Goal: Task Accomplishment & Management: Use online tool/utility

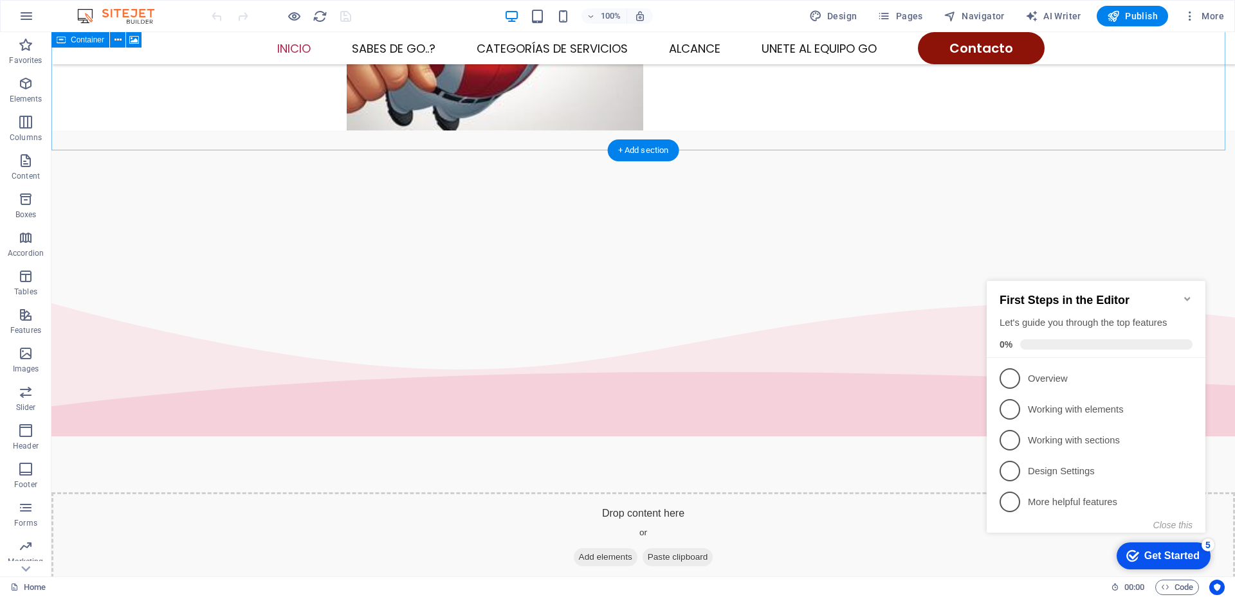
scroll to position [514, 0]
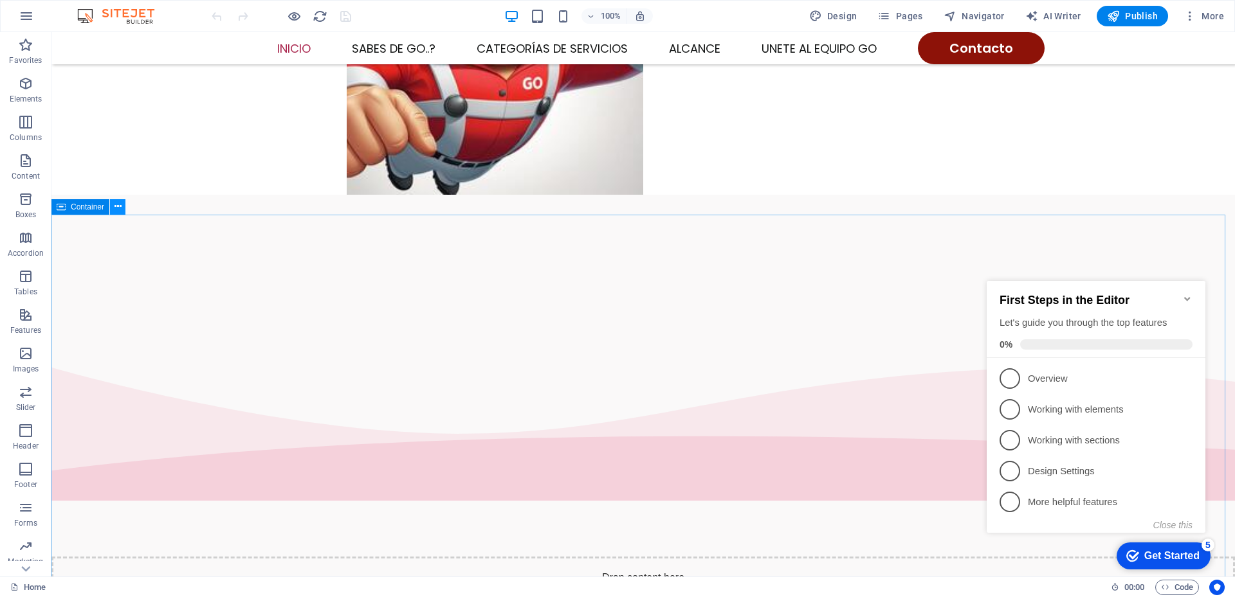
click at [118, 208] on icon at bounding box center [117, 207] width 7 height 14
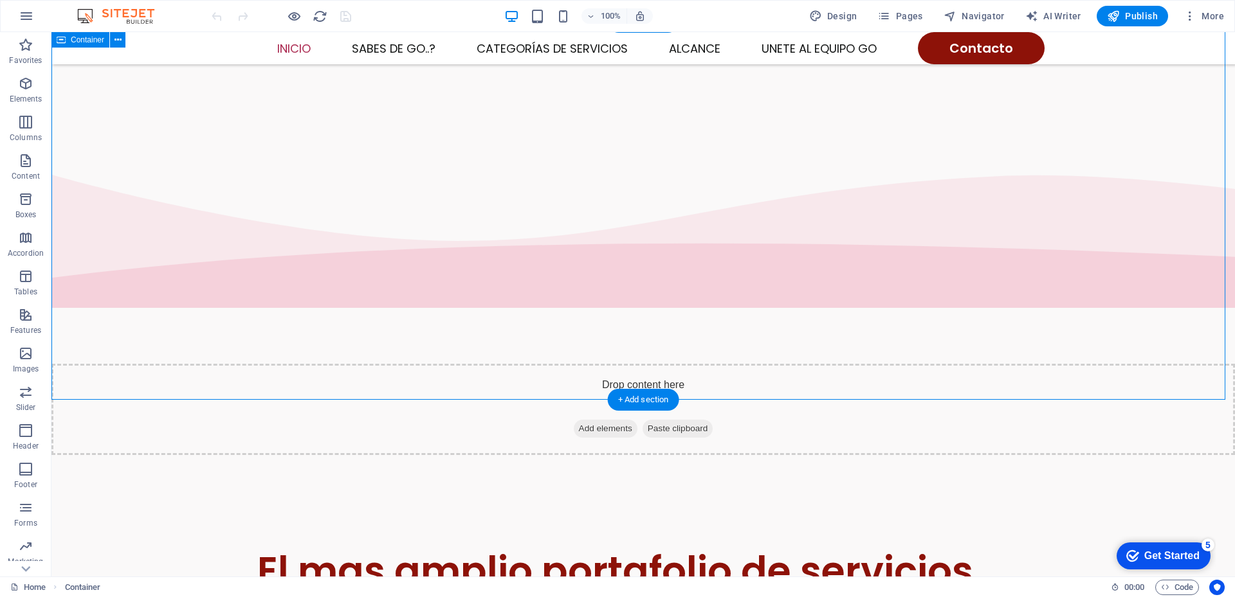
scroll to position [836, 0]
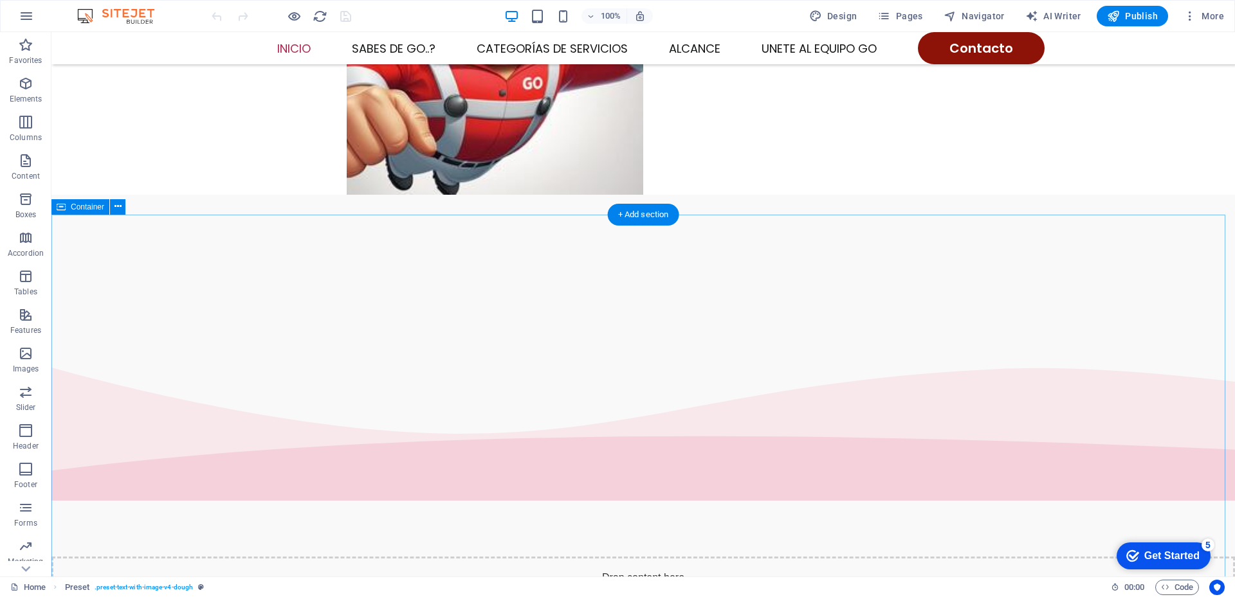
scroll to position [257, 0]
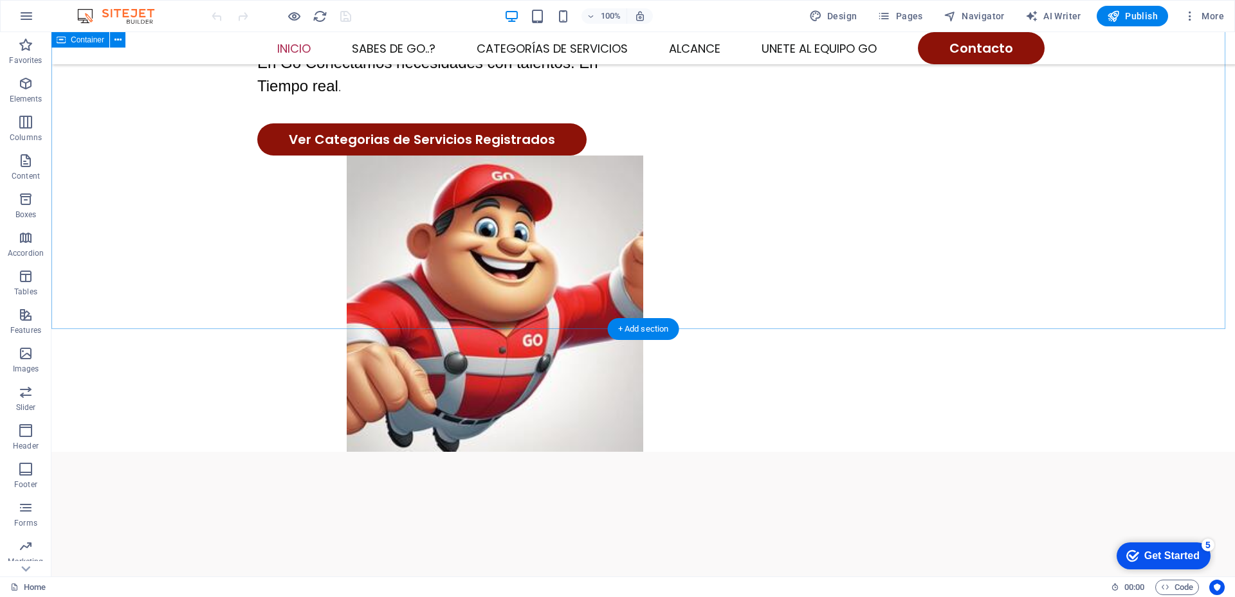
click at [150, 269] on div "HAZ LLEGADO A TERRITORIO GO En Go Conectamos necesidades con talentos. En Tiemp…" at bounding box center [642, 172] width 1183 height 559
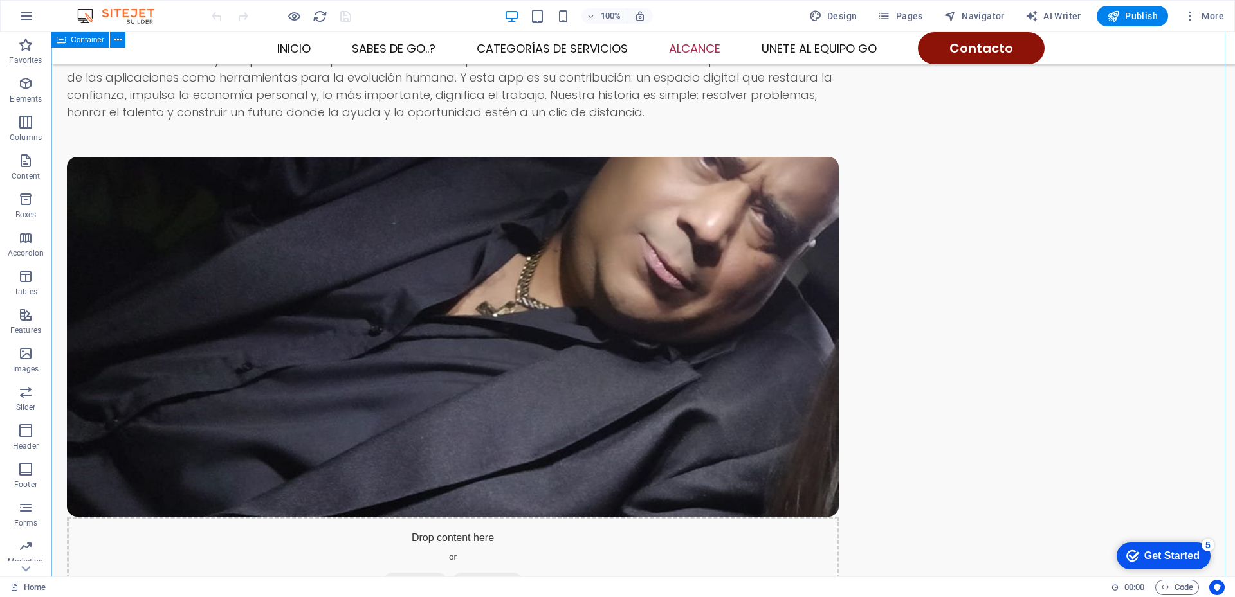
scroll to position [1543, 0]
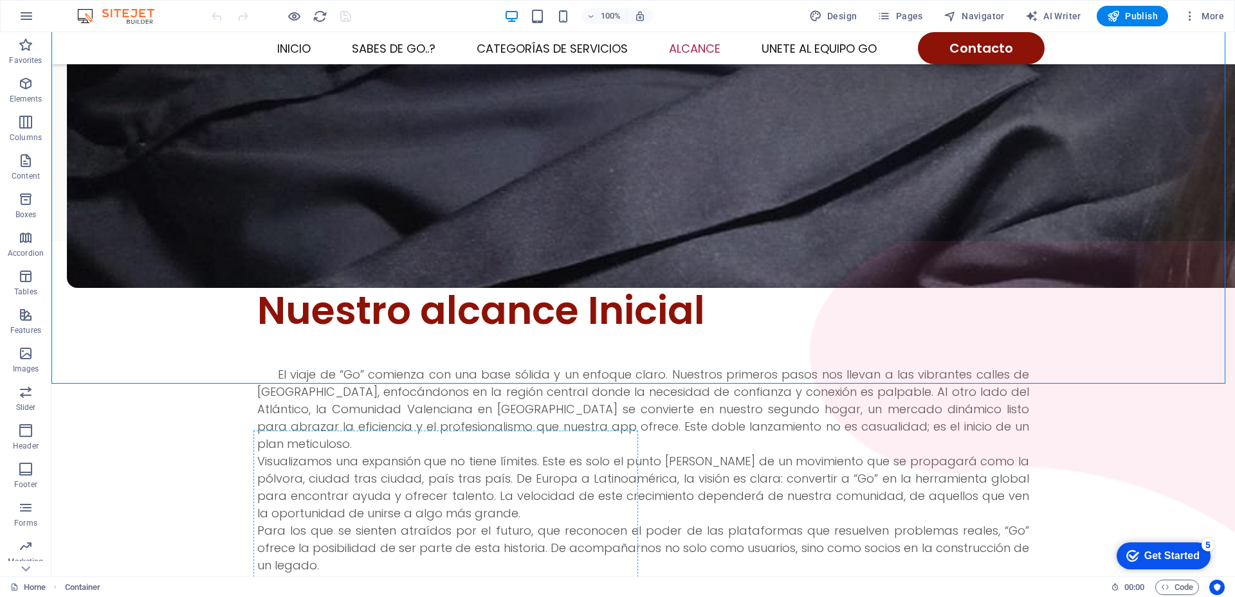
scroll to position [2215, 0]
drag, startPoint x: 327, startPoint y: 154, endPoint x: 352, endPoint y: 318, distance: 165.3
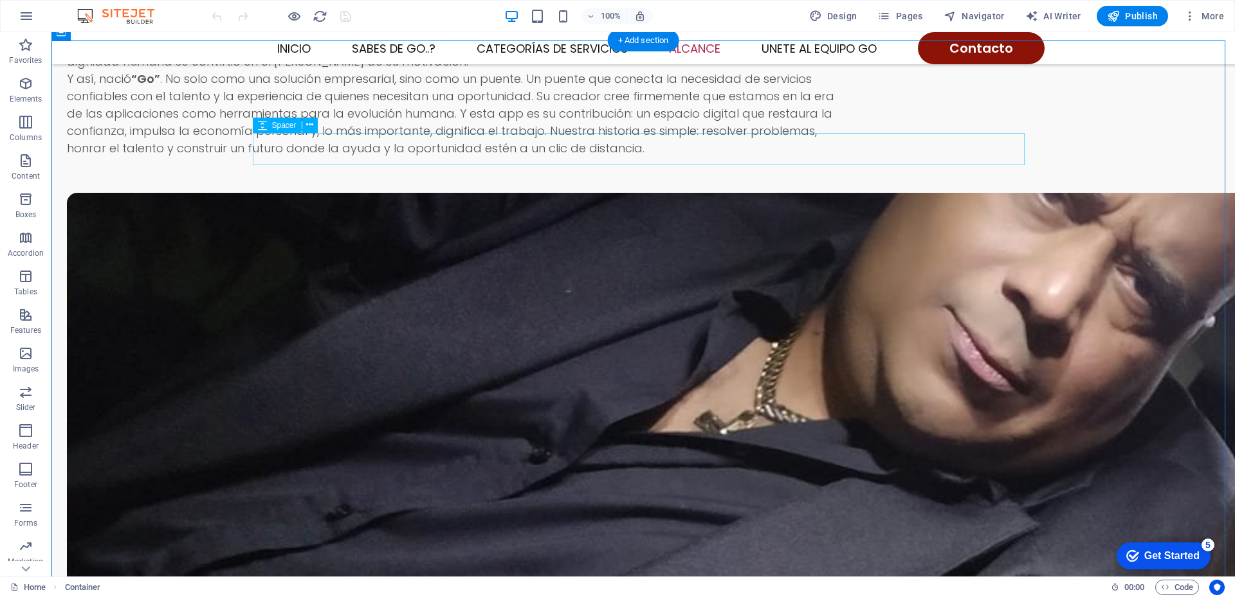
scroll to position [1700, 0]
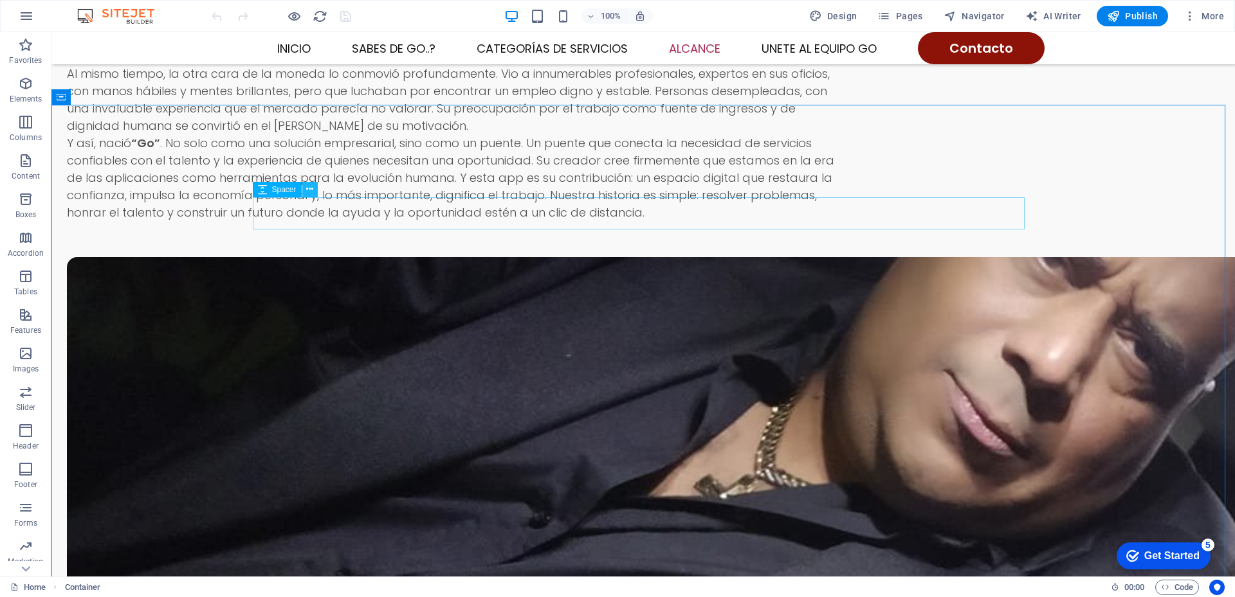
click at [313, 192] on icon at bounding box center [309, 190] width 7 height 14
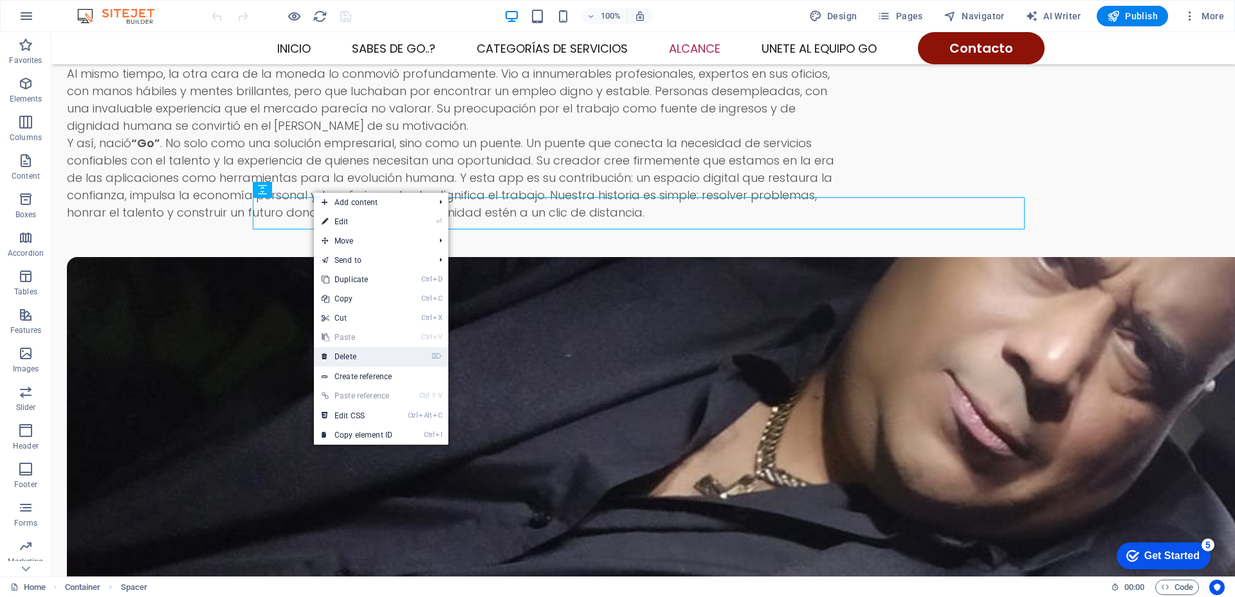
click at [354, 358] on link "⌦ Delete" at bounding box center [357, 356] width 86 height 19
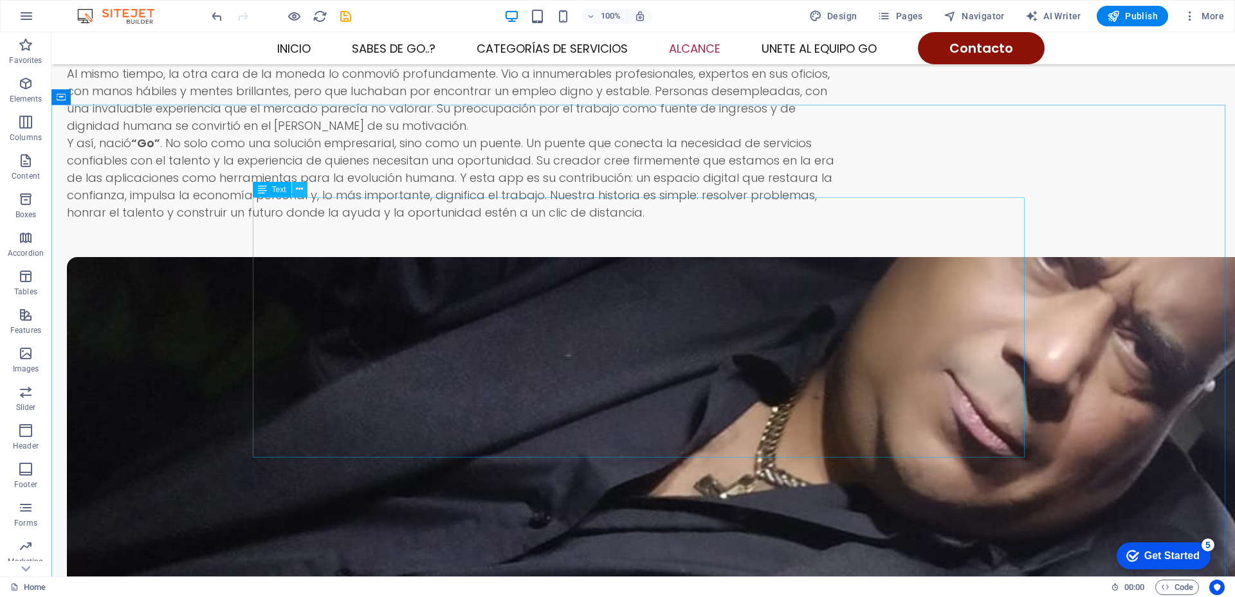
click at [298, 189] on icon at bounding box center [299, 190] width 7 height 14
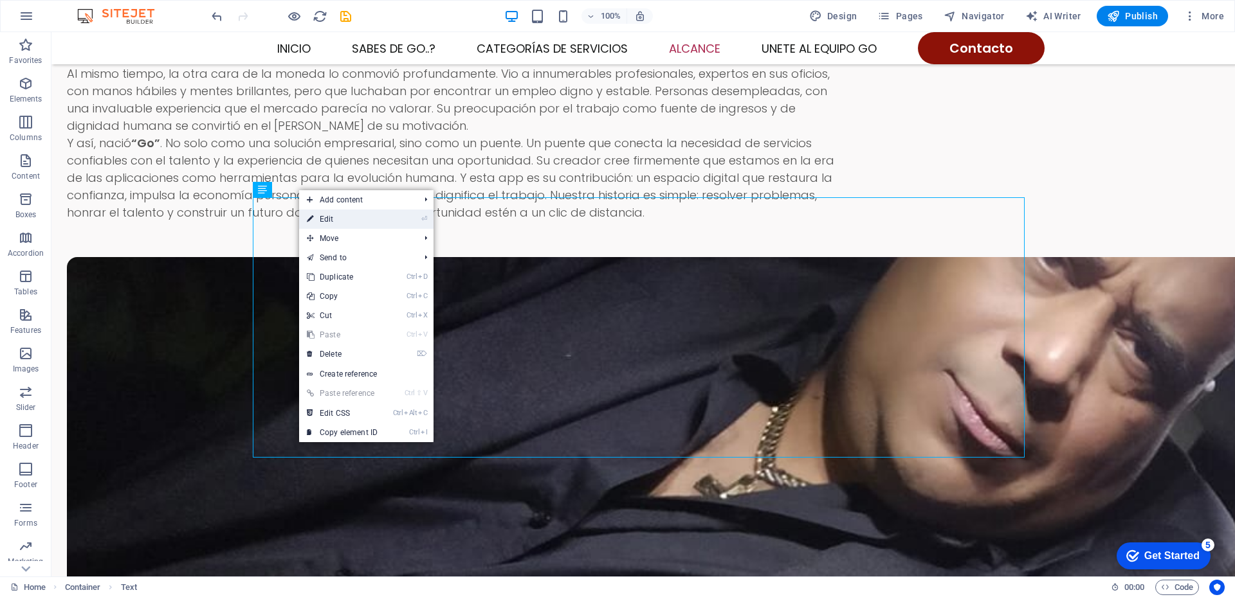
drag, startPoint x: 340, startPoint y: 214, endPoint x: 73, endPoint y: 174, distance: 269.2
click at [340, 214] on link "⏎ Edit" at bounding box center [342, 219] width 86 height 19
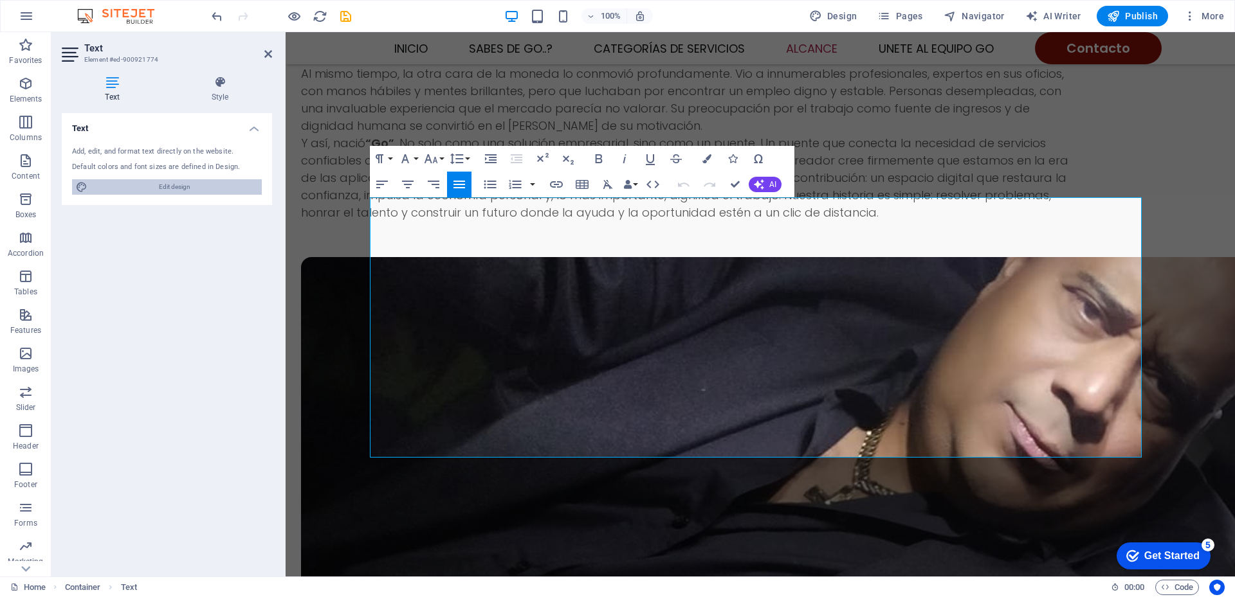
click at [136, 185] on span "Edit design" at bounding box center [174, 186] width 167 height 15
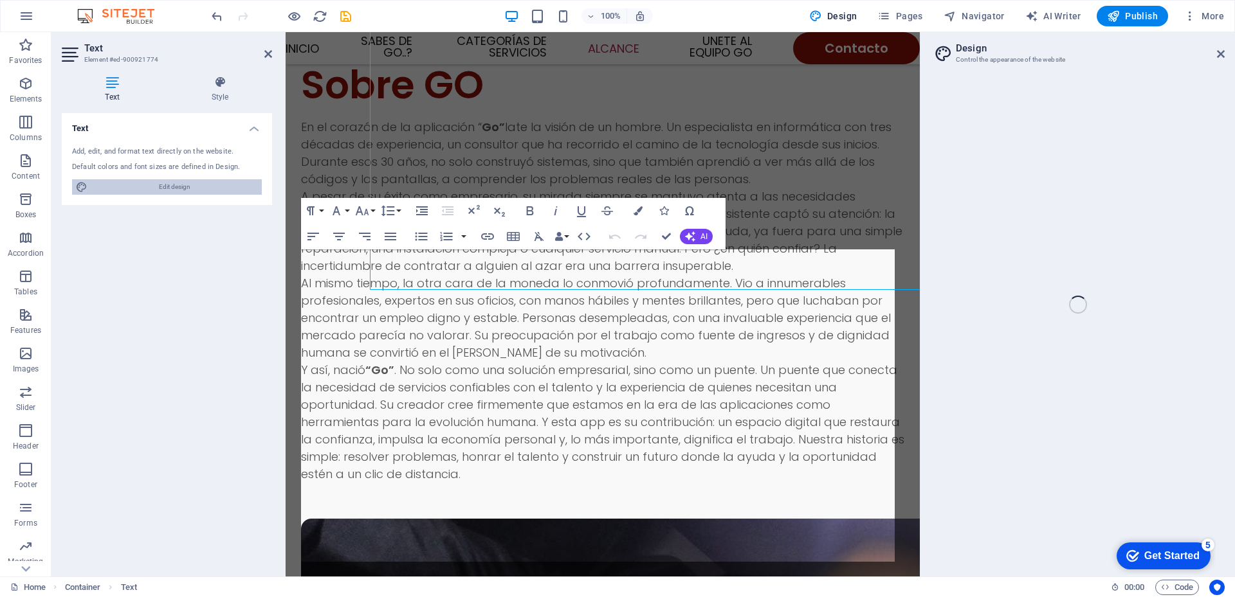
select select "px"
select select "300"
select select "px"
select select "ease-in-out"
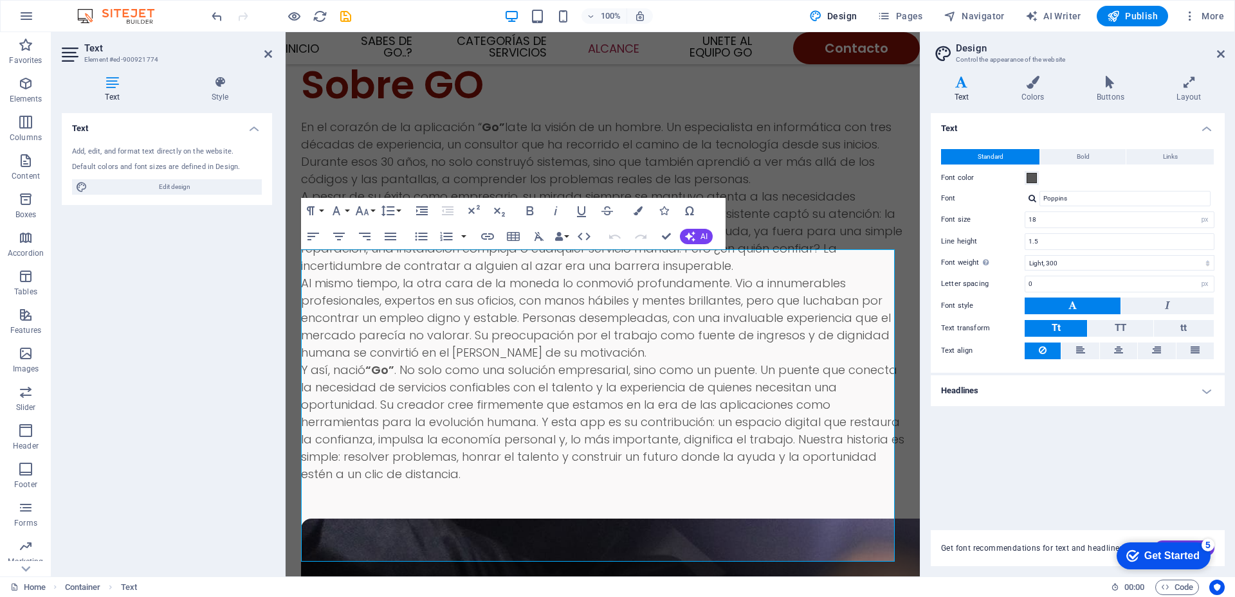
scroll to position [1868, 0]
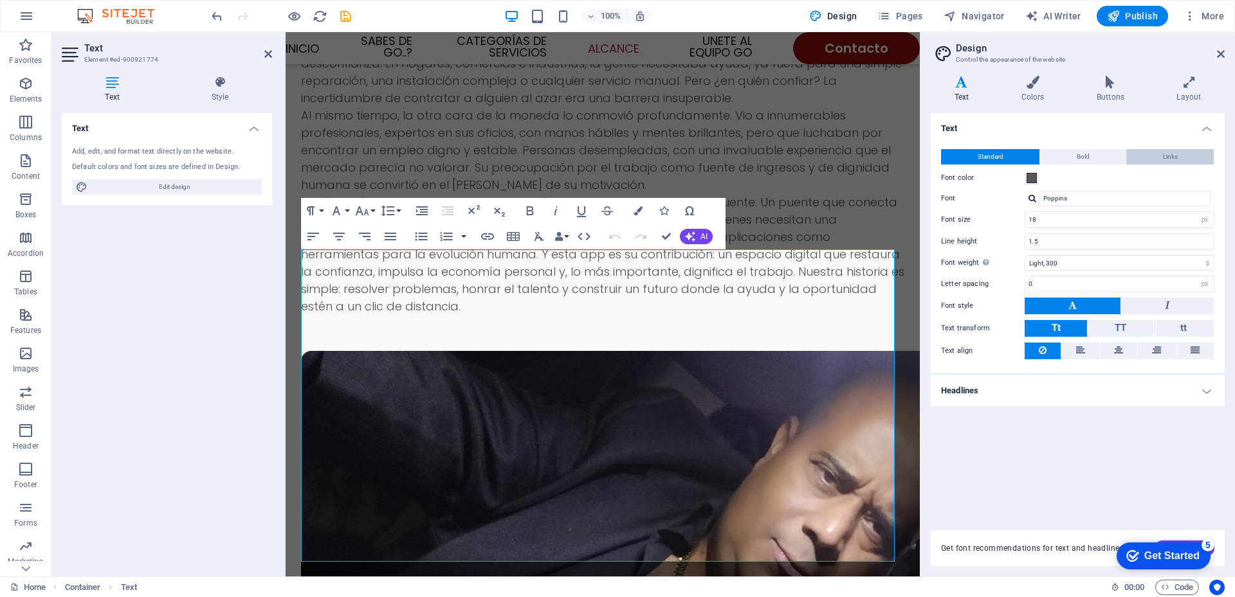
click at [1176, 158] on span "Links" at bounding box center [1170, 156] width 15 height 15
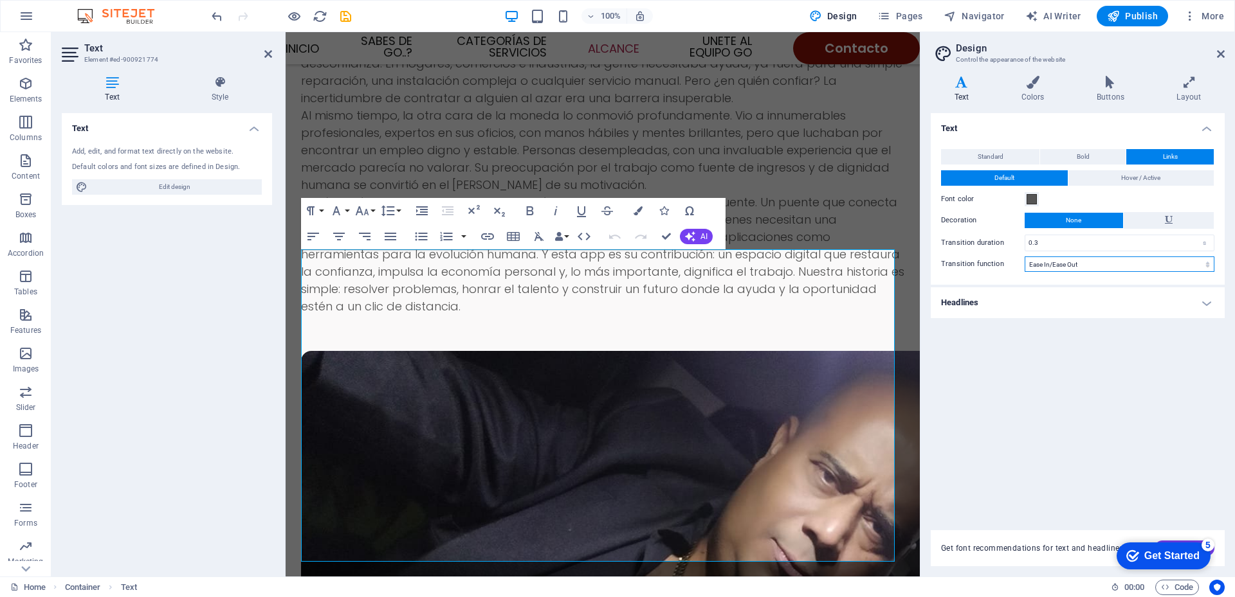
click at [1131, 262] on select "Ease Ease In Ease Out Ease In/Ease Out Linear" at bounding box center [1119, 264] width 190 height 15
click at [1190, 84] on icon at bounding box center [1188, 82] width 71 height 13
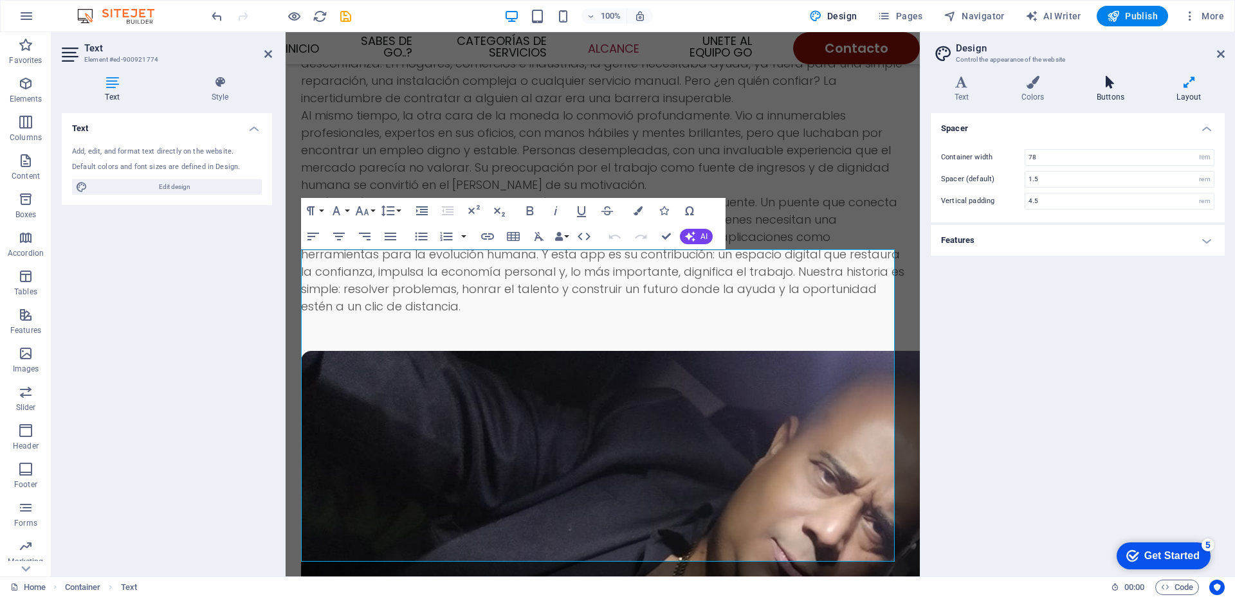
click at [1109, 80] on icon at bounding box center [1110, 82] width 75 height 13
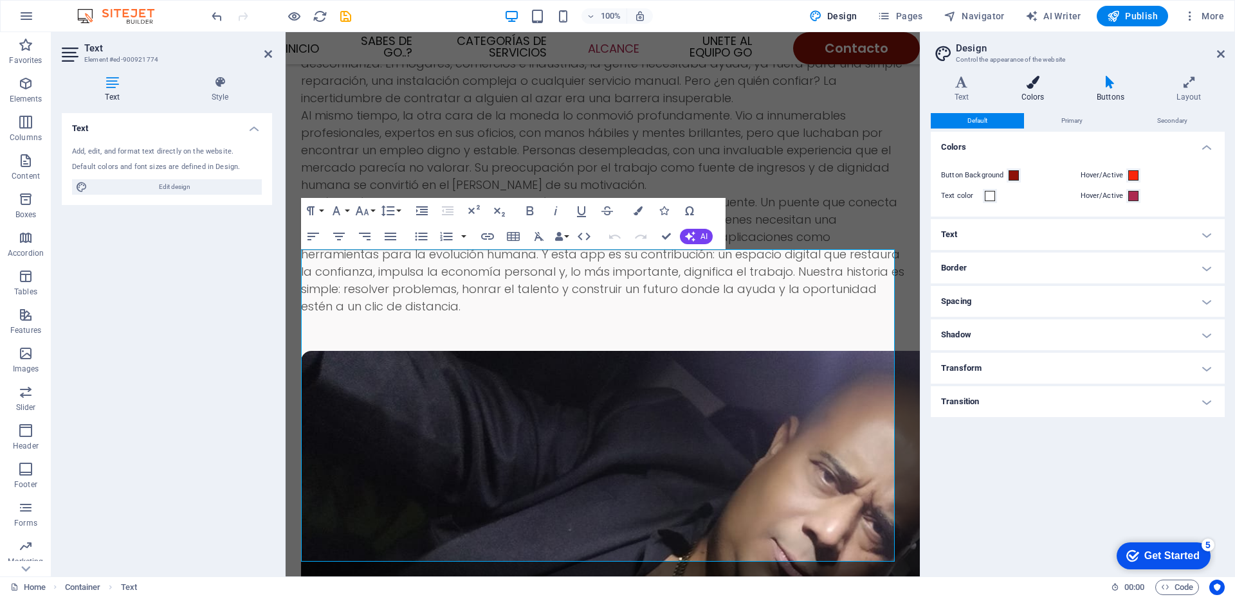
click at [1030, 81] on icon at bounding box center [1032, 82] width 70 height 13
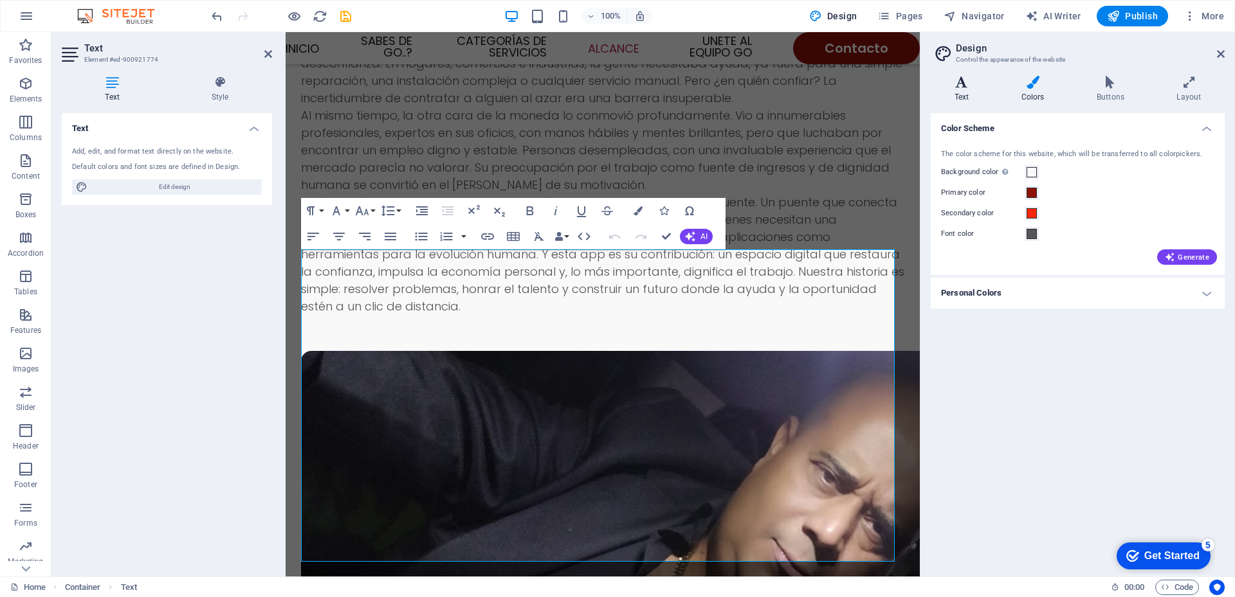
click at [954, 86] on icon at bounding box center [962, 82] width 62 height 13
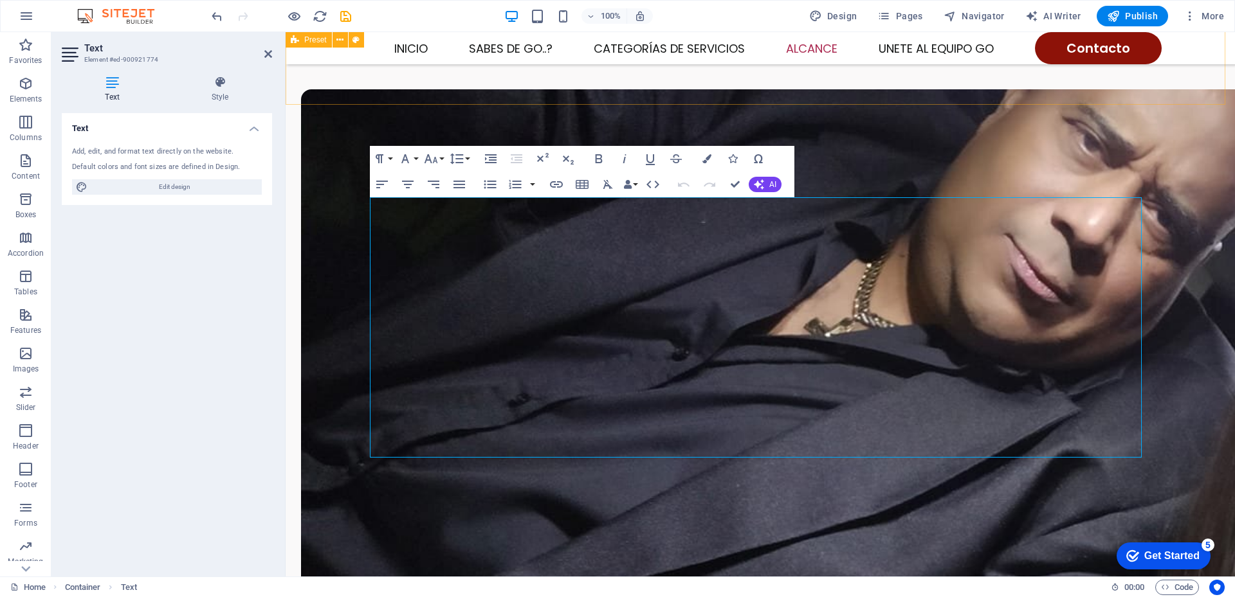
scroll to position [1700, 0]
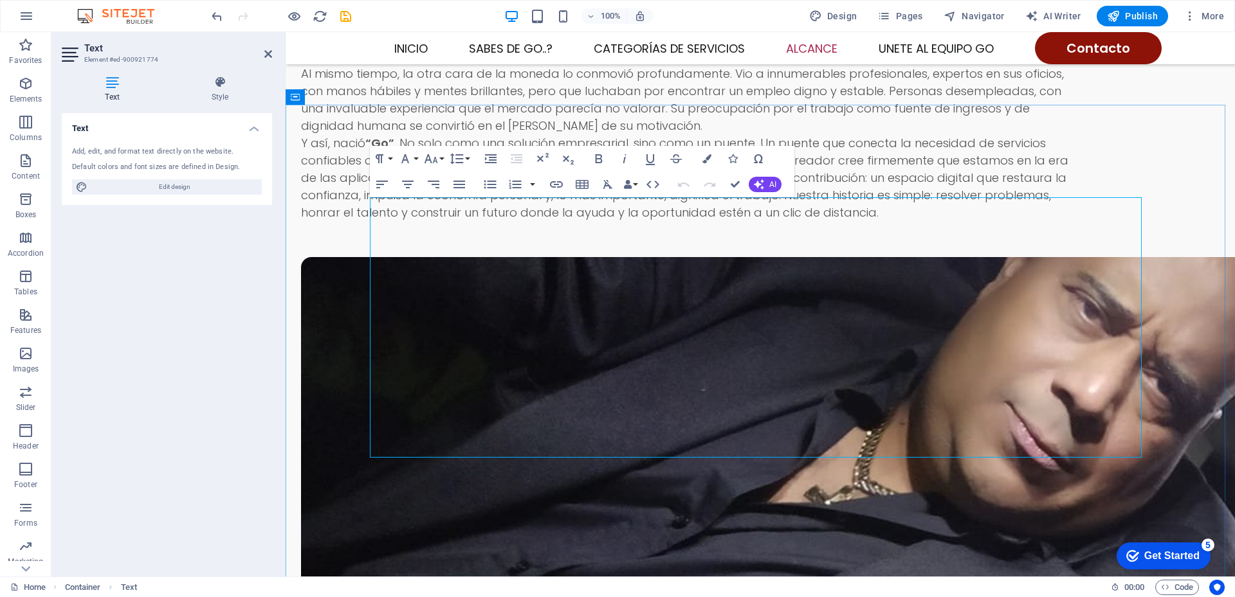
click span "El viaje de “Go” comienza con una base sólida y un enfoque claro. Nuestros prim…"
click at [221, 78] on icon at bounding box center [220, 82] width 104 height 13
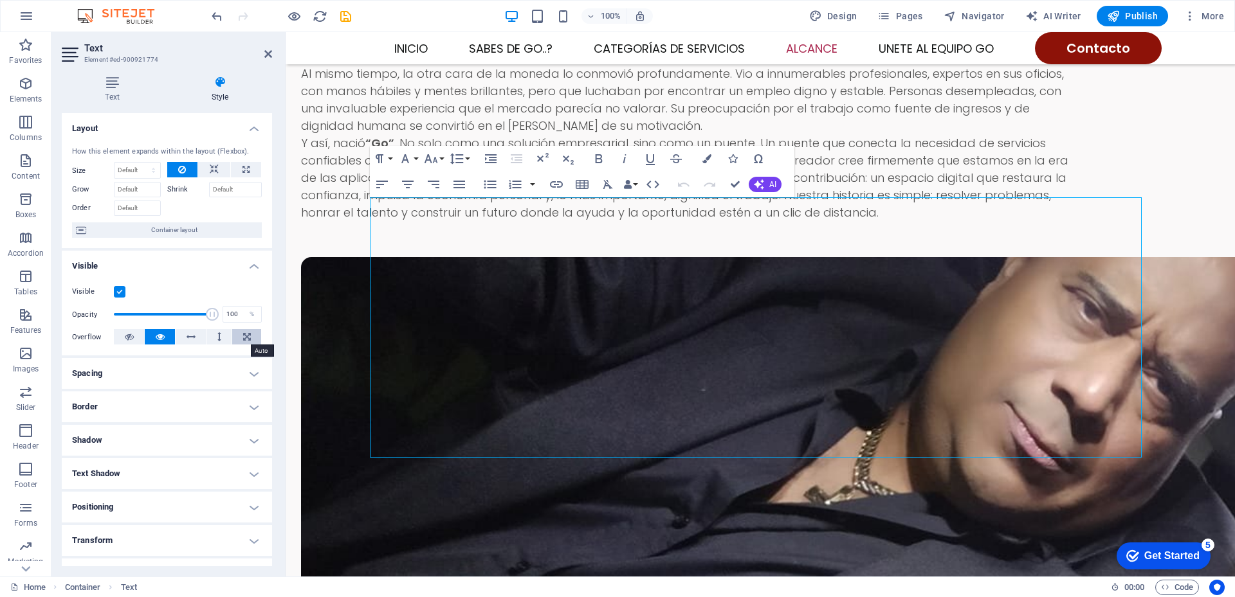
click at [243, 340] on icon at bounding box center [247, 336] width 8 height 15
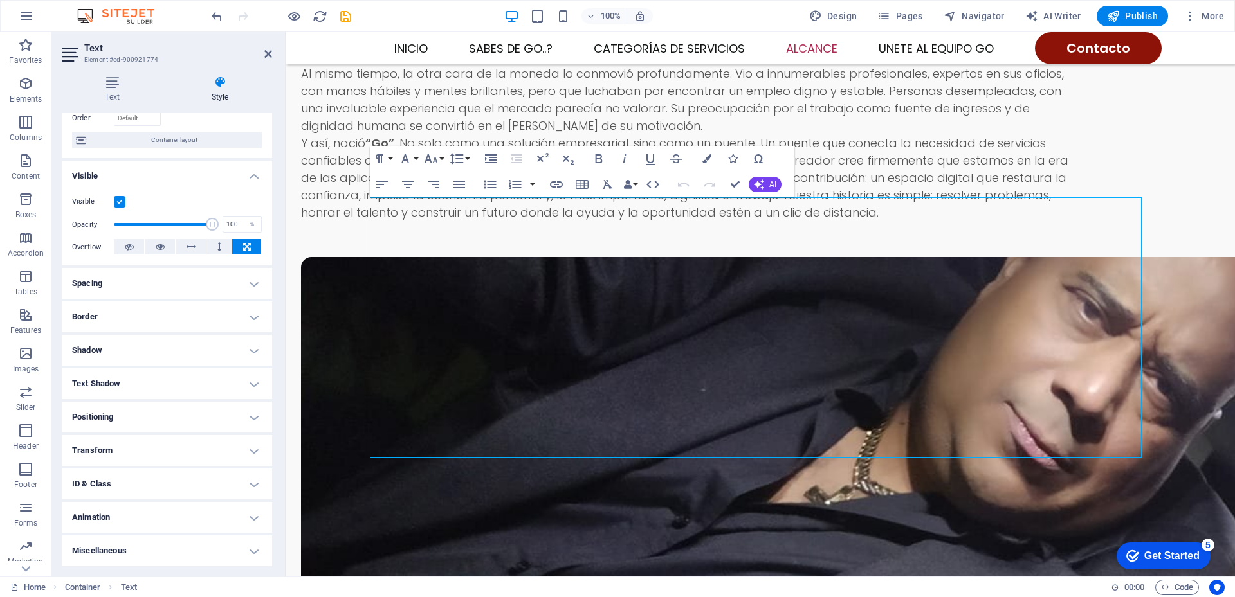
click at [250, 283] on h4 "Spacing" at bounding box center [167, 283] width 210 height 31
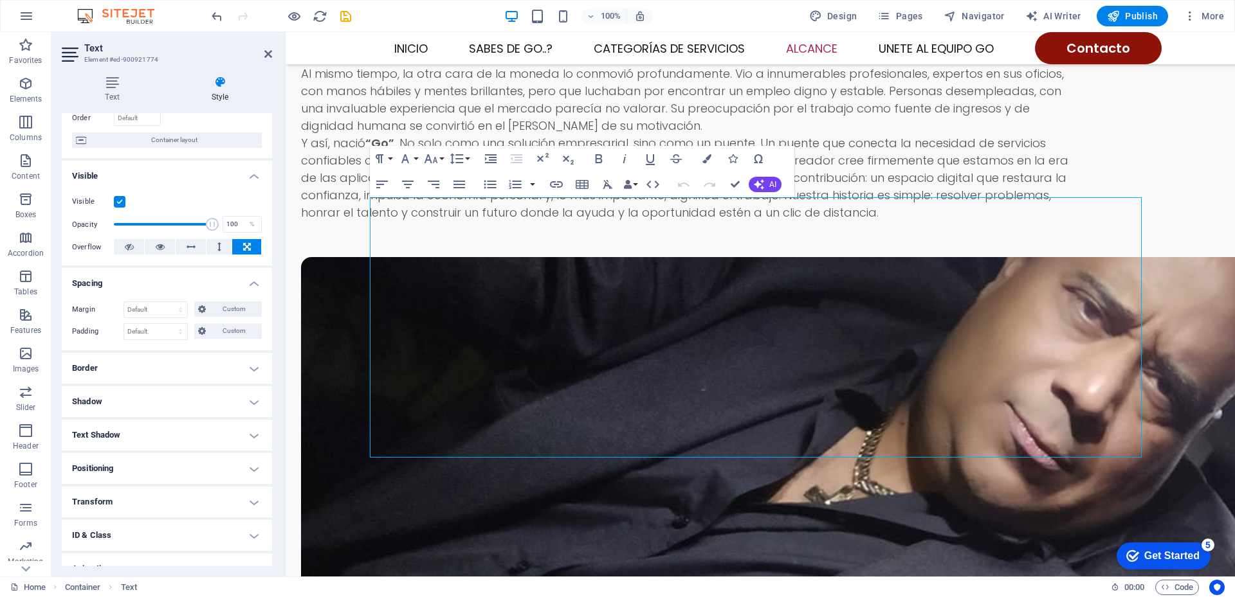
scroll to position [141, 0]
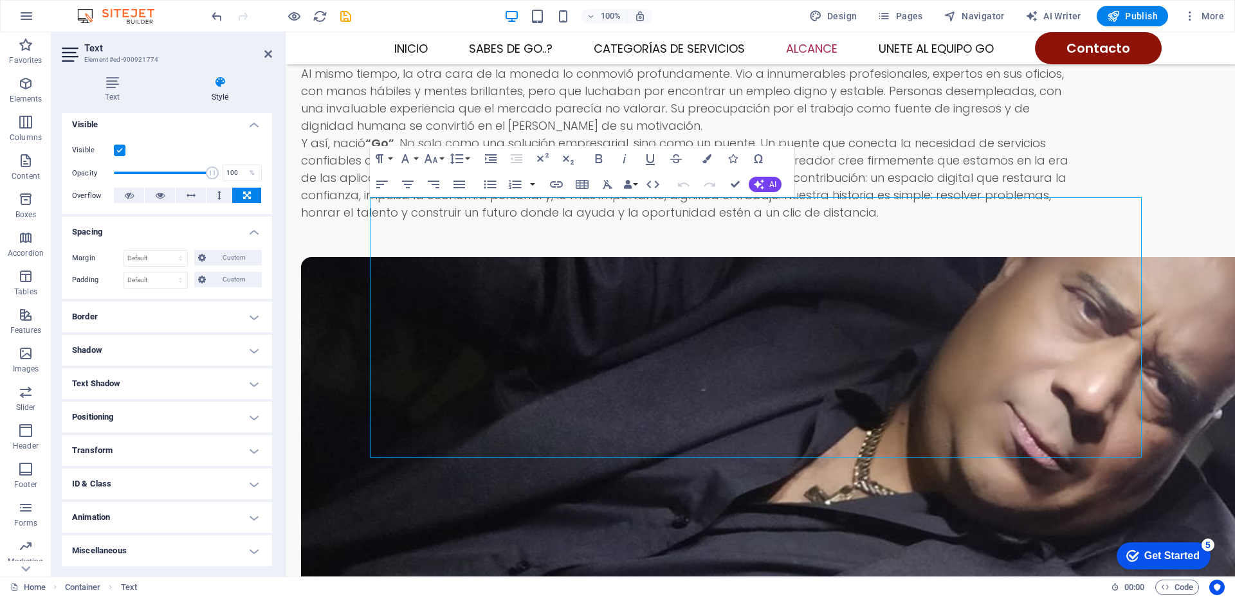
click at [251, 483] on h4 "ID & Class" at bounding box center [167, 484] width 210 height 31
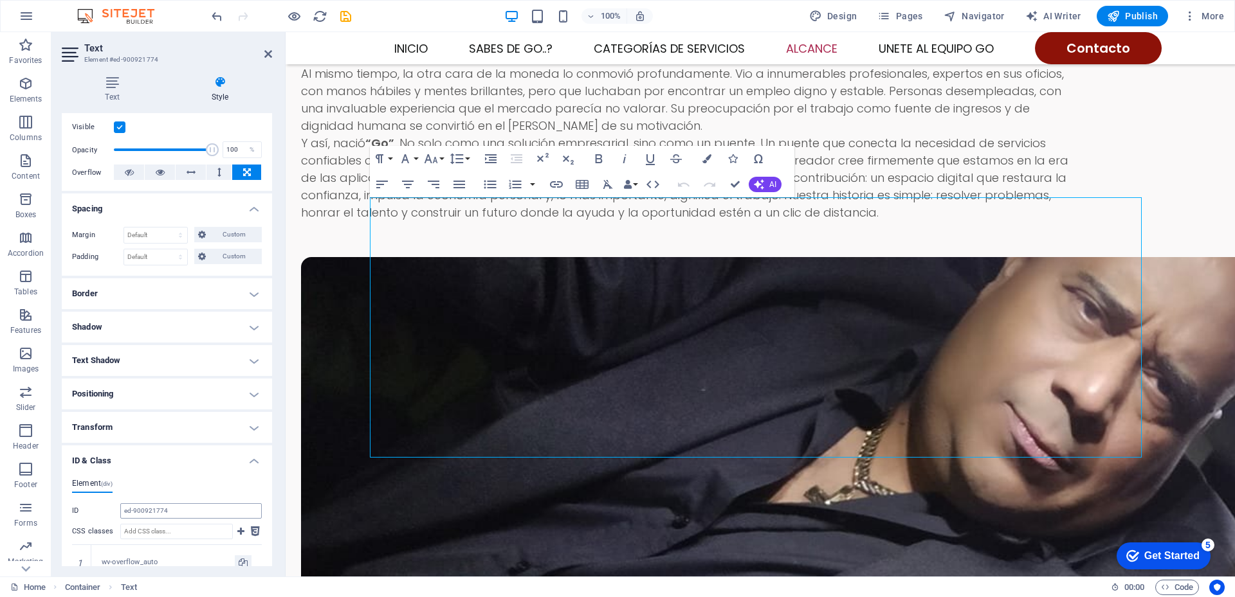
scroll to position [100, 0]
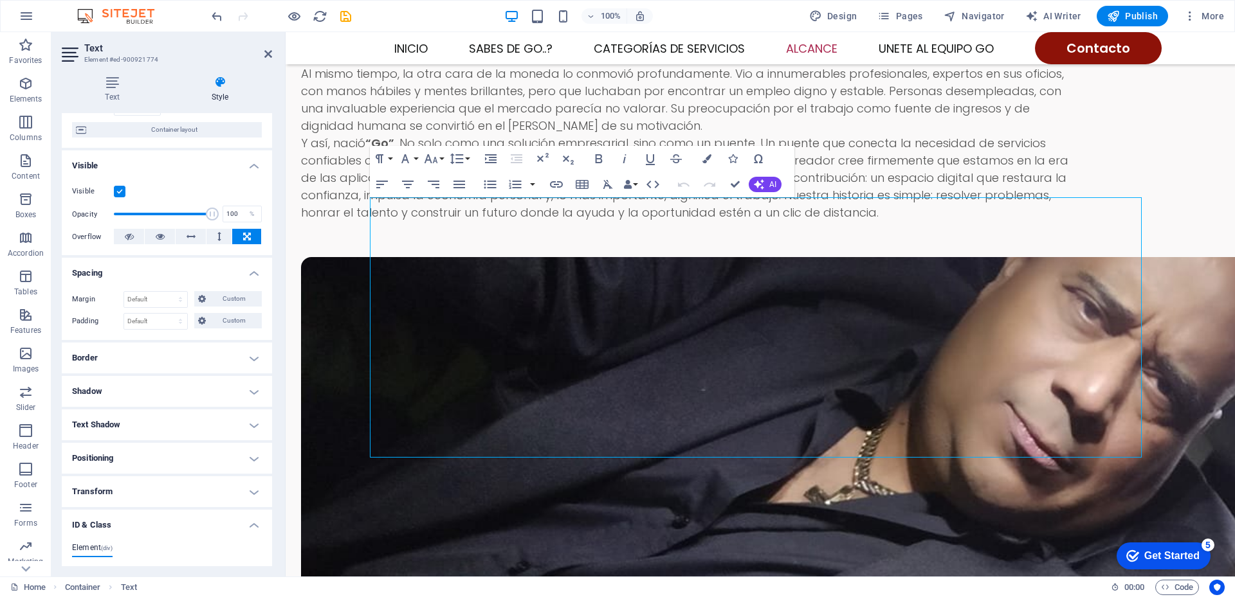
click at [251, 460] on h4 "Positioning" at bounding box center [167, 458] width 210 height 31
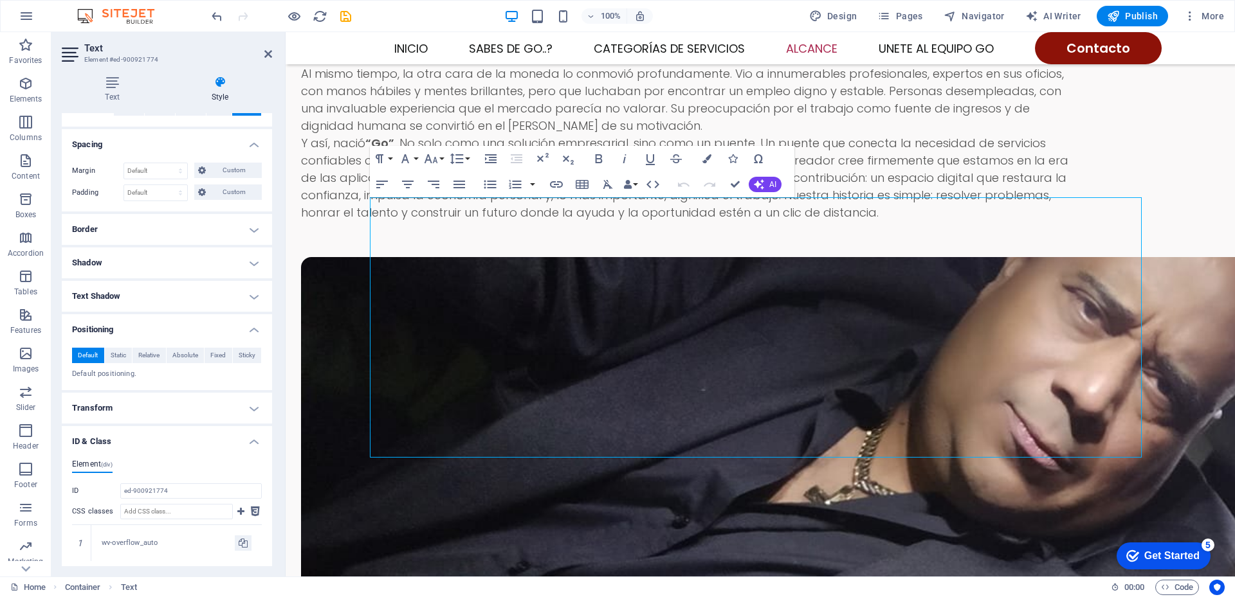
scroll to position [0, 0]
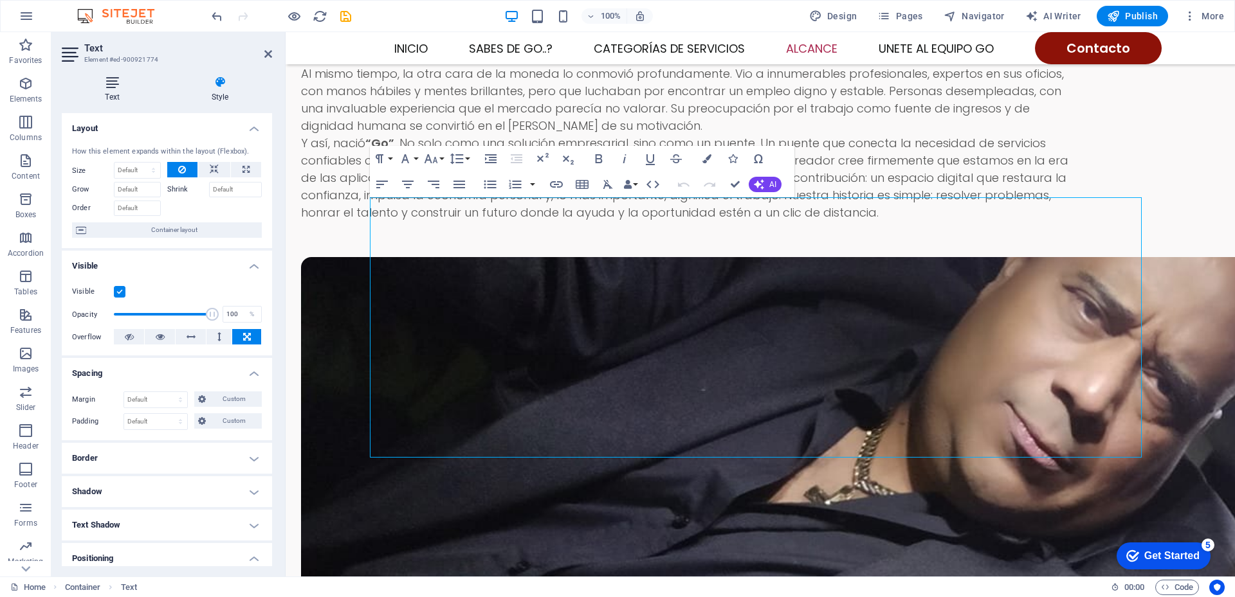
click at [114, 79] on icon at bounding box center [112, 82] width 101 height 13
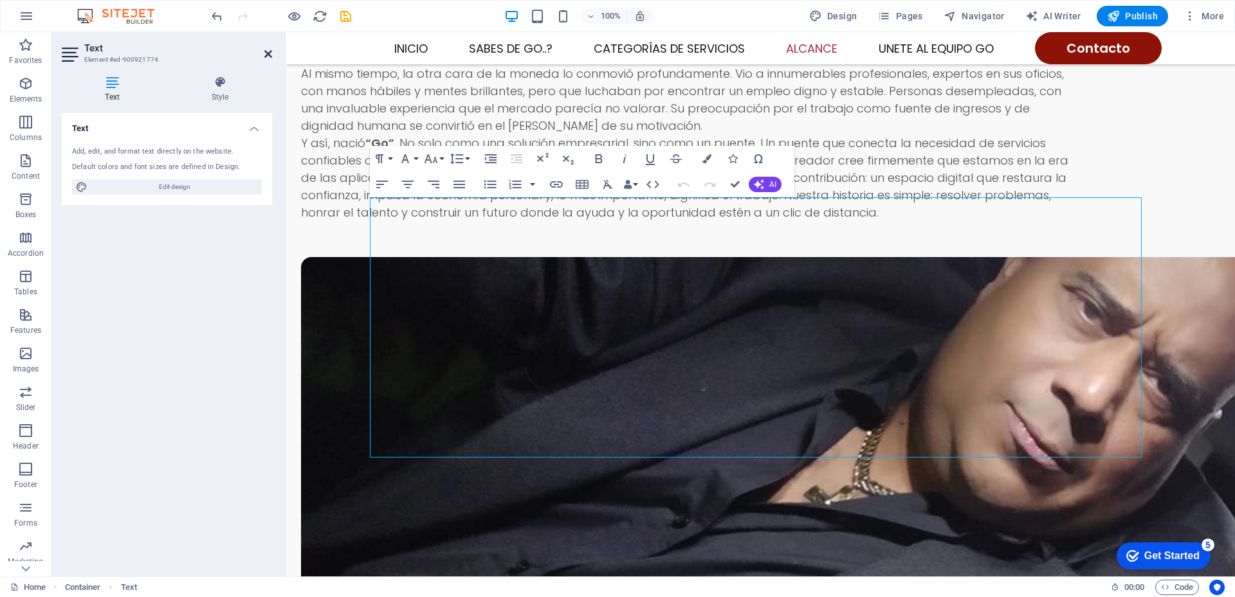
click at [266, 55] on icon at bounding box center [268, 54] width 8 height 10
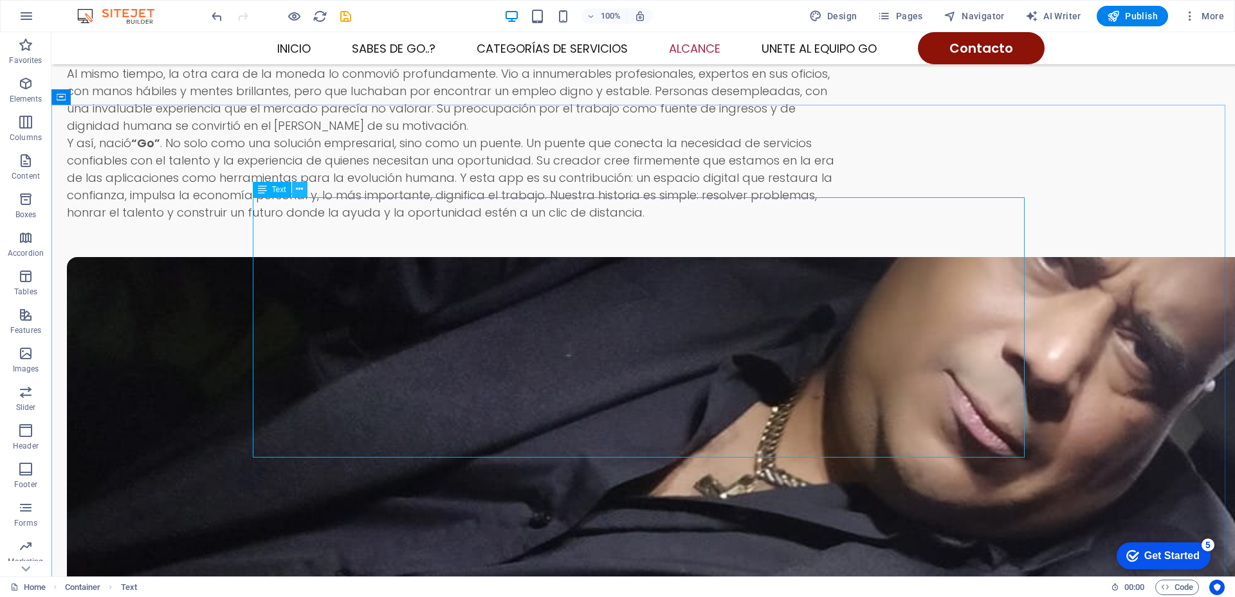
click at [301, 189] on icon at bounding box center [299, 190] width 7 height 14
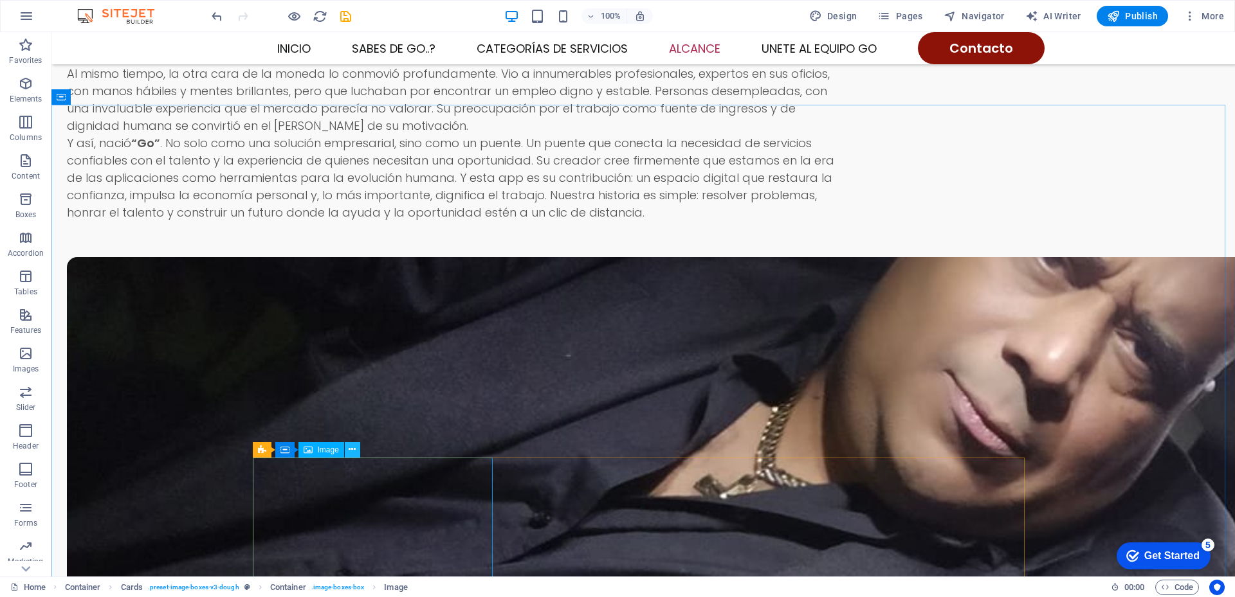
click at [352, 451] on icon at bounding box center [352, 450] width 7 height 14
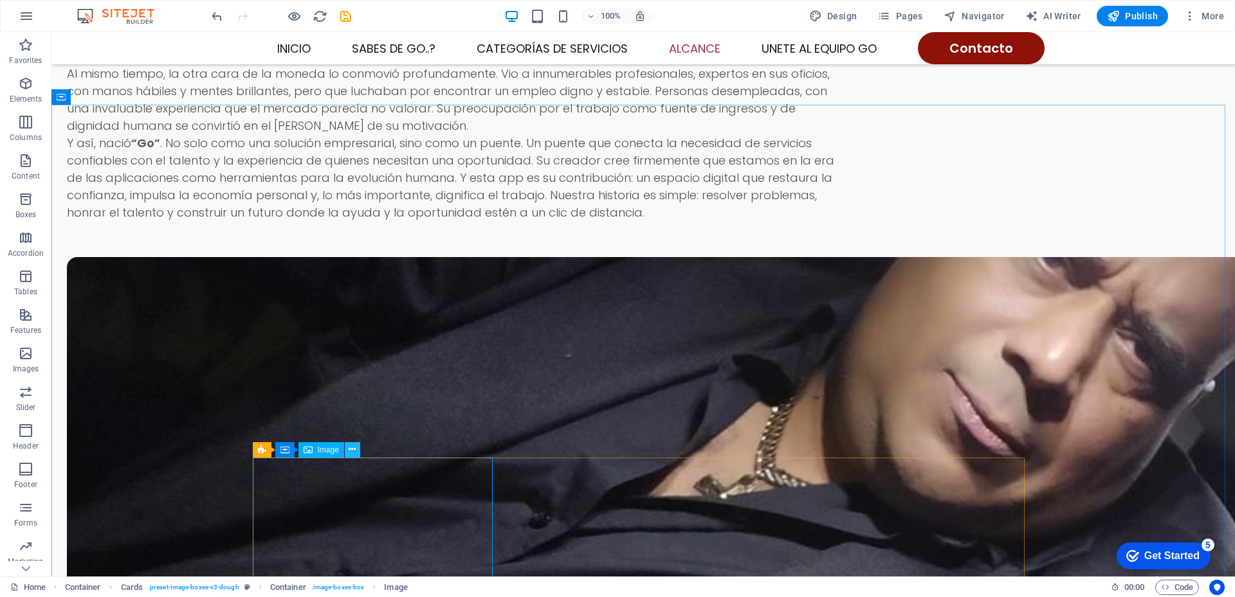
click at [351, 446] on icon at bounding box center [352, 450] width 7 height 14
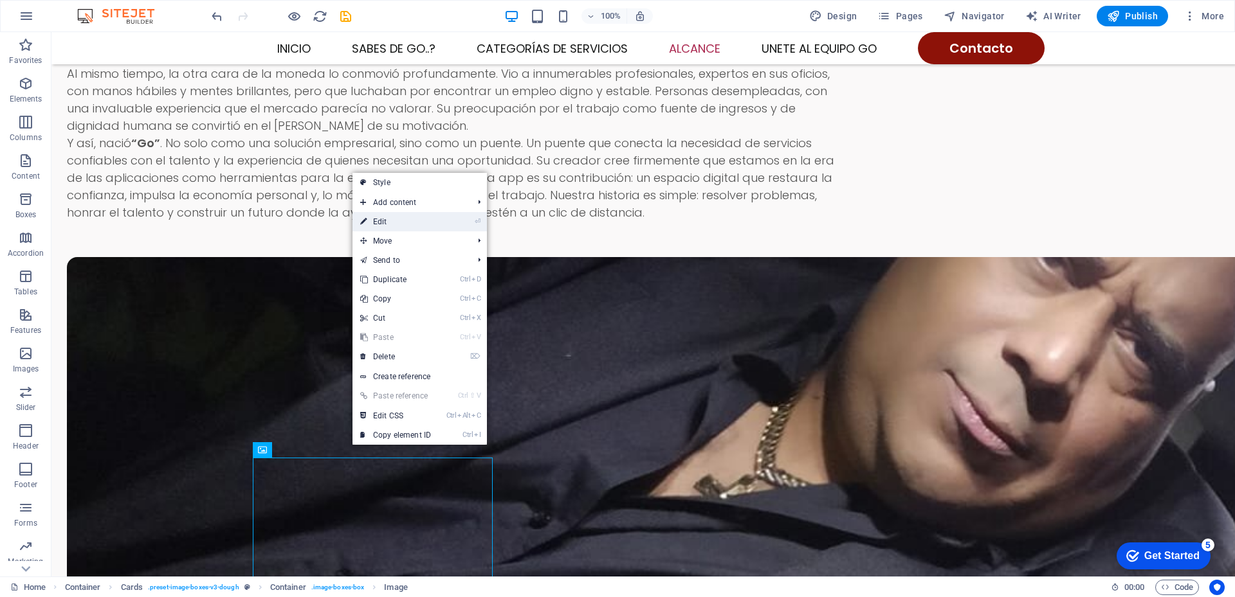
drag, startPoint x: 391, startPoint y: 223, endPoint x: 99, endPoint y: 191, distance: 293.7
click at [391, 223] on link "⏎ Edit" at bounding box center [395, 221] width 86 height 19
select select "vw"
select select "px"
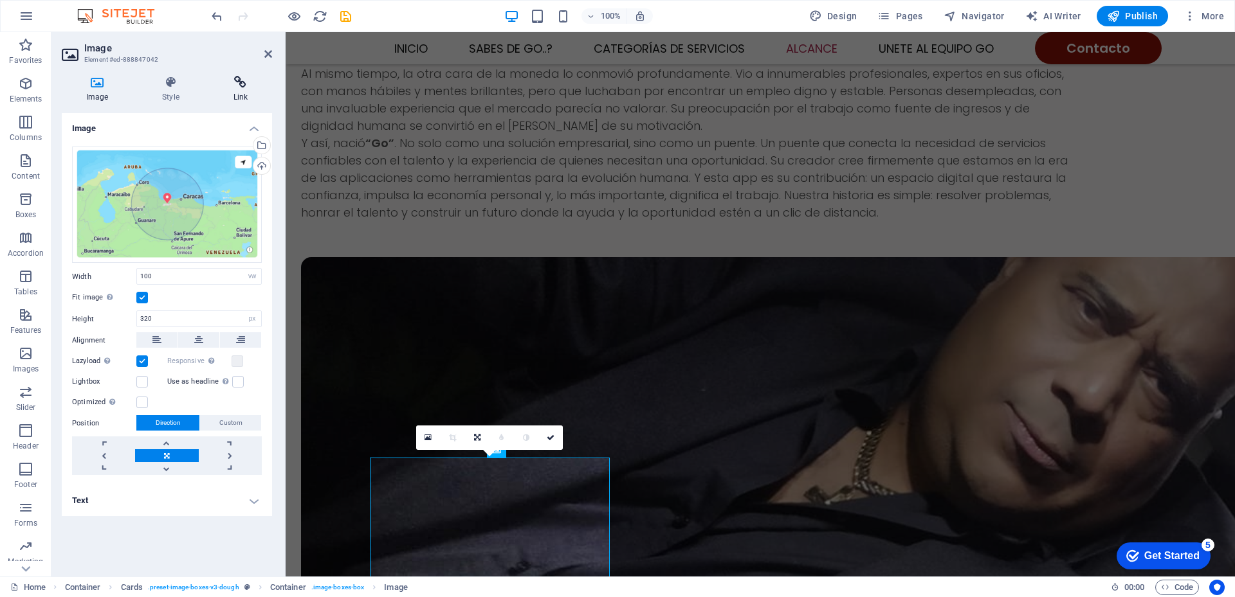
click at [243, 83] on icon at bounding box center [240, 82] width 63 height 13
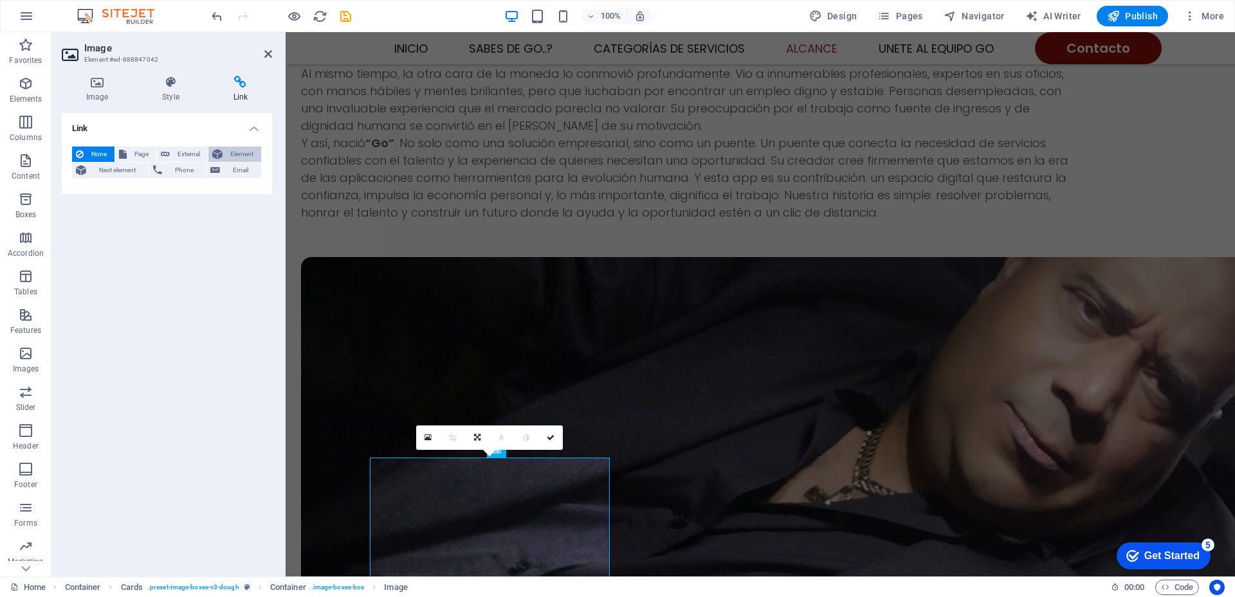
click at [243, 155] on span "Element" at bounding box center [241, 154] width 31 height 15
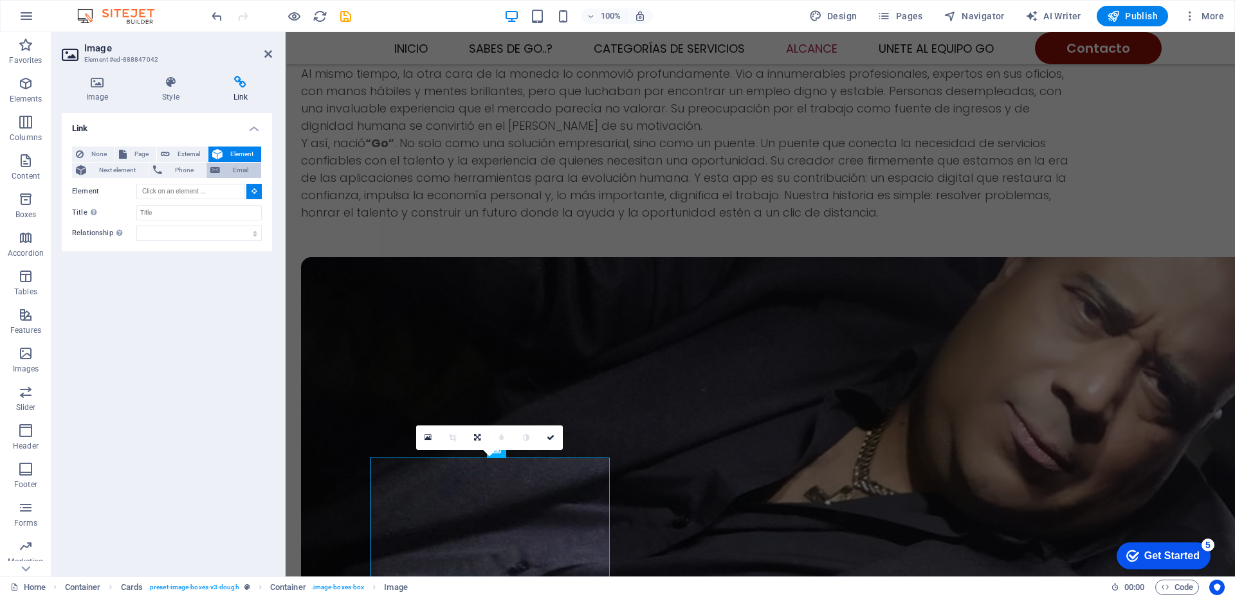
click at [224, 172] on span "Email" at bounding box center [240, 170] width 33 height 15
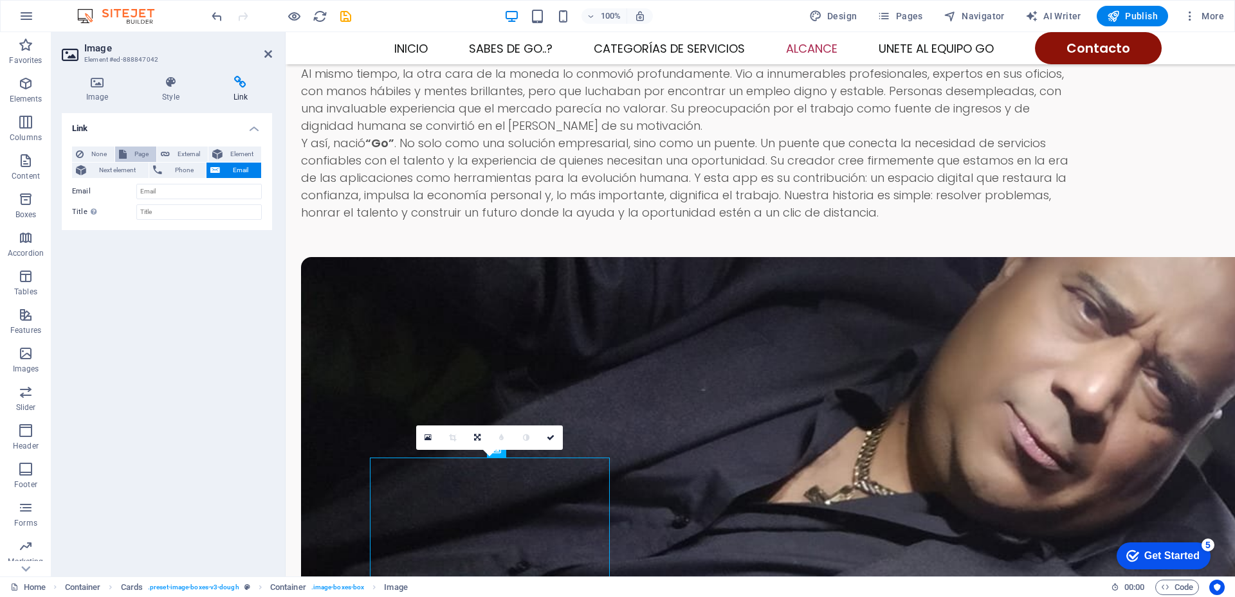
click at [134, 151] on span "Page" at bounding box center [142, 154] width 22 height 15
select select
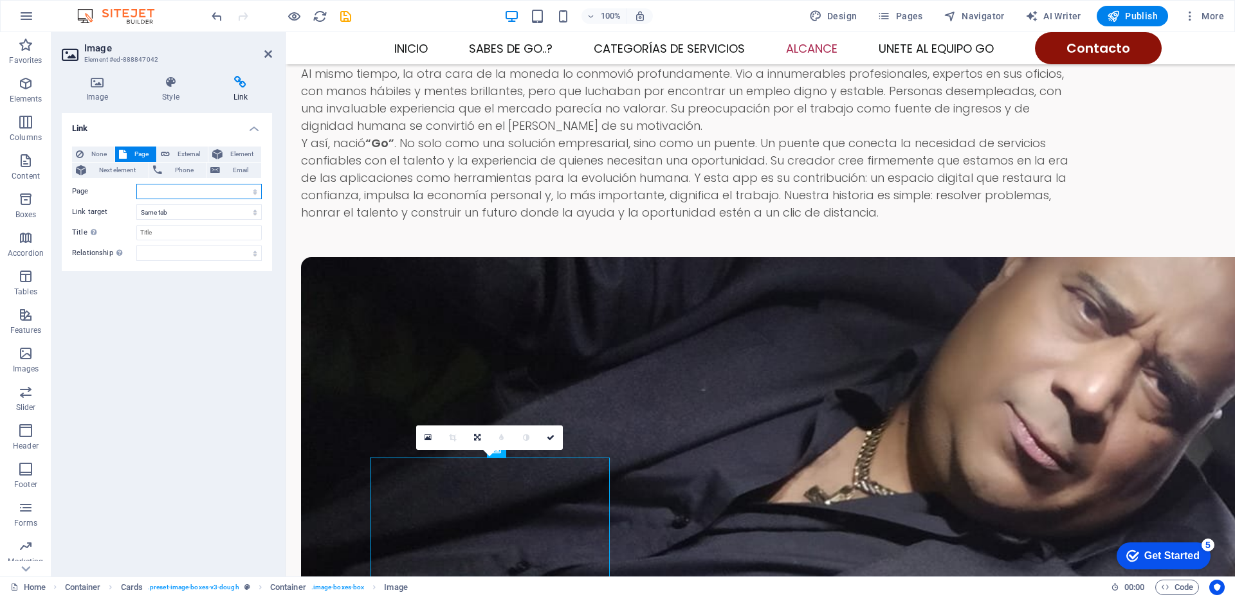
click at [254, 192] on select "Home Menu Contact Legal Notice Privacy Home Menu Contact Legal Notice Privacy" at bounding box center [198, 191] width 125 height 15
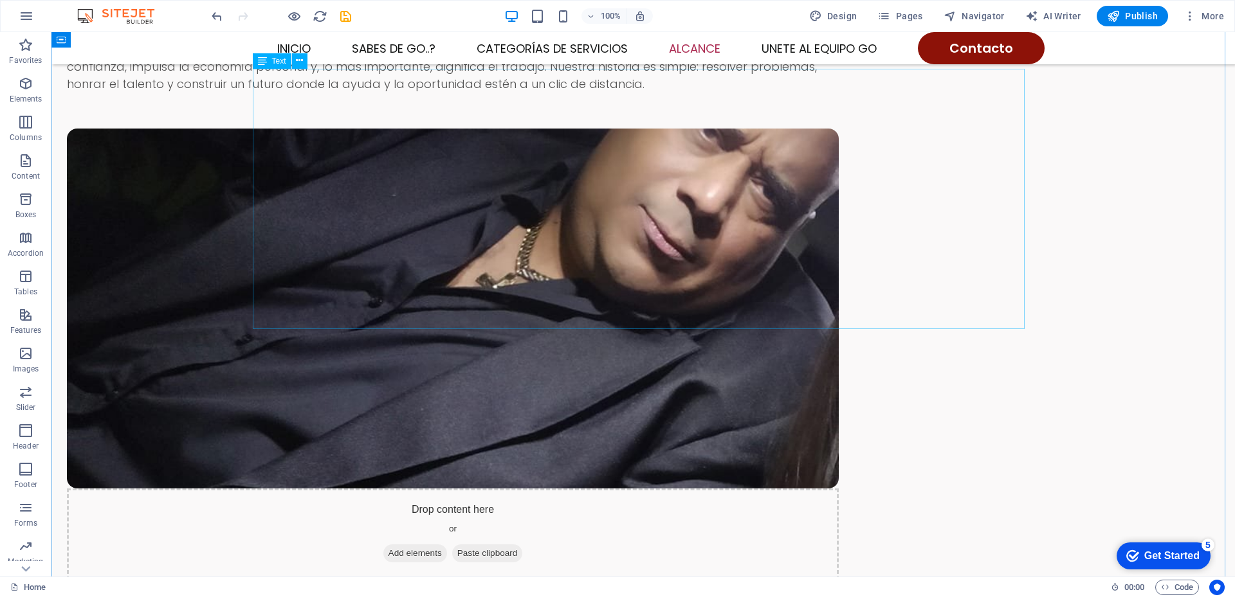
scroll to position [1700, 0]
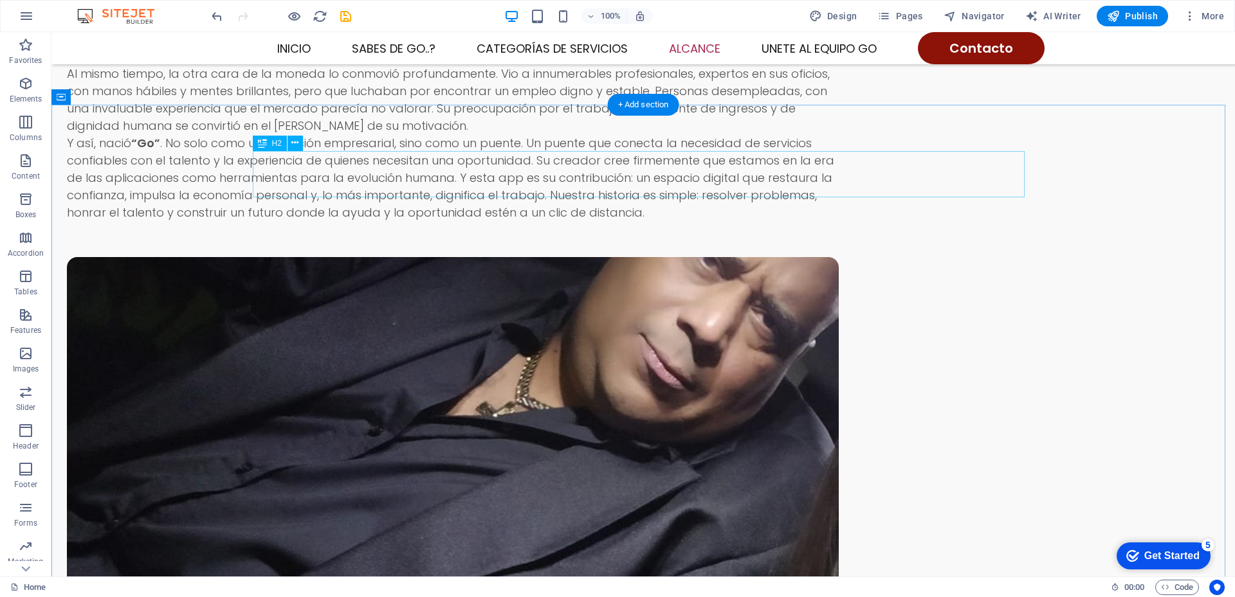
click at [298, 143] on icon at bounding box center [294, 143] width 7 height 14
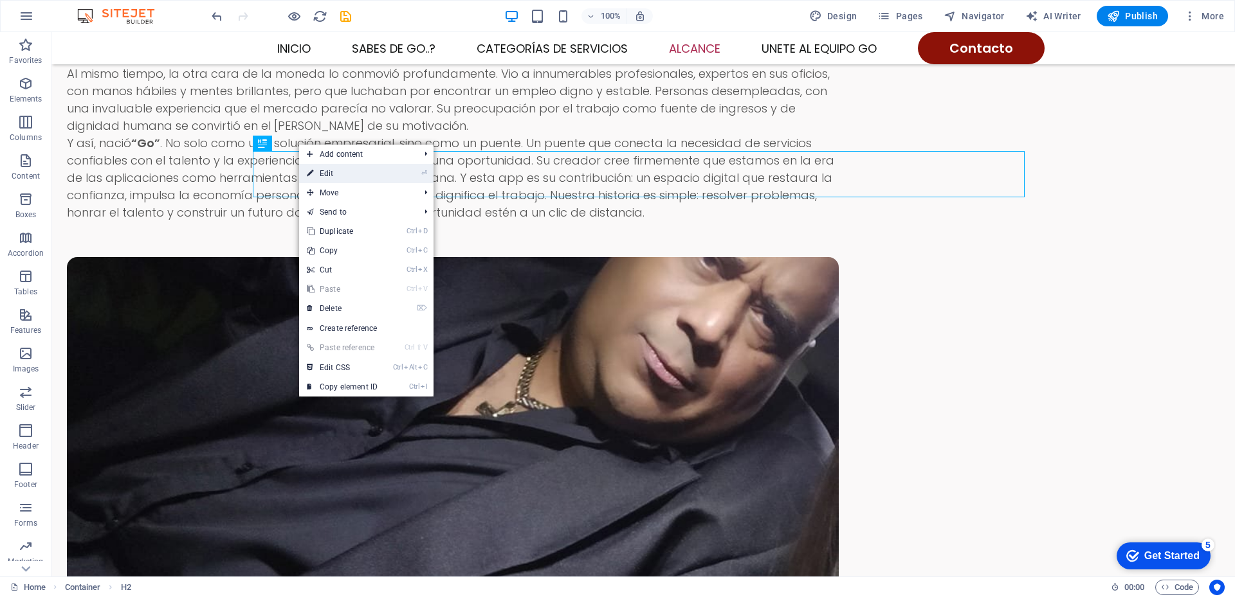
click at [321, 177] on link "⏎ Edit" at bounding box center [342, 173] width 86 height 19
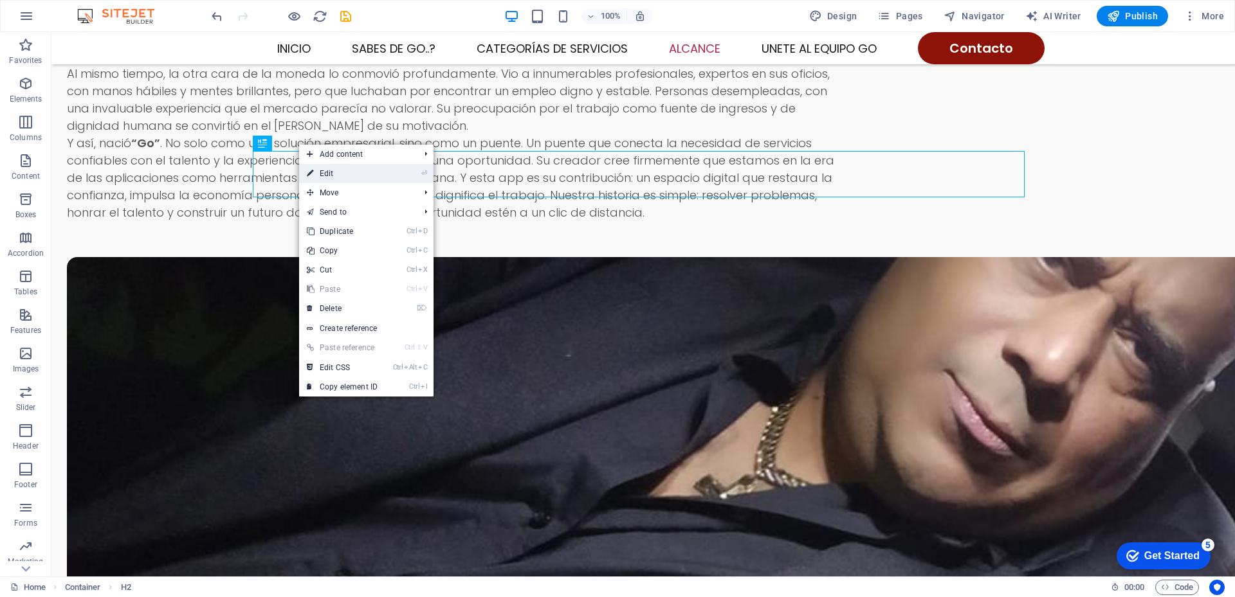
select select
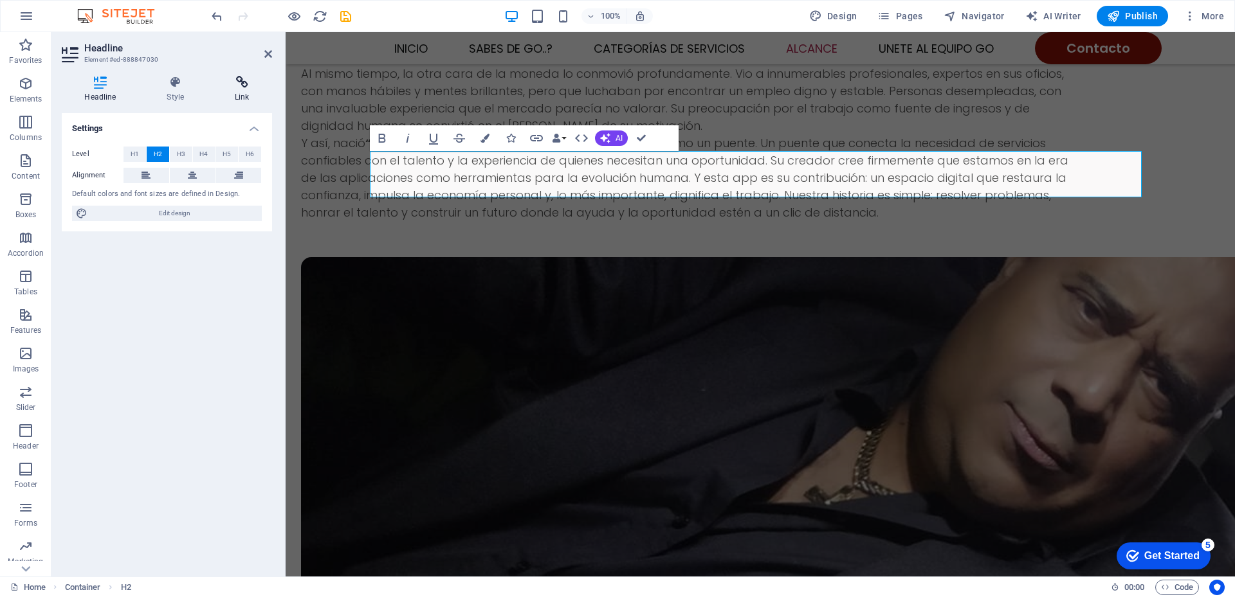
click at [242, 86] on icon at bounding box center [242, 82] width 60 height 13
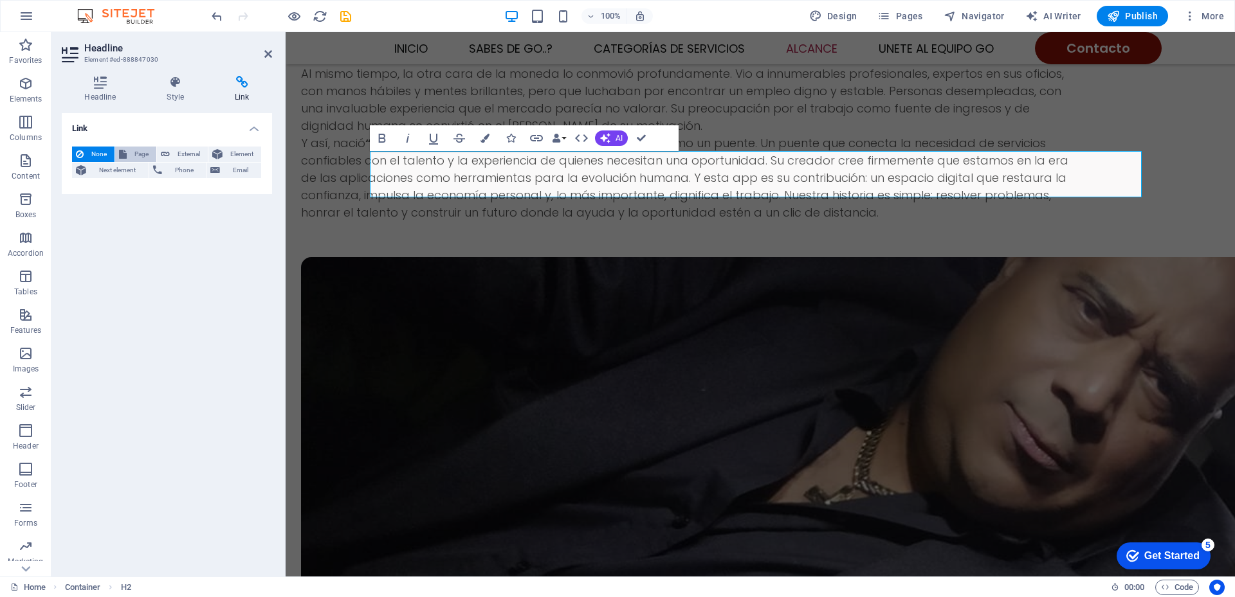
click at [138, 155] on span "Page" at bounding box center [142, 154] width 22 height 15
select select
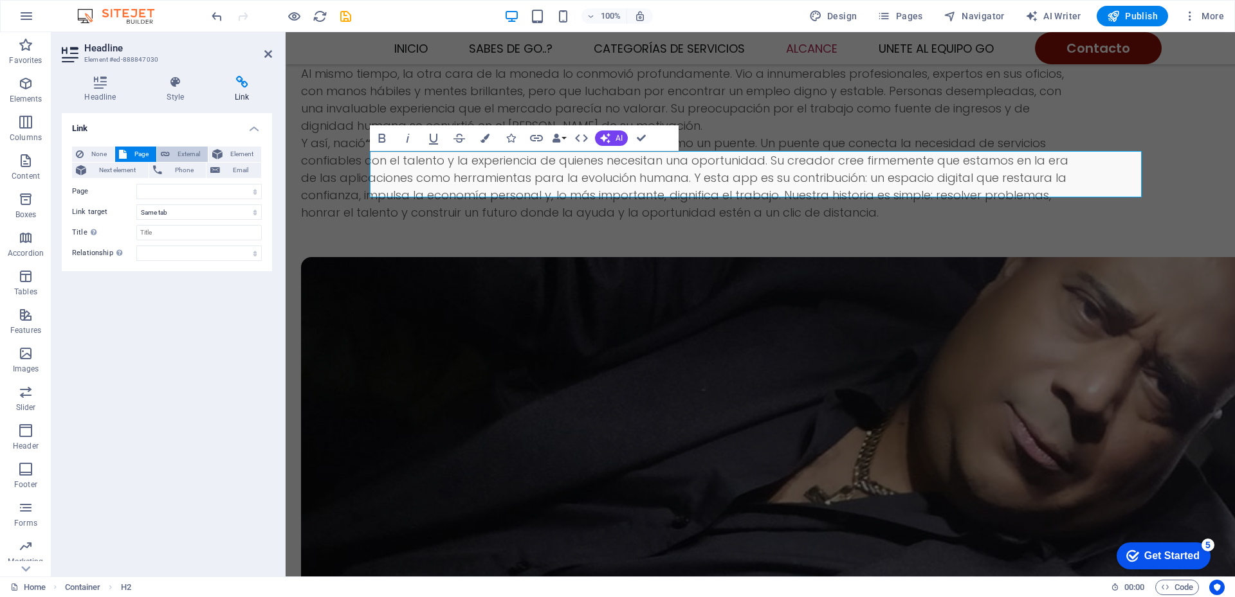
click at [177, 152] on span "External" at bounding box center [189, 154] width 30 height 15
select select "blank"
click at [233, 158] on span "Element" at bounding box center [241, 154] width 31 height 15
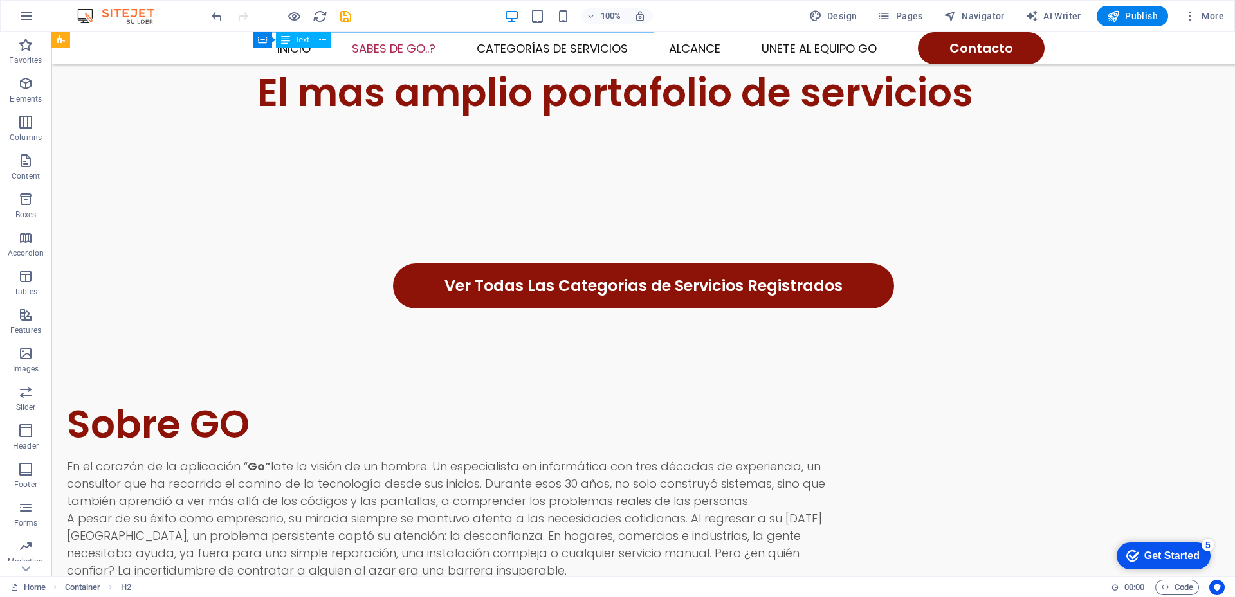
scroll to position [993, 0]
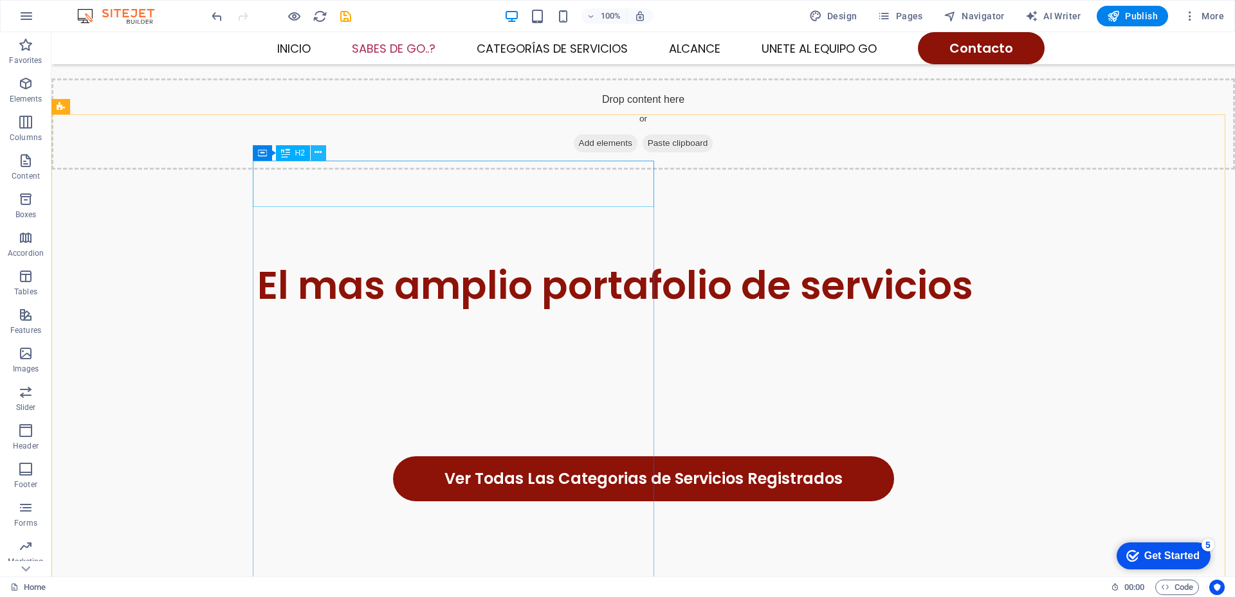
click at [316, 154] on icon at bounding box center [317, 153] width 7 height 14
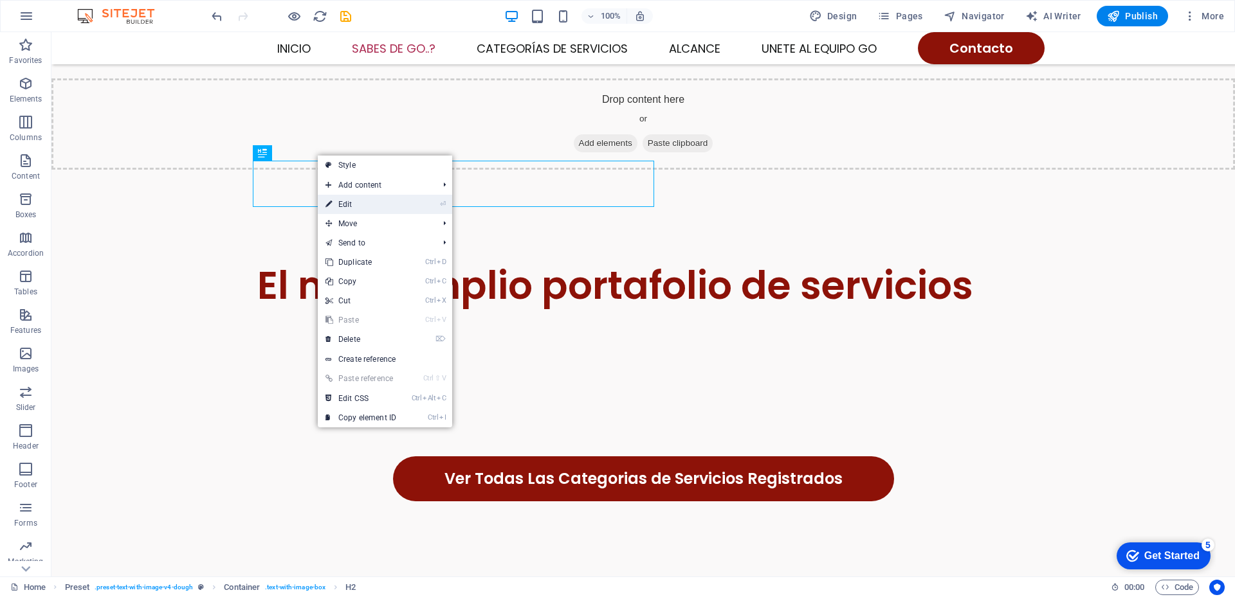
click at [338, 201] on link "⏎ Edit" at bounding box center [361, 204] width 86 height 19
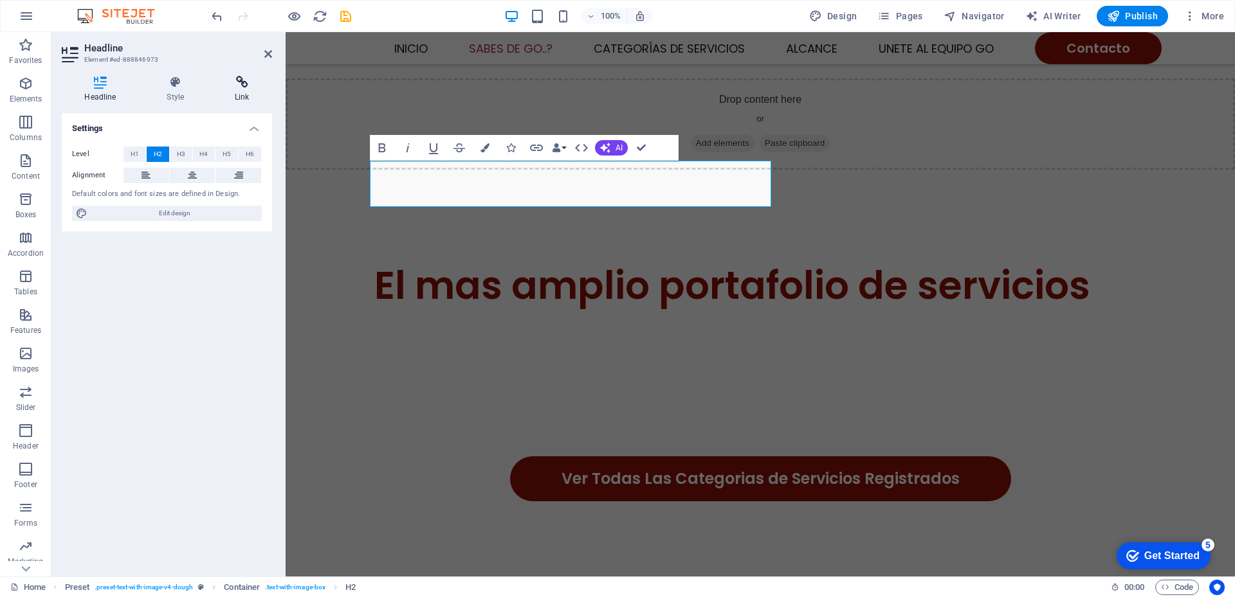
click at [242, 90] on h4 "Link" at bounding box center [242, 89] width 60 height 27
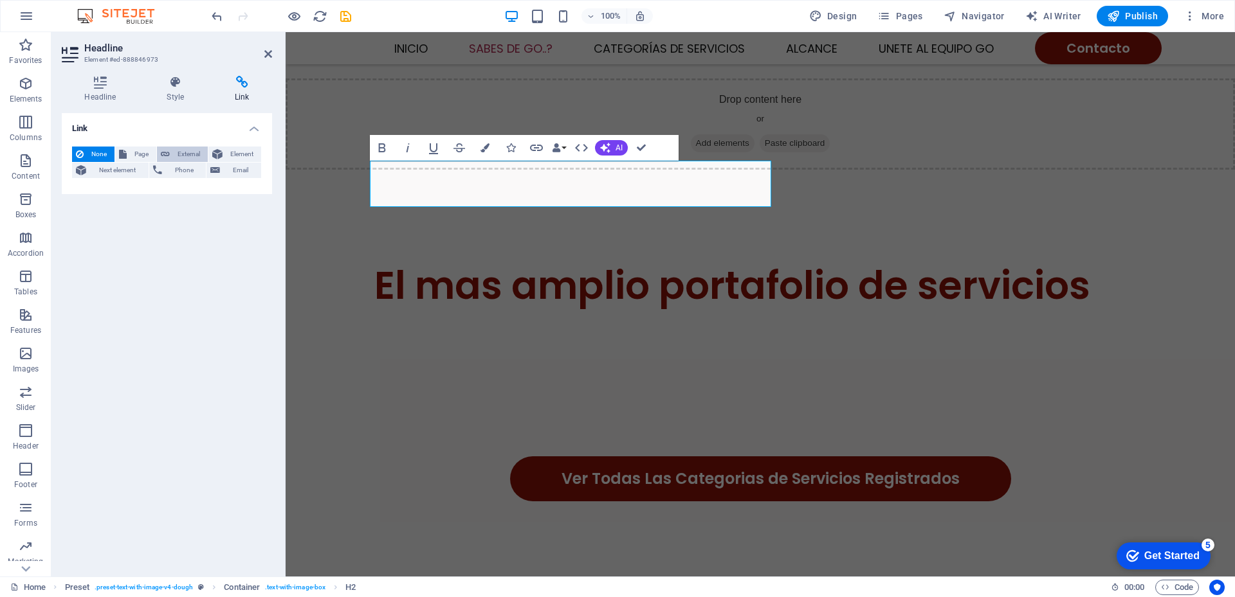
click at [186, 156] on span "External" at bounding box center [189, 154] width 30 height 15
select select
select select "blank"
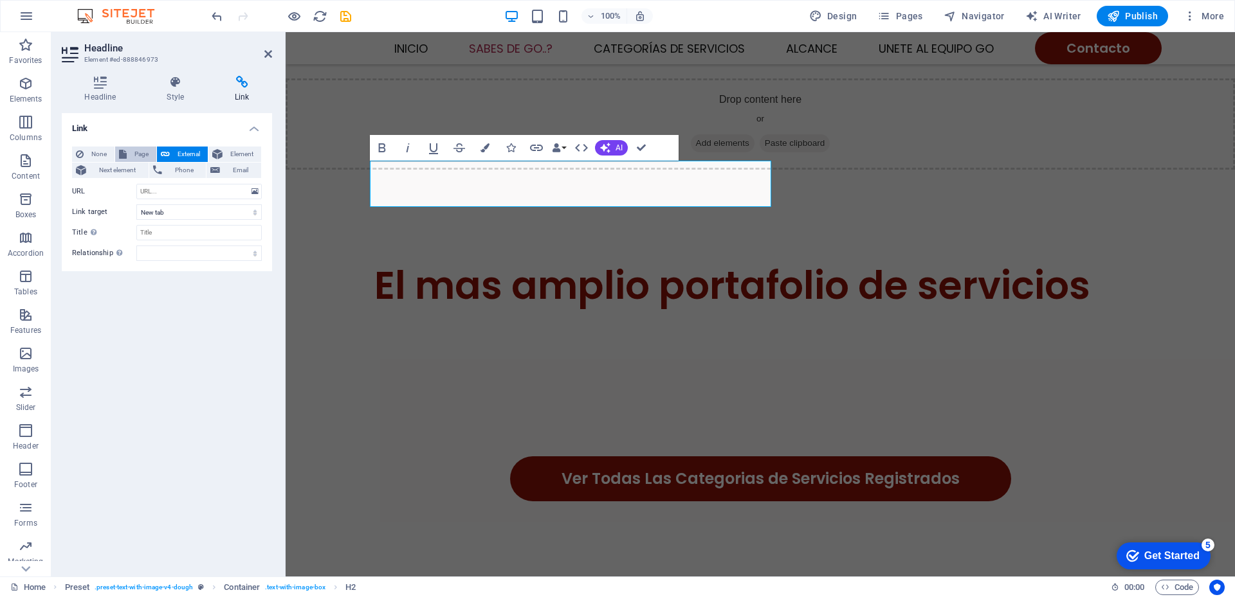
click at [143, 153] on span "Page" at bounding box center [142, 154] width 22 height 15
select select
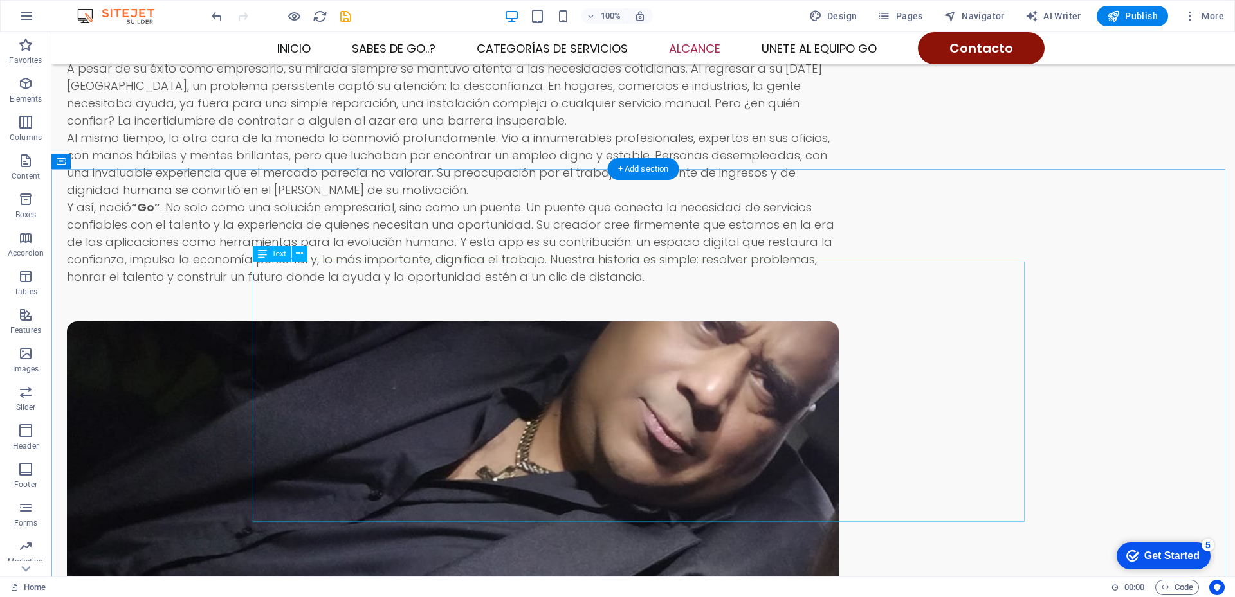
scroll to position [1700, 0]
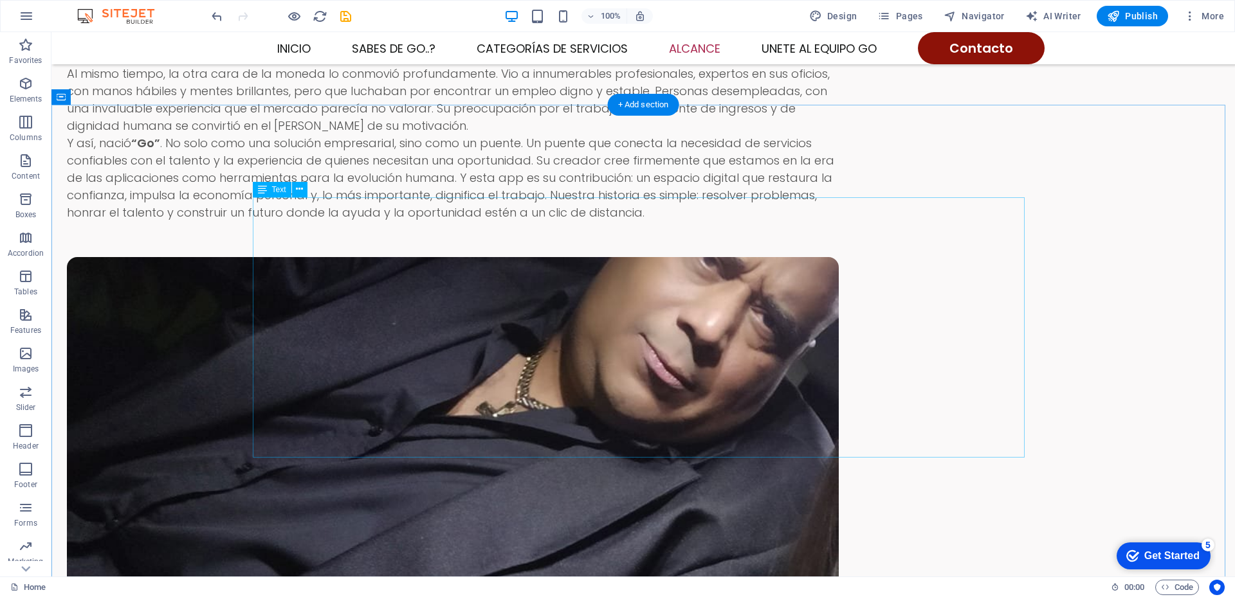
click at [118, 98] on icon at bounding box center [117, 97] width 7 height 14
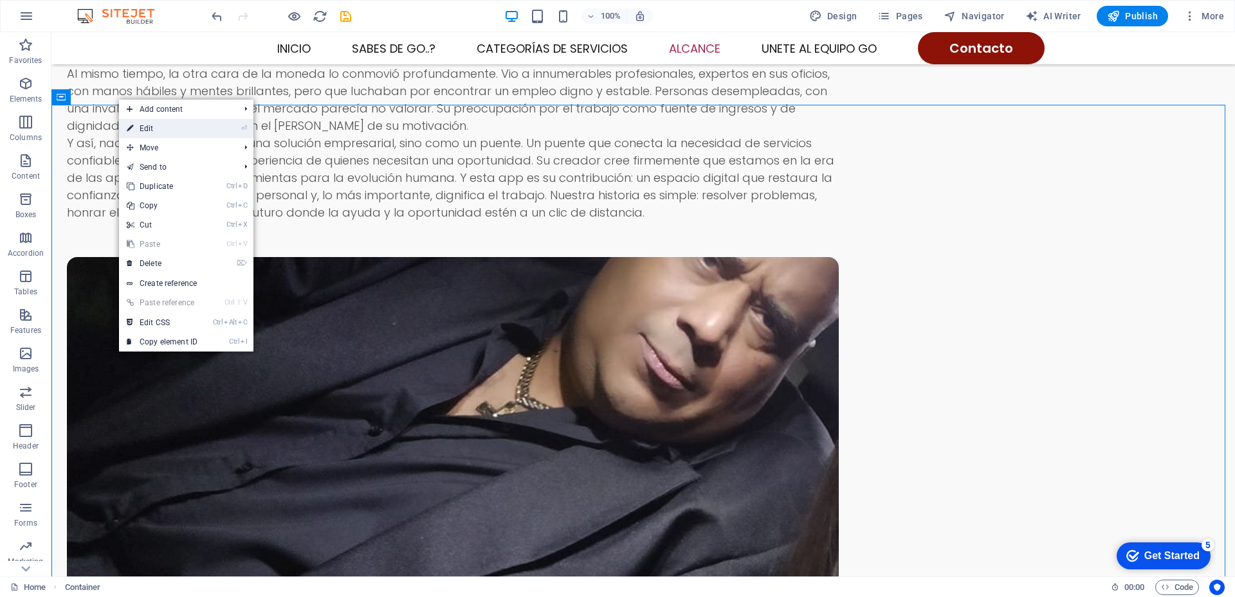
click at [162, 129] on link "⏎ Edit" at bounding box center [162, 128] width 86 height 19
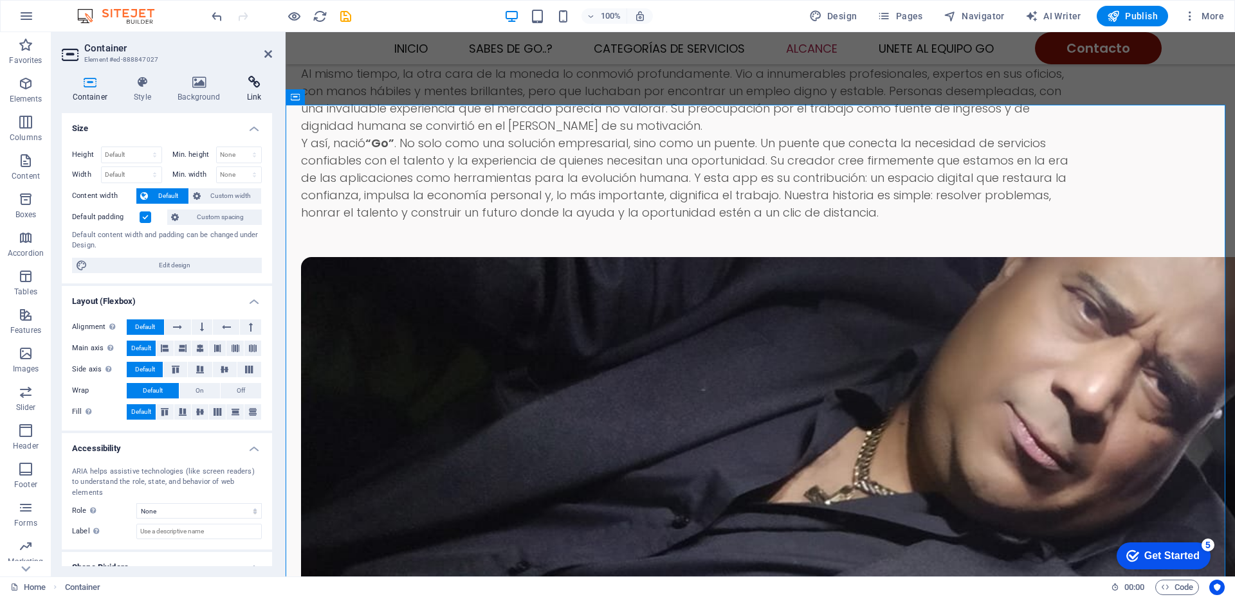
click at [251, 82] on icon at bounding box center [254, 82] width 36 height 13
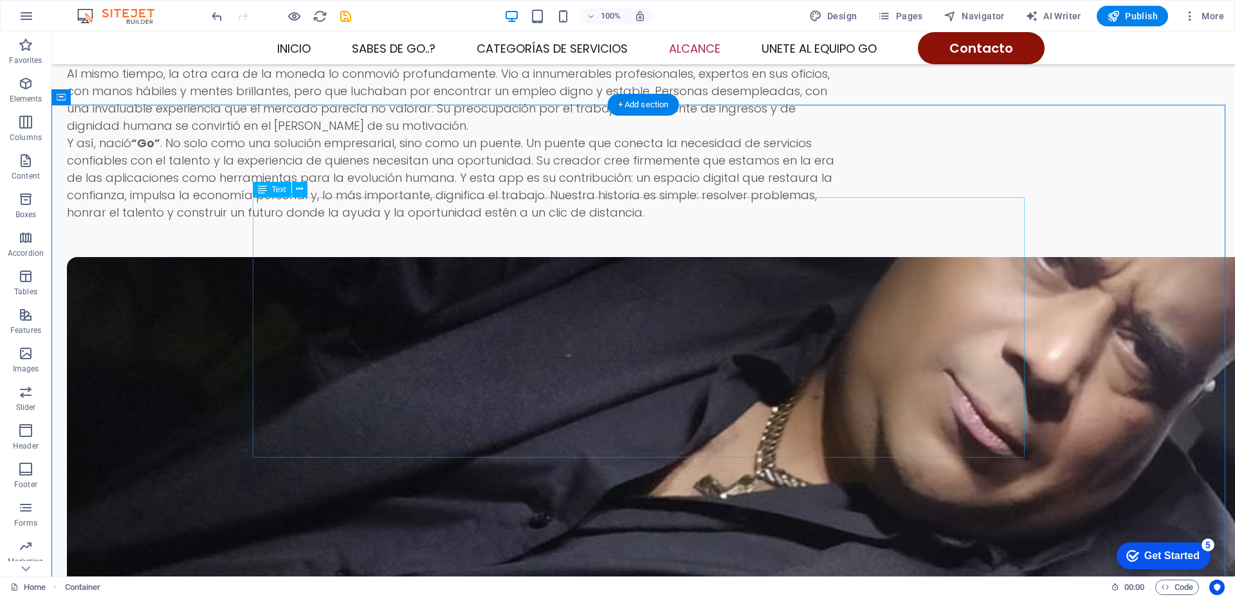
click at [300, 190] on icon at bounding box center [299, 190] width 7 height 14
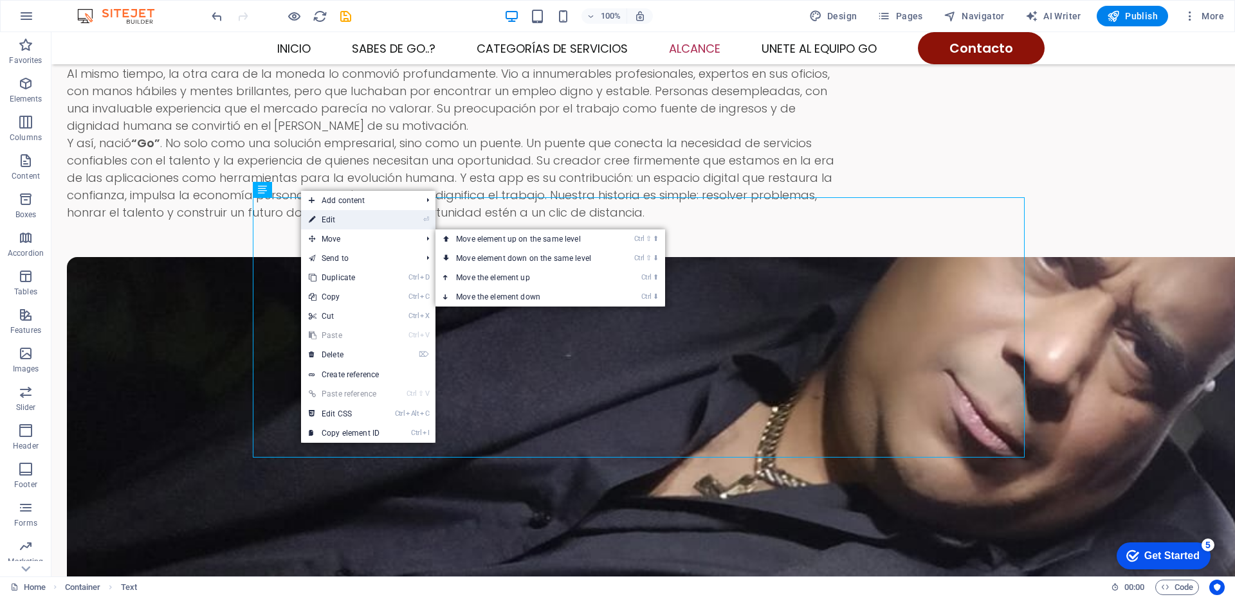
click at [313, 216] on icon at bounding box center [312, 219] width 6 height 19
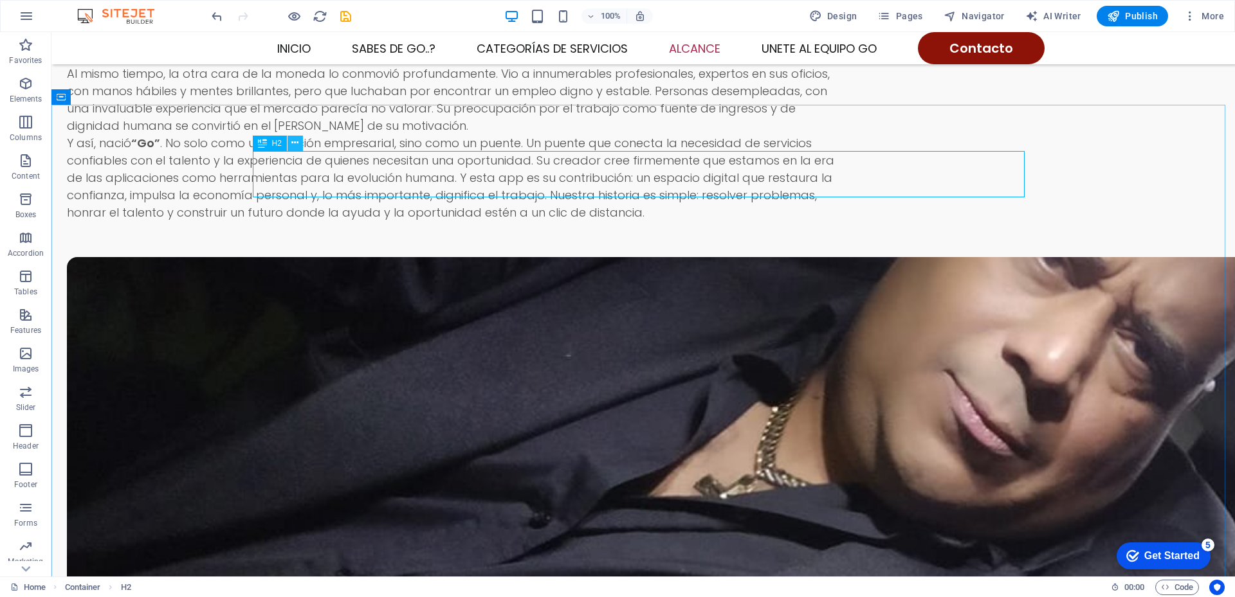
click at [293, 147] on icon at bounding box center [294, 143] width 7 height 14
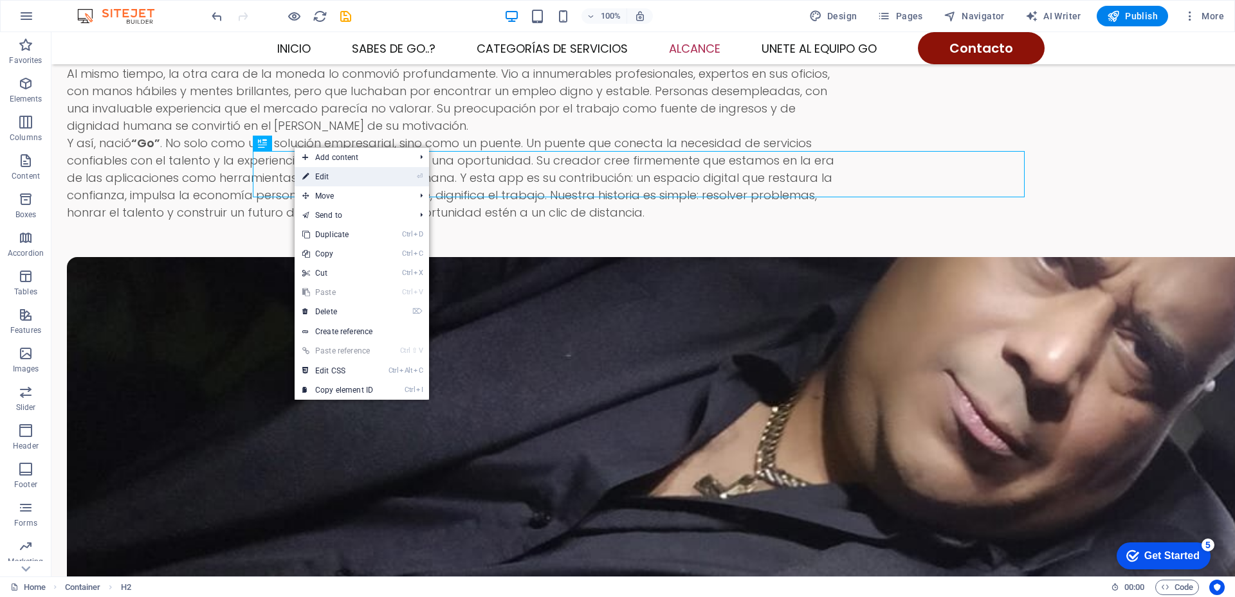
click at [312, 179] on link "⏎ Edit" at bounding box center [338, 176] width 86 height 19
select select
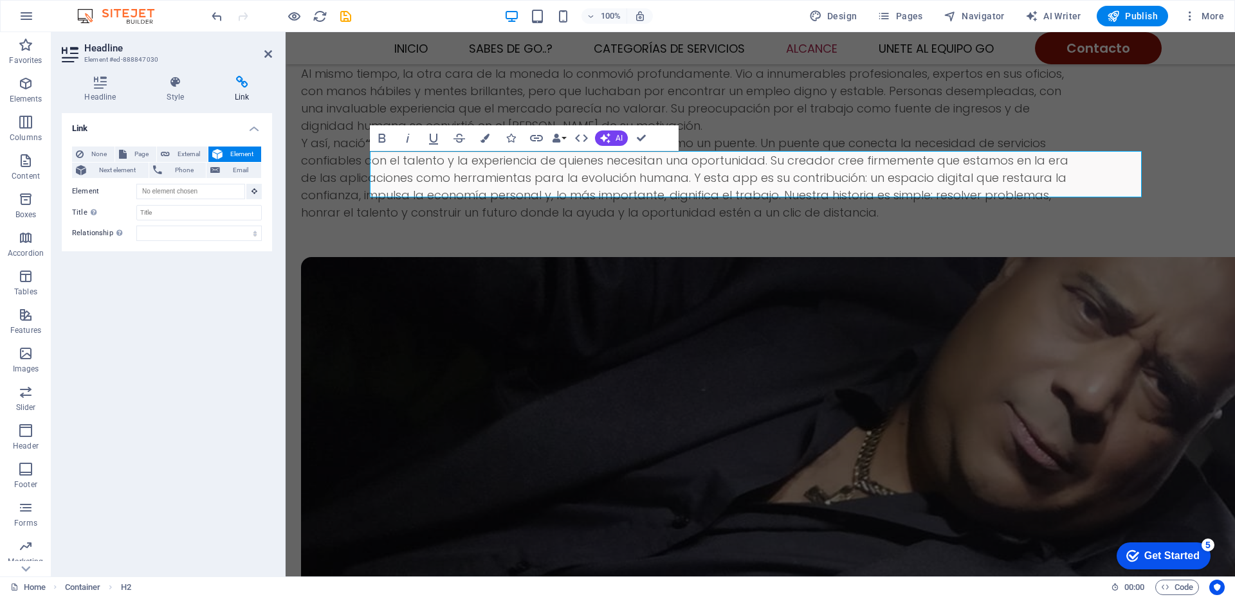
click at [240, 86] on icon at bounding box center [242, 82] width 60 height 13
click at [131, 156] on span "Page" at bounding box center [142, 154] width 22 height 15
select select
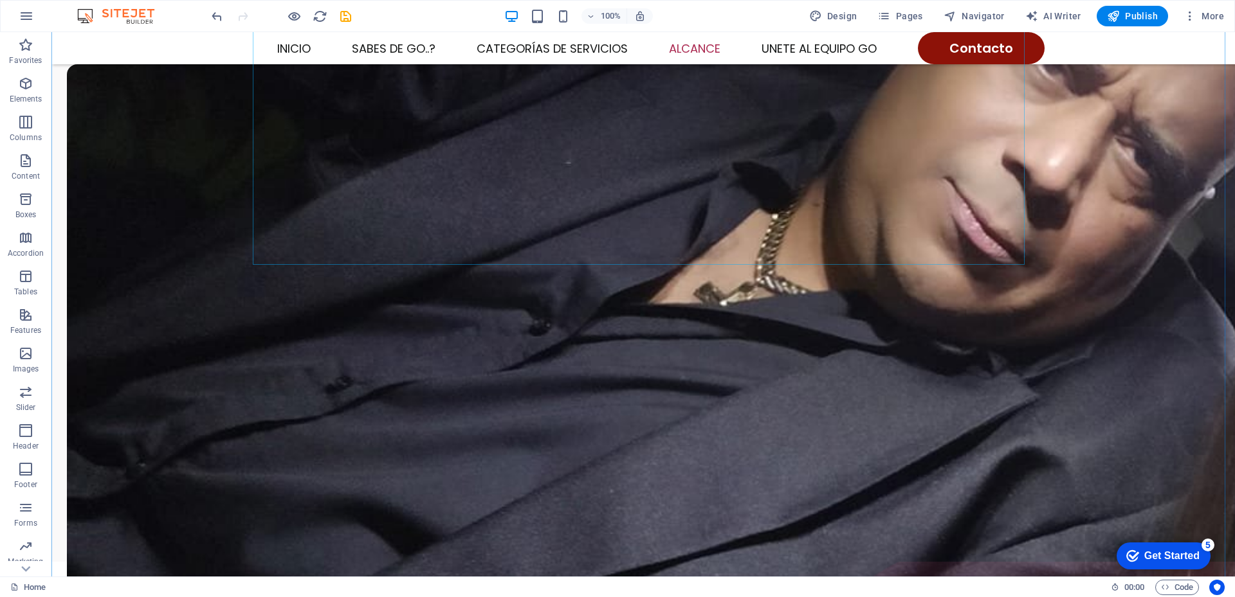
scroll to position [1958, 0]
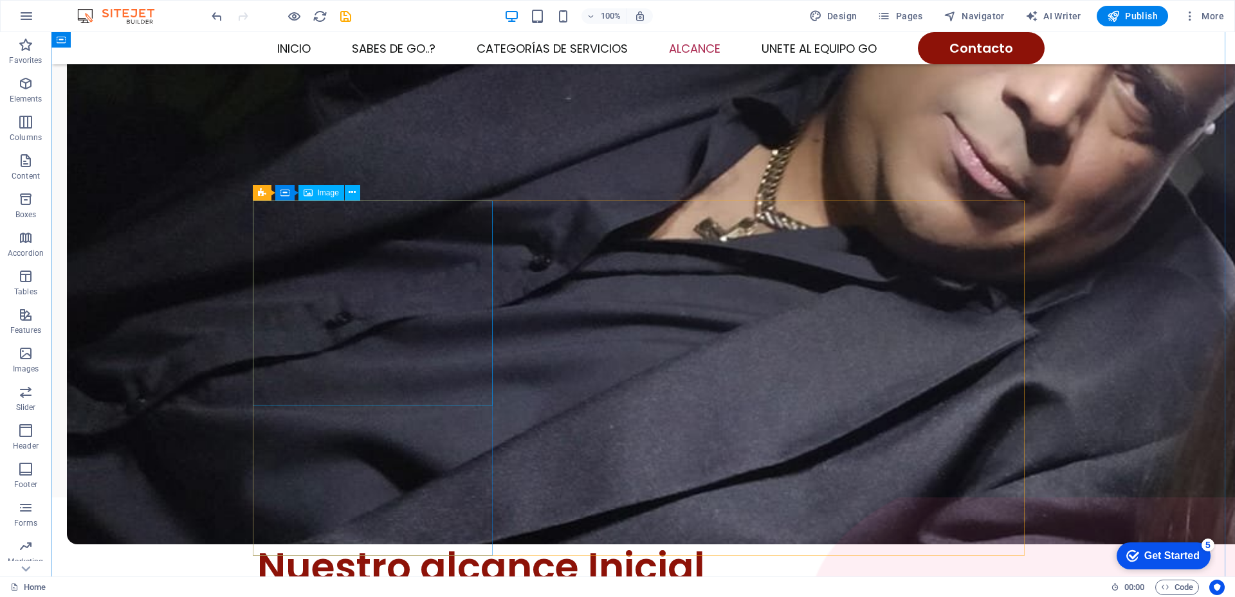
click at [350, 192] on icon at bounding box center [352, 193] width 7 height 14
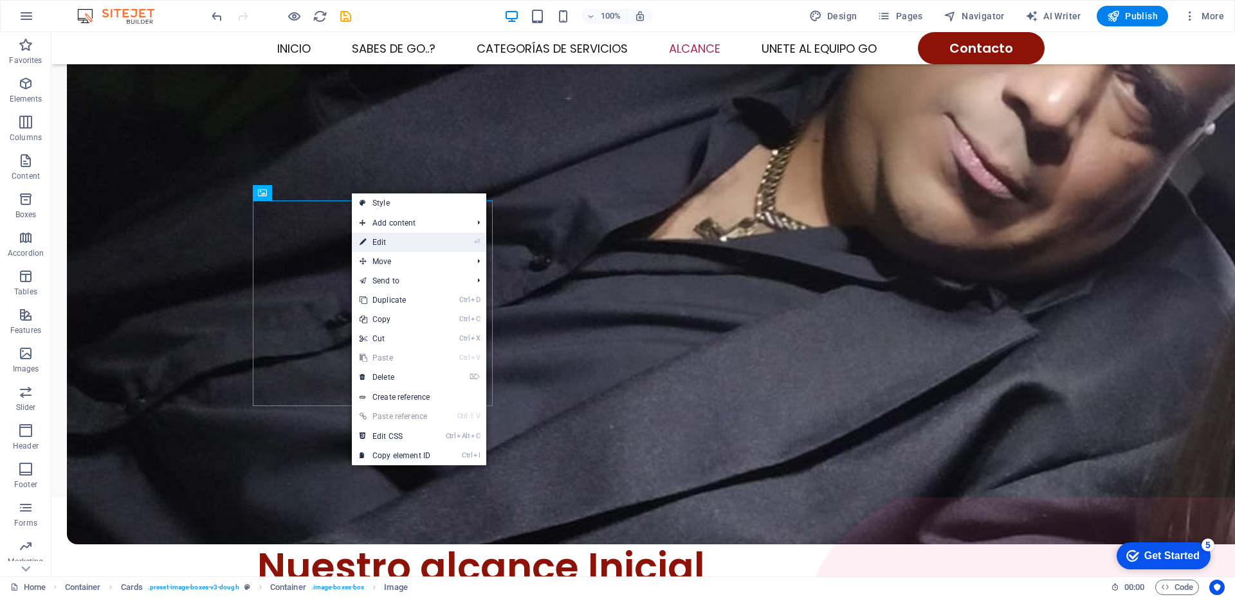
click at [372, 244] on link "⏎ Edit" at bounding box center [395, 242] width 86 height 19
select select
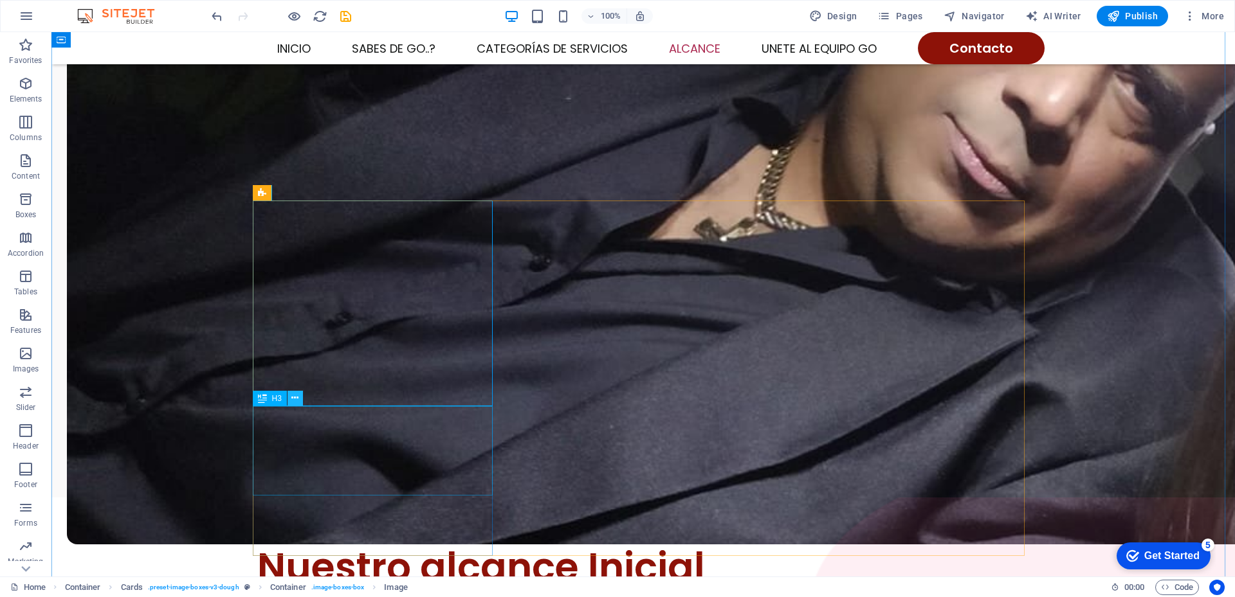
click at [295, 400] on icon at bounding box center [294, 399] width 7 height 14
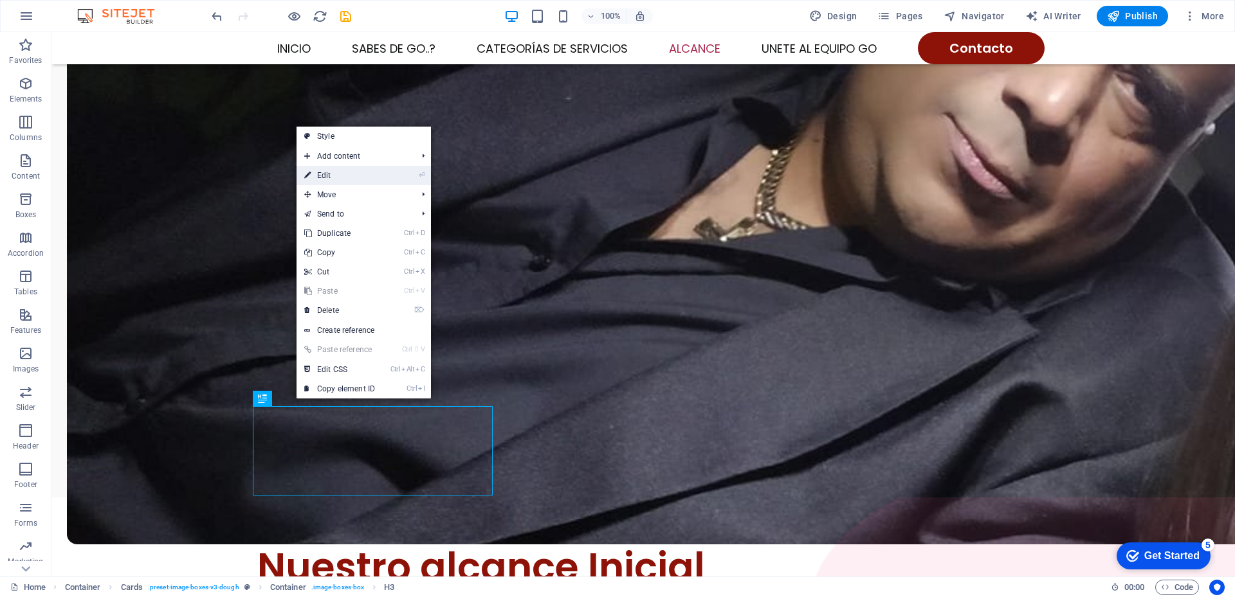
click at [352, 180] on link "⏎ Edit" at bounding box center [339, 175] width 86 height 19
select select
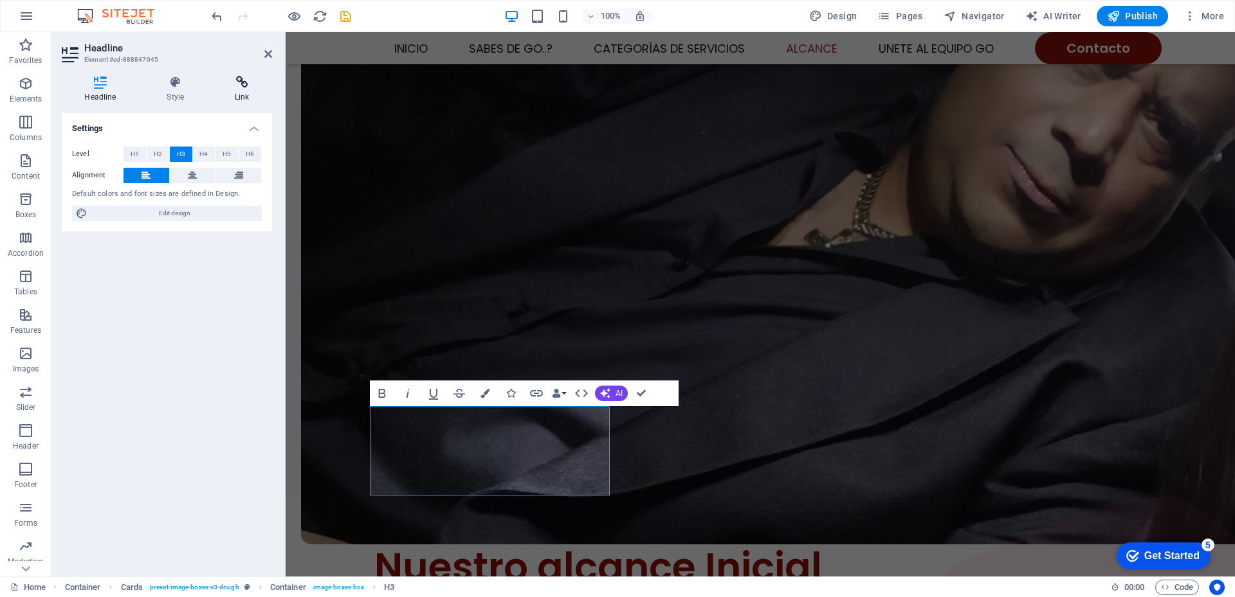
click at [235, 88] on icon at bounding box center [242, 82] width 60 height 13
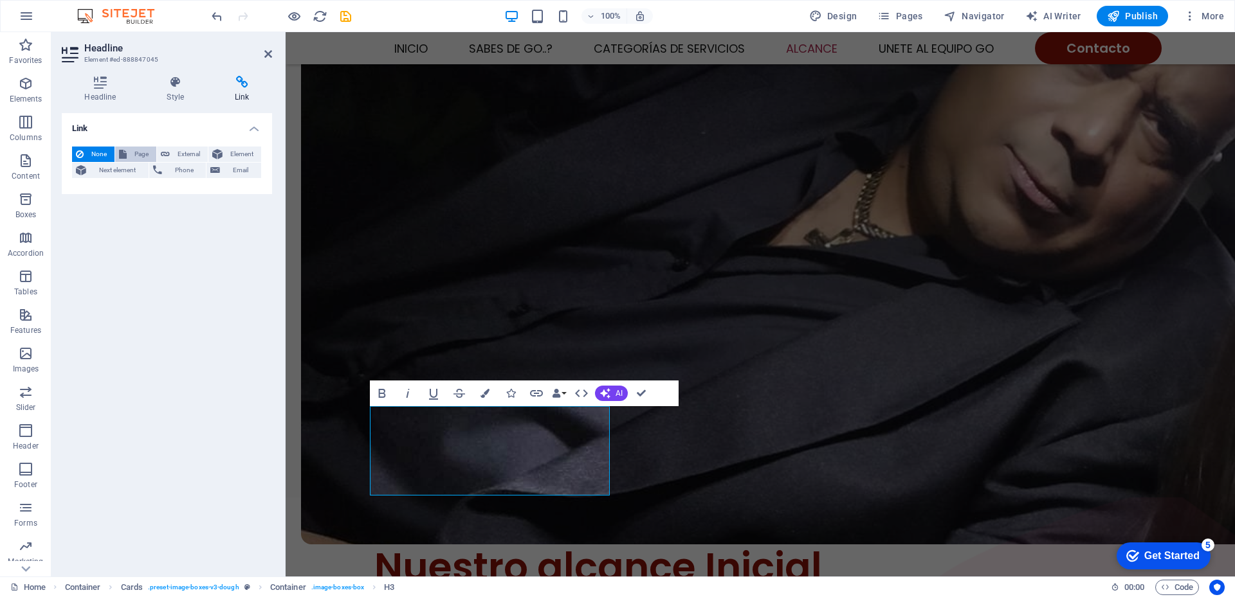
click at [134, 151] on span "Page" at bounding box center [142, 154] width 22 height 15
select select
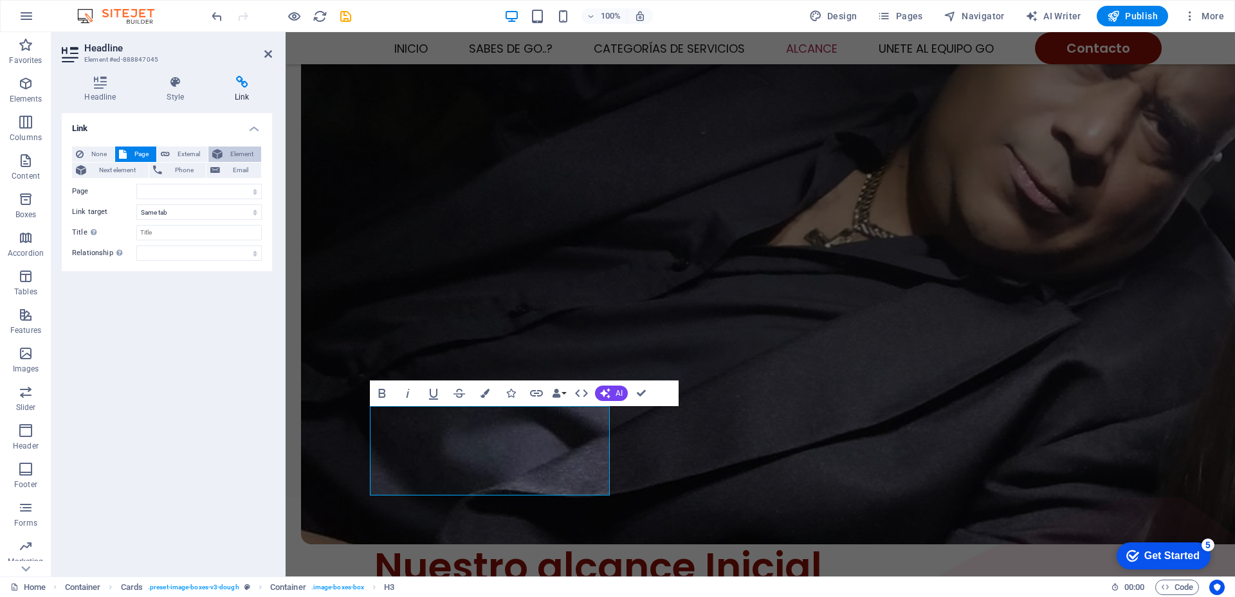
click at [247, 154] on span "Element" at bounding box center [241, 154] width 31 height 15
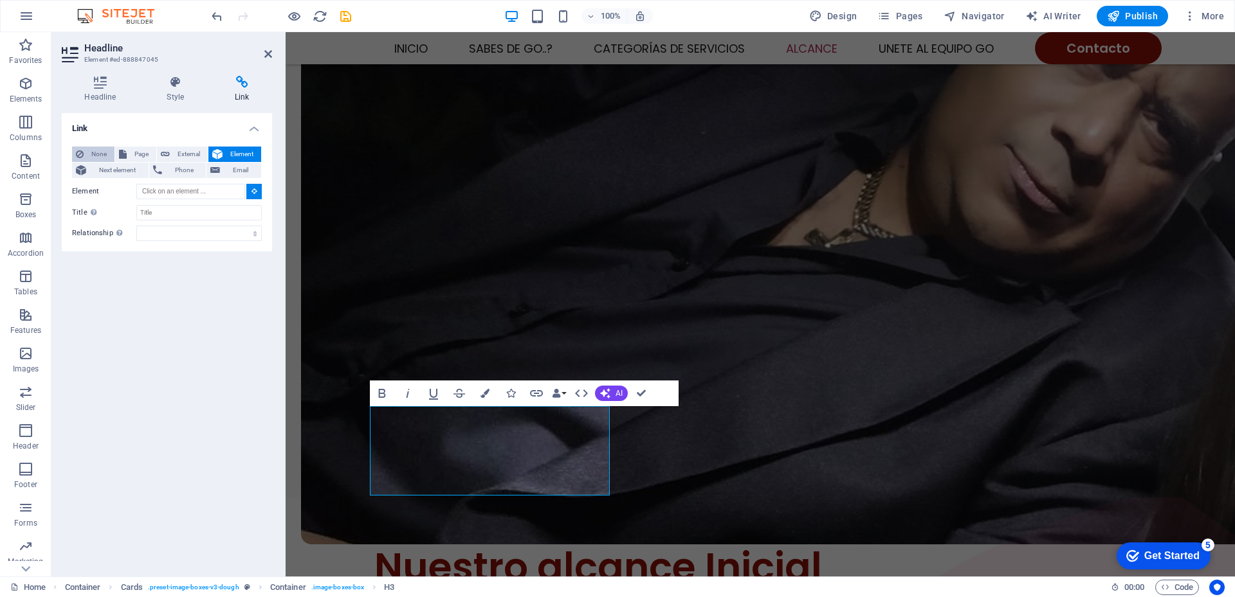
click at [102, 151] on span "None" at bounding box center [98, 154] width 23 height 15
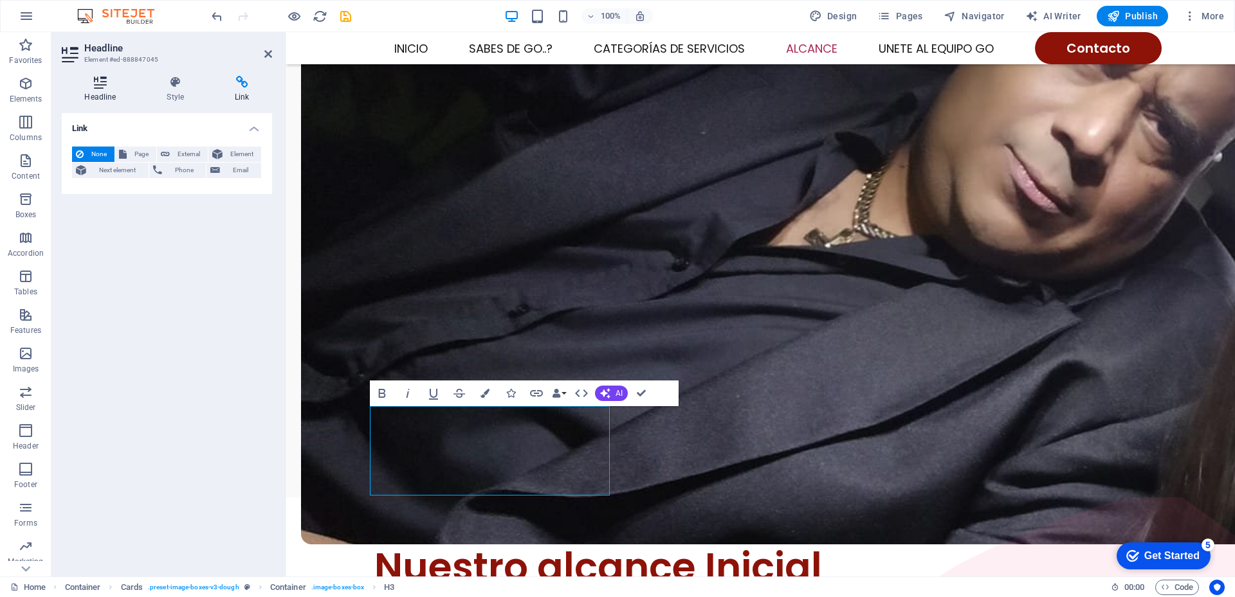
click at [101, 82] on icon at bounding box center [100, 82] width 77 height 13
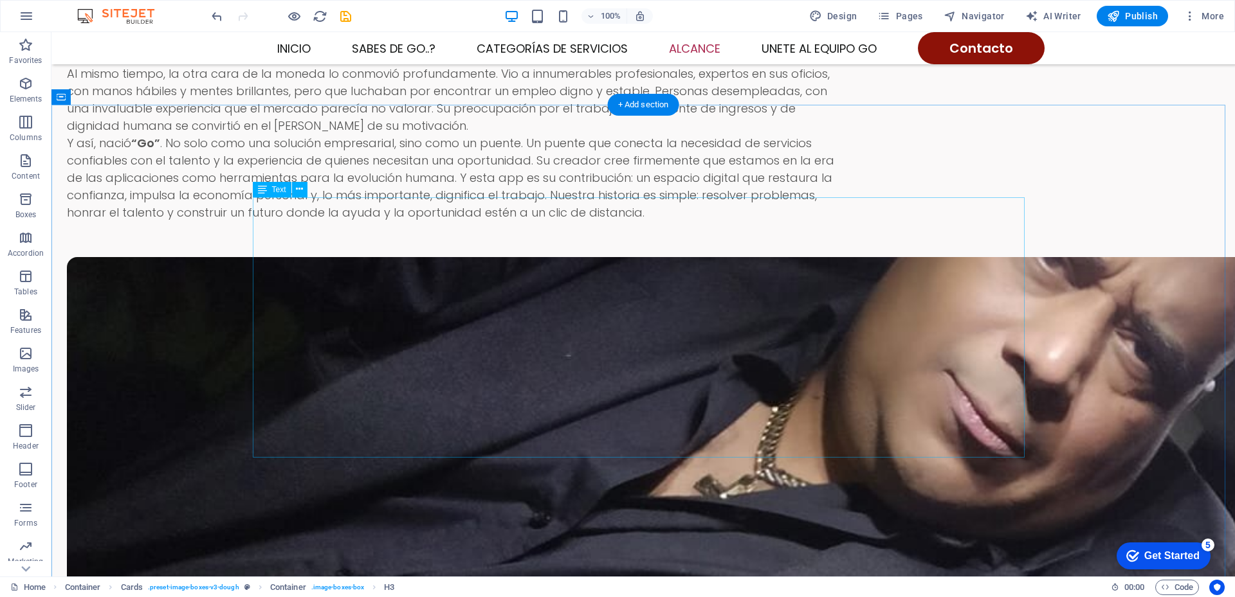
scroll to position [1636, 0]
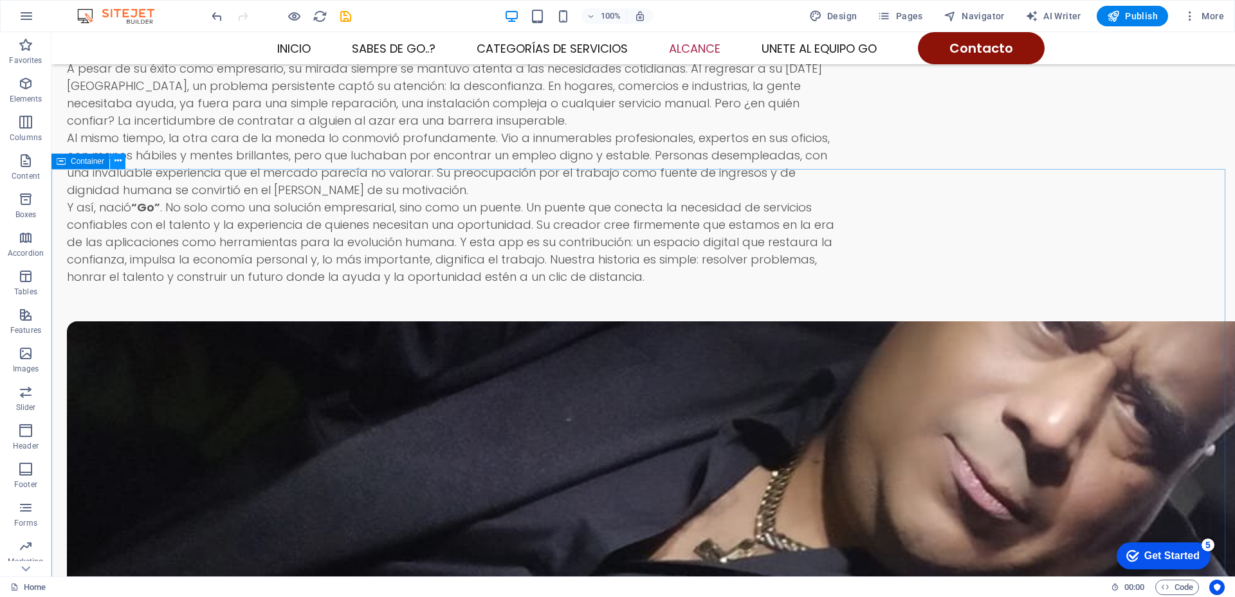
click at [118, 161] on icon at bounding box center [117, 161] width 7 height 14
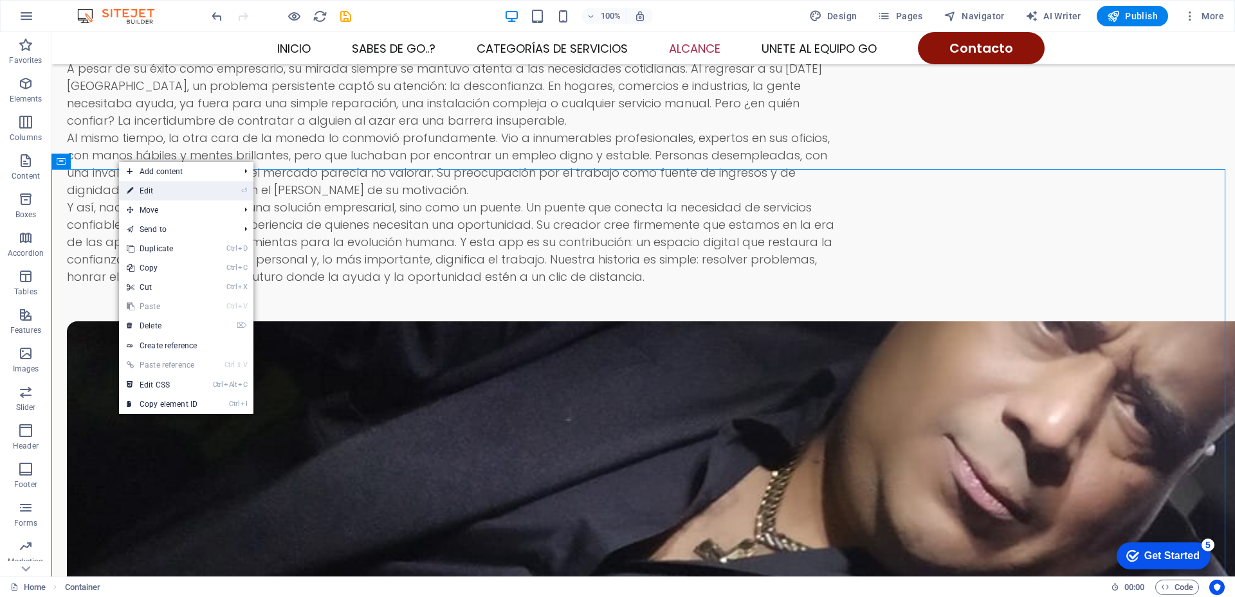
click at [146, 196] on link "⏎ Edit" at bounding box center [162, 190] width 86 height 19
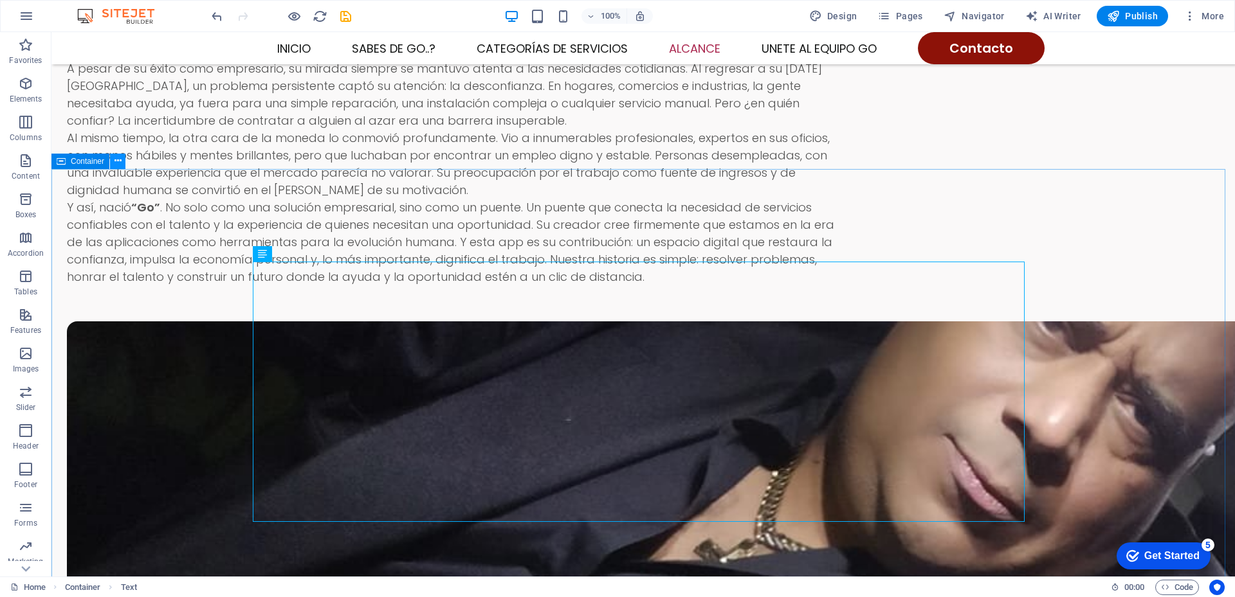
click at [119, 163] on icon at bounding box center [117, 161] width 7 height 14
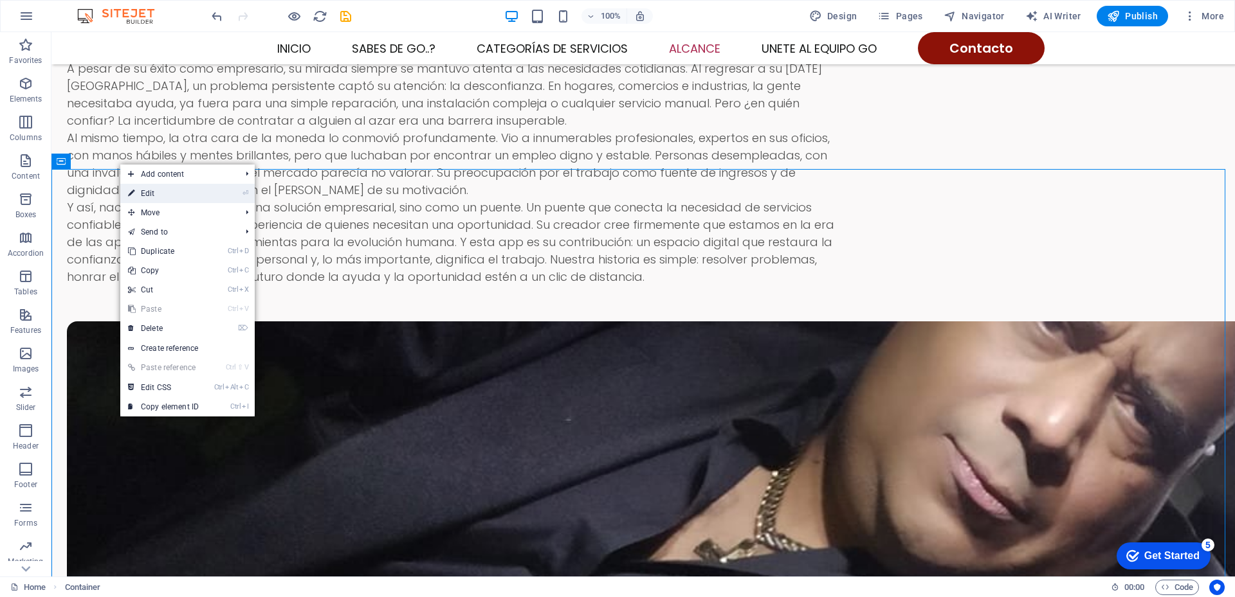
click at [138, 193] on link "⏎ Edit" at bounding box center [163, 193] width 86 height 19
select select
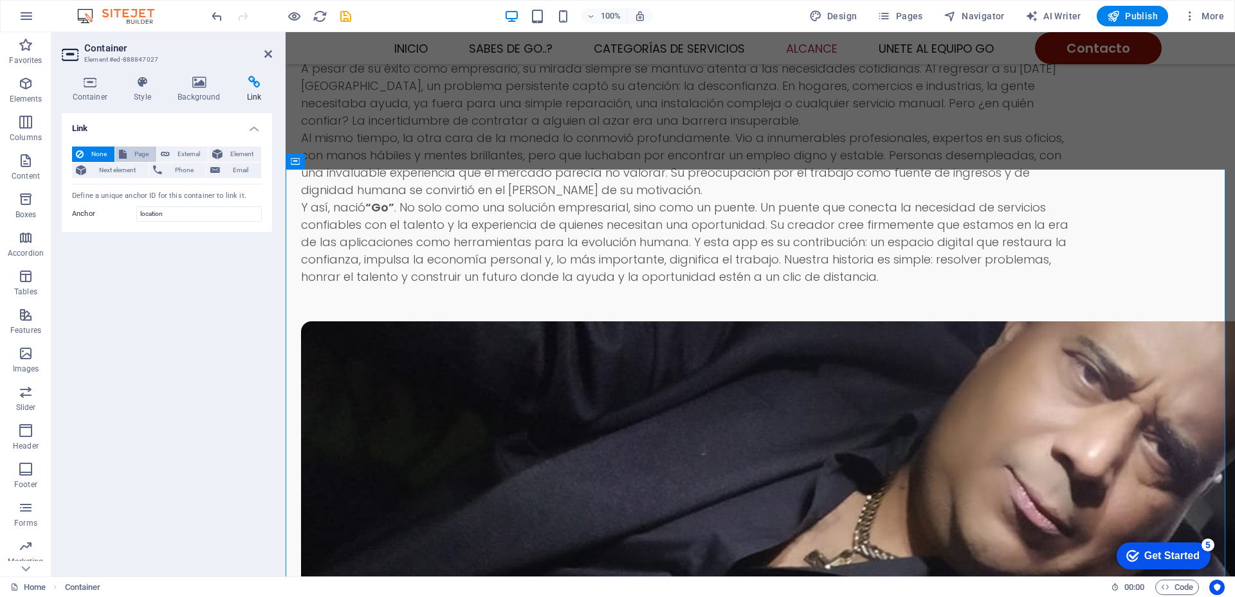
click at [142, 152] on span "Page" at bounding box center [142, 154] width 22 height 15
select select
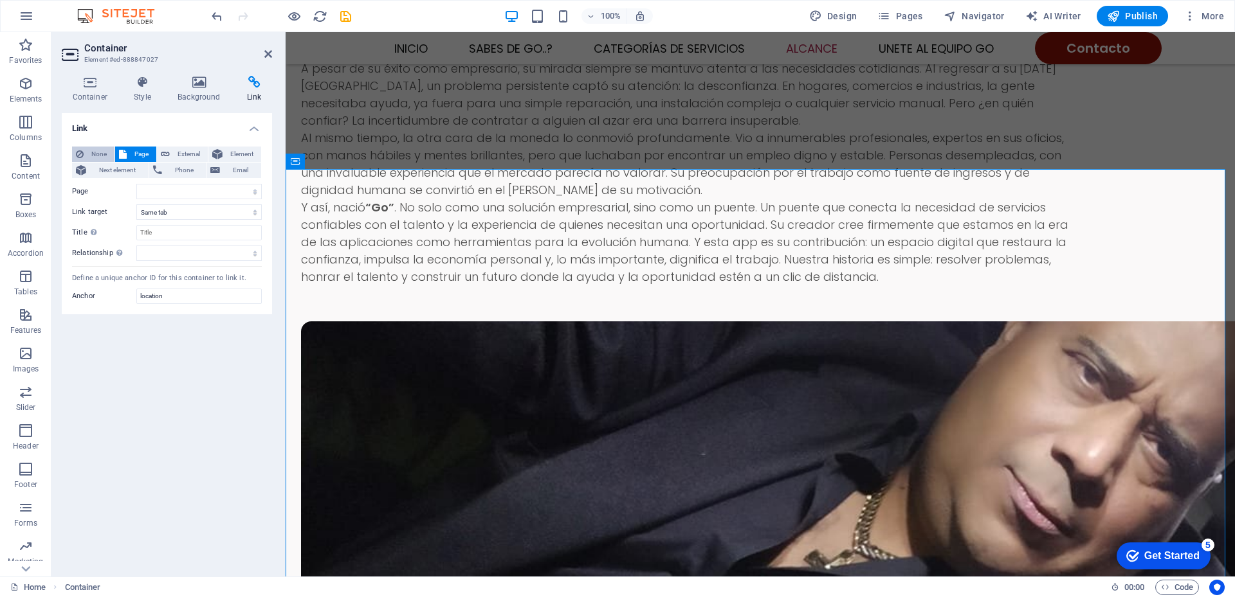
click at [96, 152] on span "None" at bounding box center [98, 154] width 23 height 15
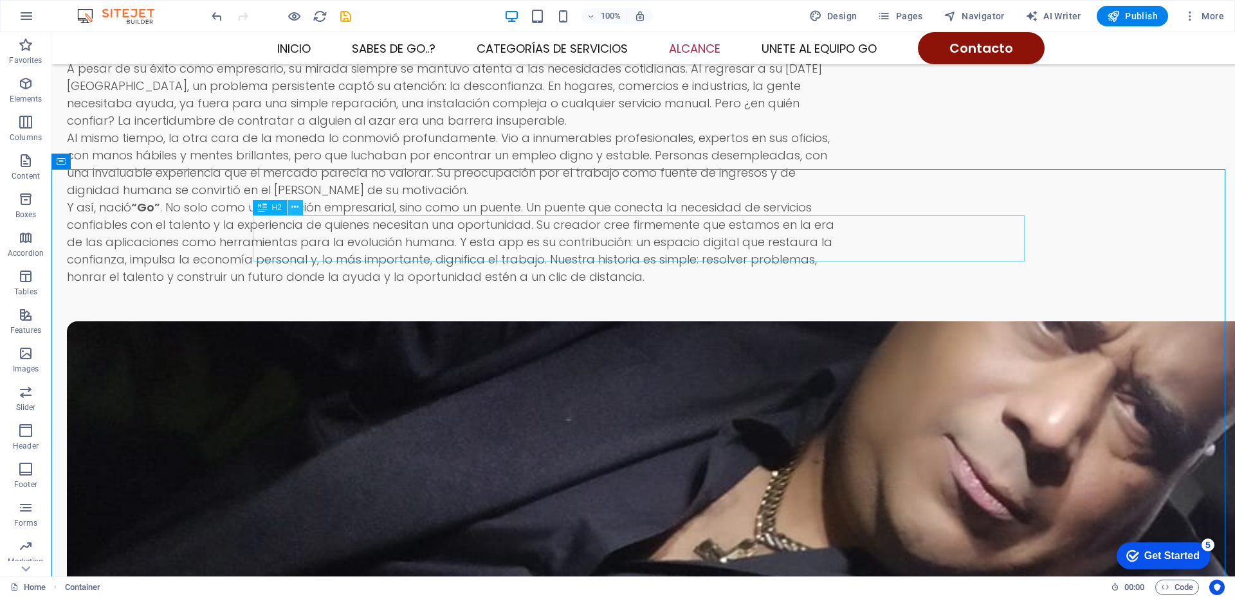
click at [298, 207] on icon at bounding box center [294, 208] width 7 height 14
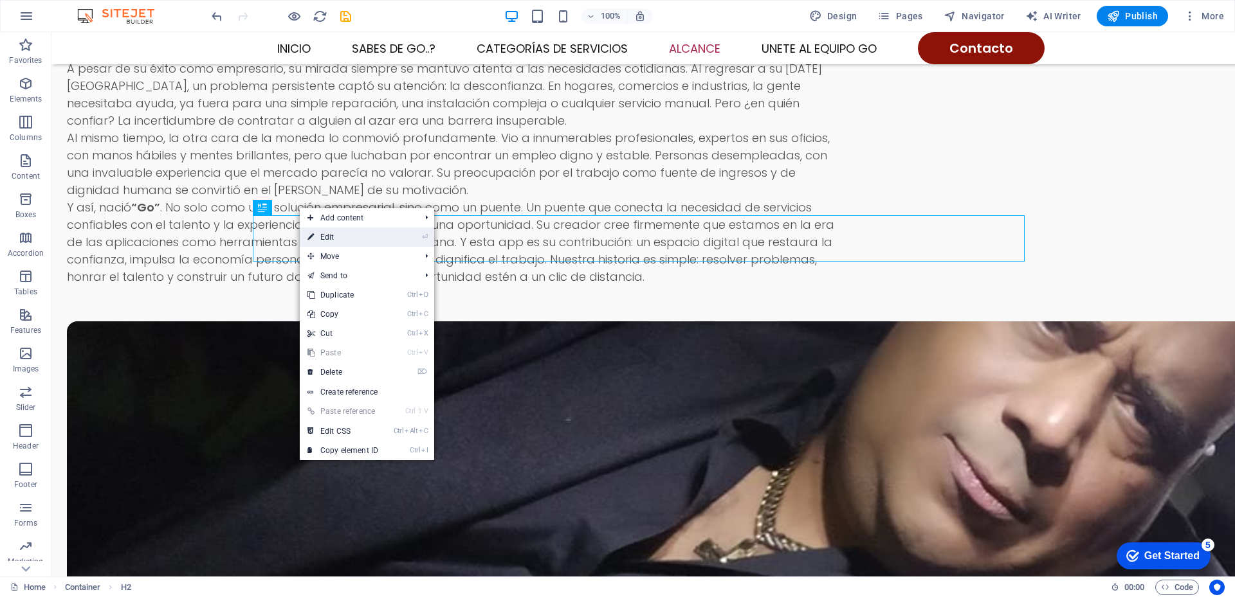
click at [323, 237] on link "⏎ Edit" at bounding box center [343, 237] width 86 height 19
select select
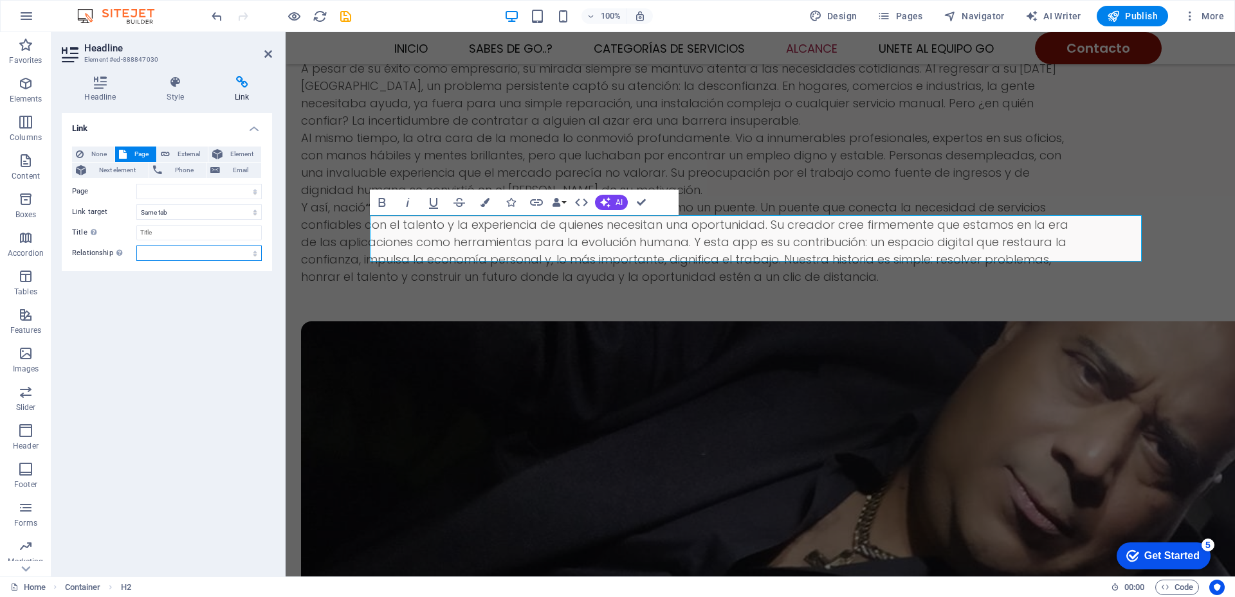
click at [257, 255] on select "alternate author bookmark external help license next nofollow noreferrer noopen…" at bounding box center [198, 253] width 125 height 15
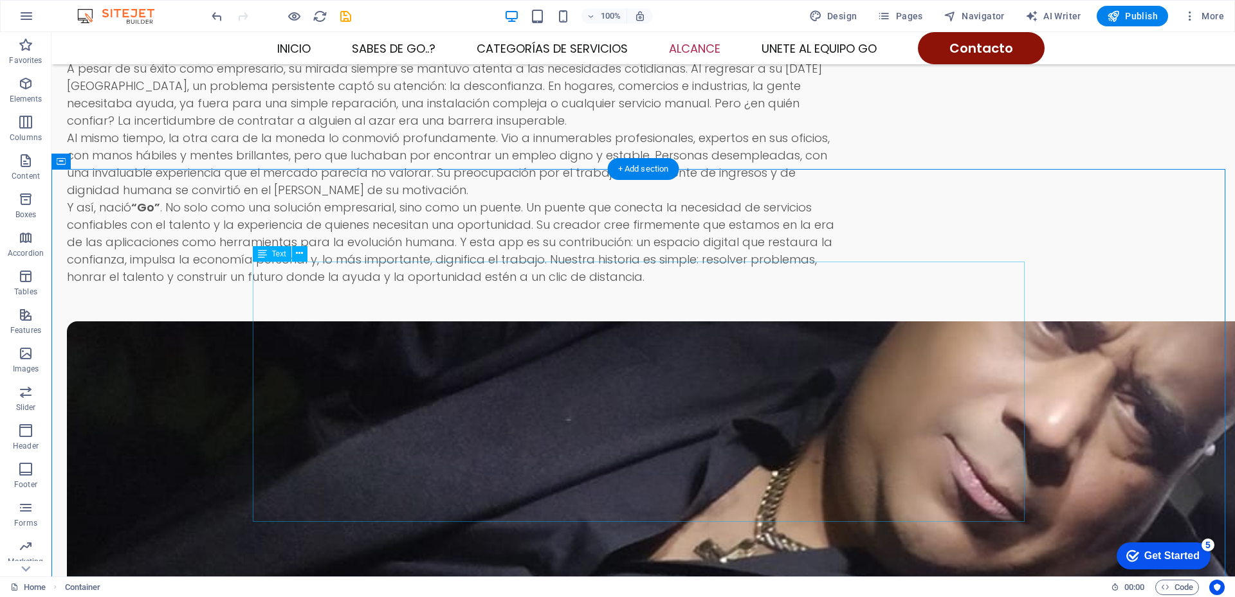
click at [293, 206] on icon at bounding box center [294, 208] width 7 height 14
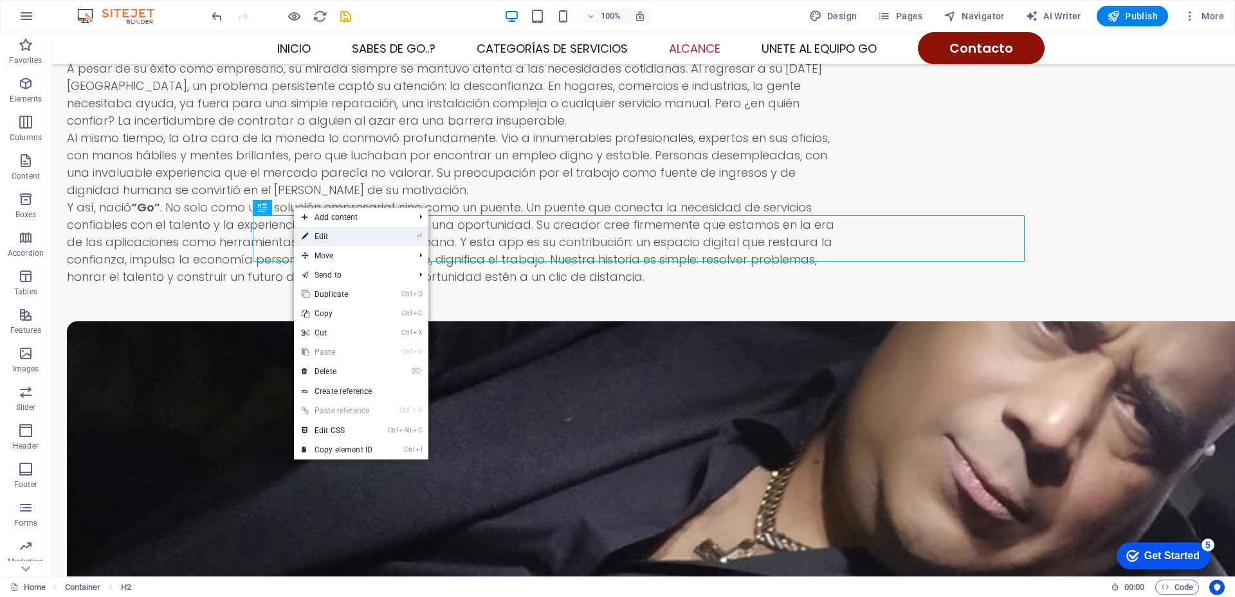
click at [320, 236] on link "⏎ Edit" at bounding box center [337, 236] width 86 height 19
select select
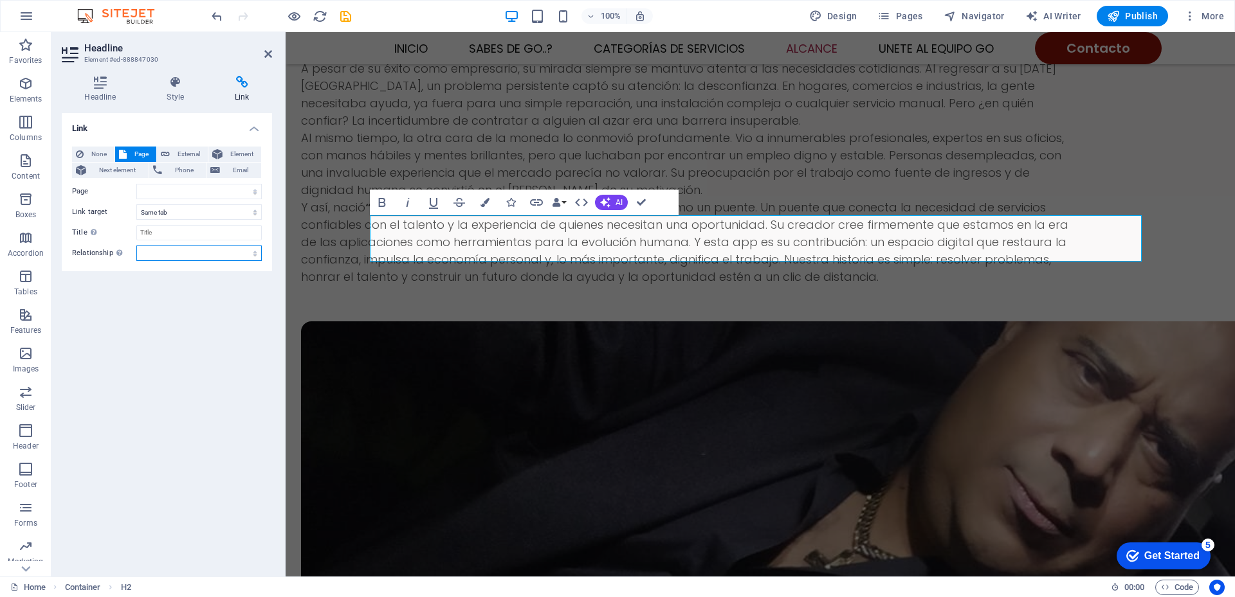
click at [163, 250] on select "alternate author bookmark external help license next nofollow noreferrer noopen…" at bounding box center [198, 253] width 125 height 15
click at [121, 292] on div "Link None Page External Element Next element Phone Email Page Home Menu Contact…" at bounding box center [167, 339] width 210 height 453
click at [199, 190] on select "Home Menu Contact Legal Notice Privacy Home Menu Contact Legal Notice Privacy" at bounding box center [198, 191] width 125 height 15
click at [184, 154] on span "External" at bounding box center [189, 154] width 30 height 15
select select "blank"
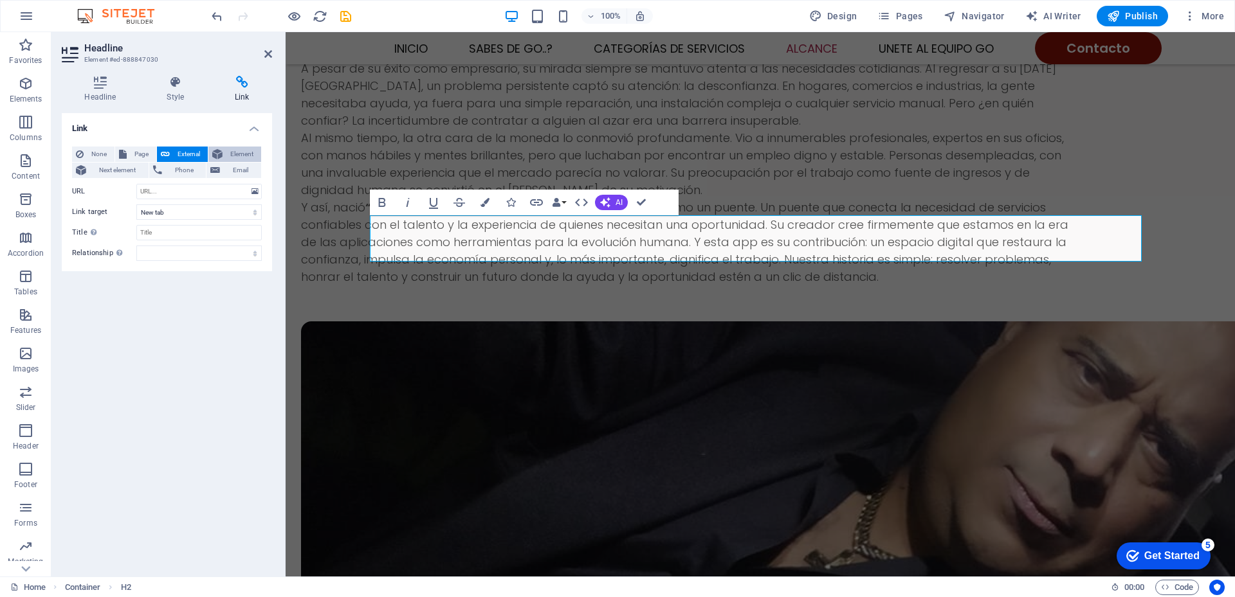
click at [234, 154] on span "Element" at bounding box center [241, 154] width 31 height 15
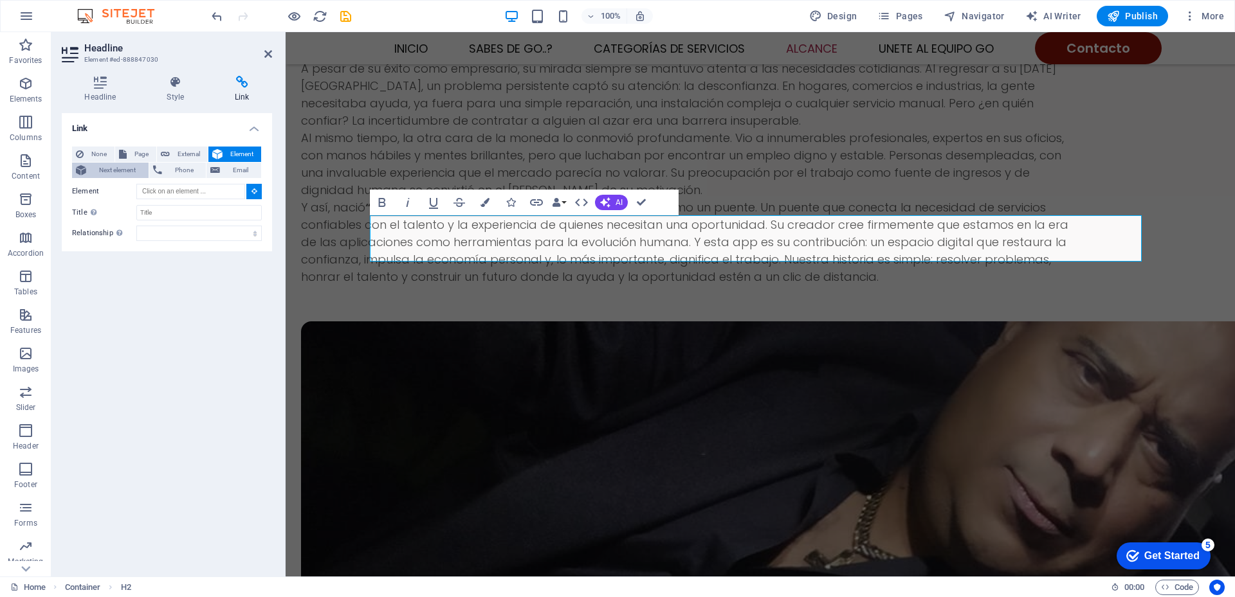
click at [110, 168] on span "Next element" at bounding box center [117, 170] width 55 height 15
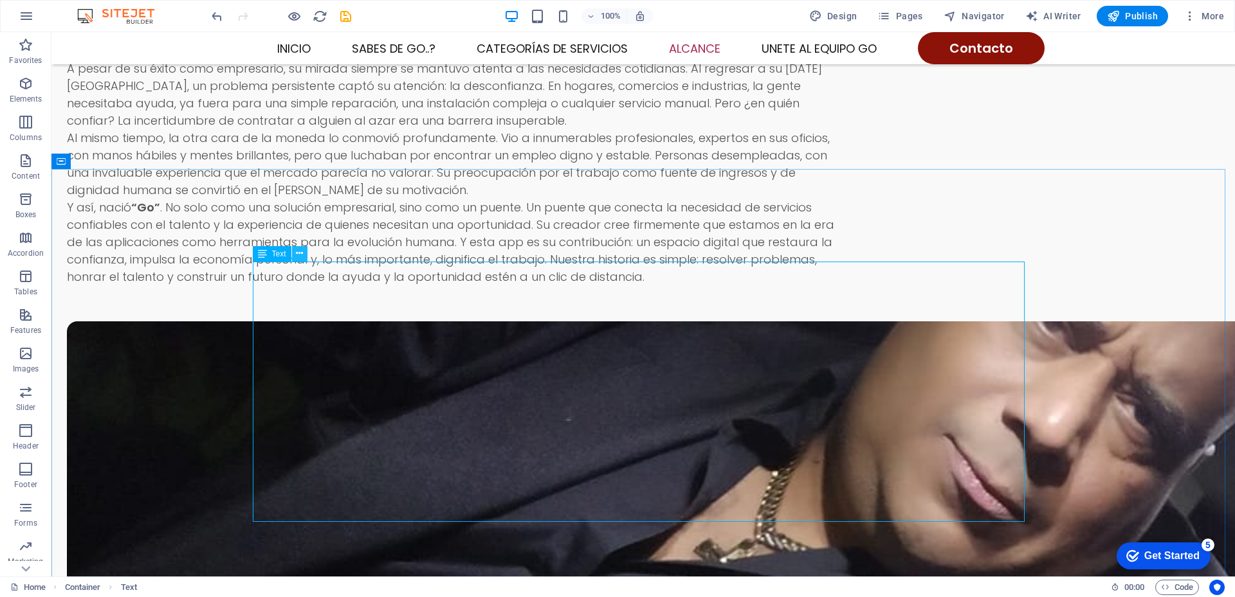
click at [302, 252] on icon at bounding box center [299, 254] width 7 height 14
click at [296, 206] on icon at bounding box center [294, 208] width 7 height 14
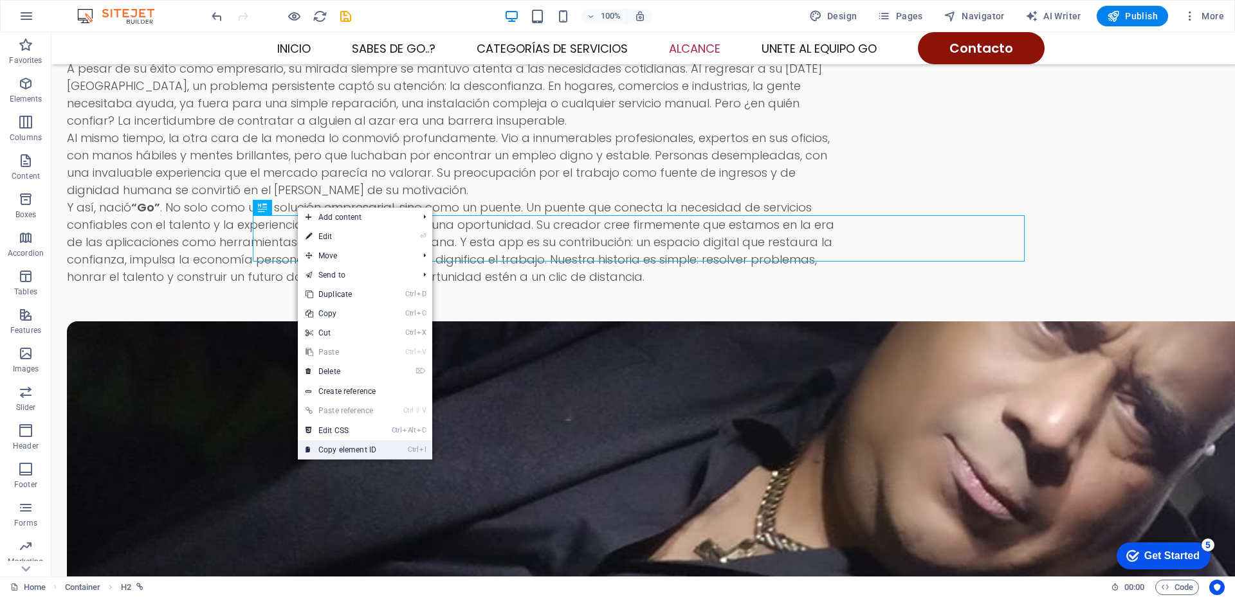
click at [378, 453] on link "Ctrl I Copy element ID" at bounding box center [341, 450] width 86 height 19
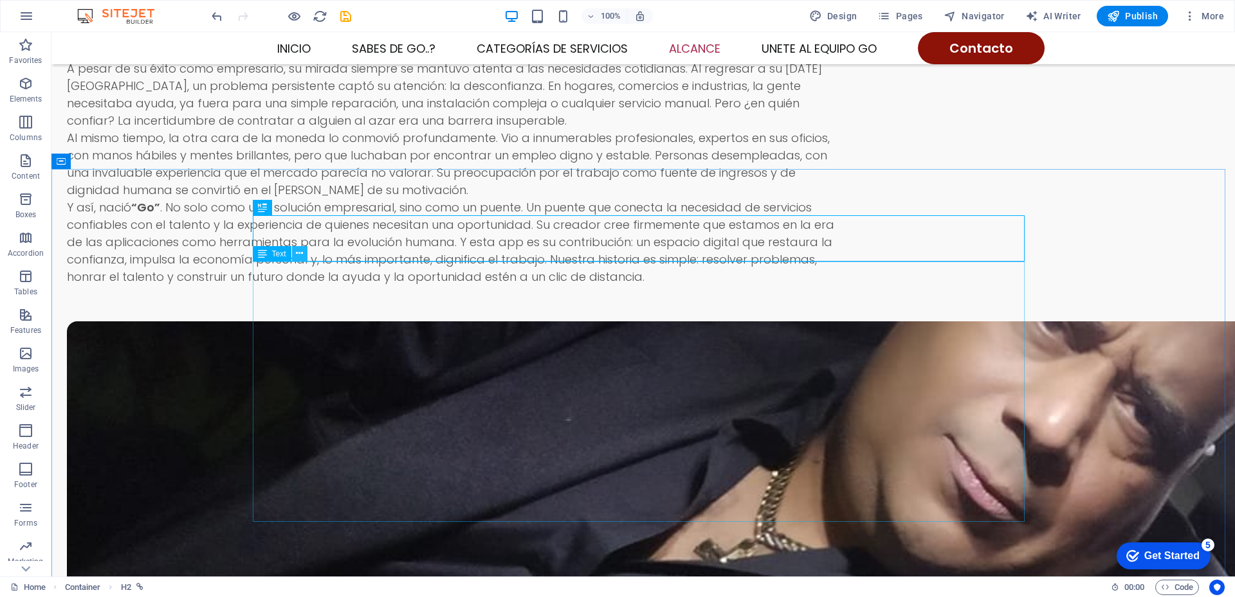
click at [299, 257] on icon at bounding box center [299, 254] width 7 height 14
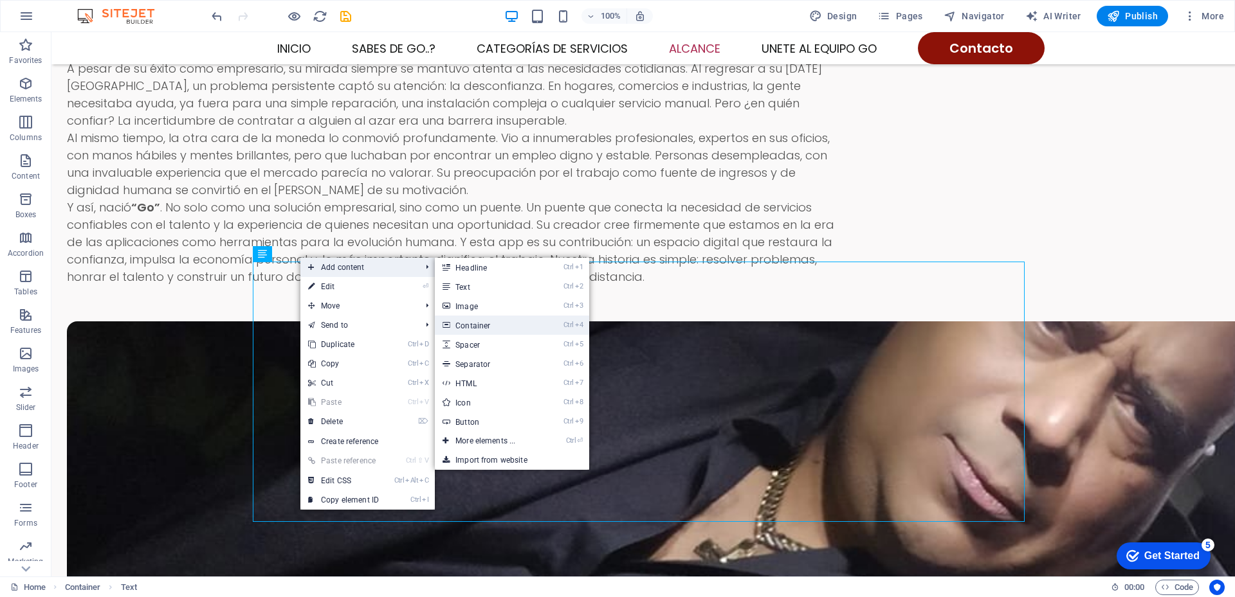
click at [480, 325] on link "Ctrl 4 Container" at bounding box center [488, 325] width 106 height 19
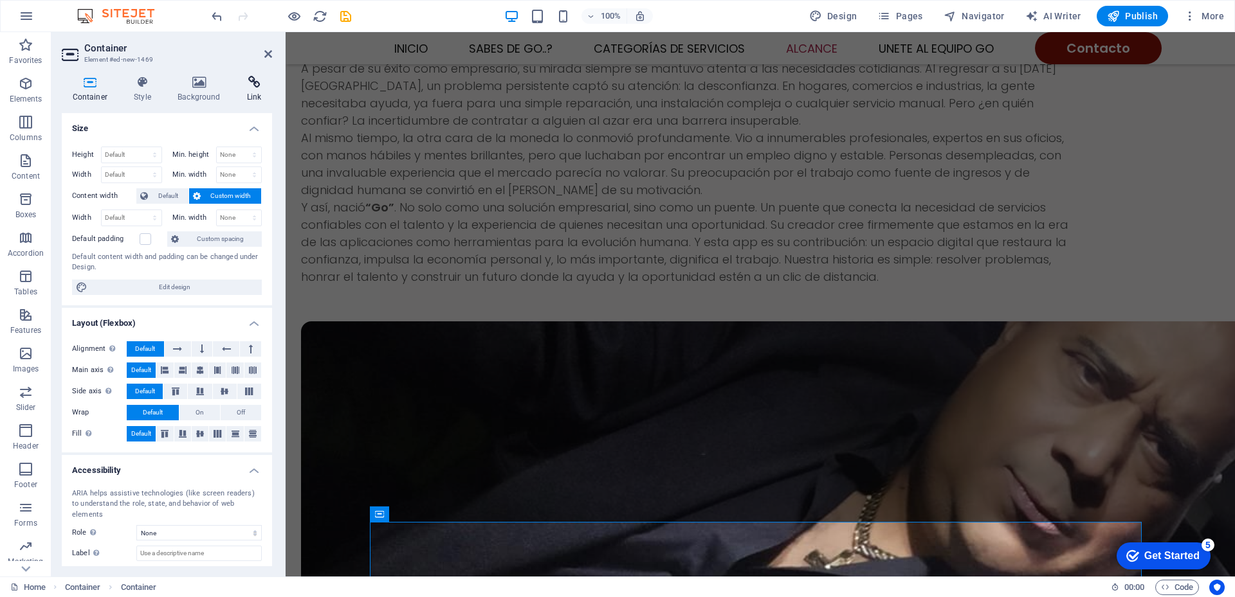
click at [250, 83] on icon at bounding box center [254, 82] width 36 height 13
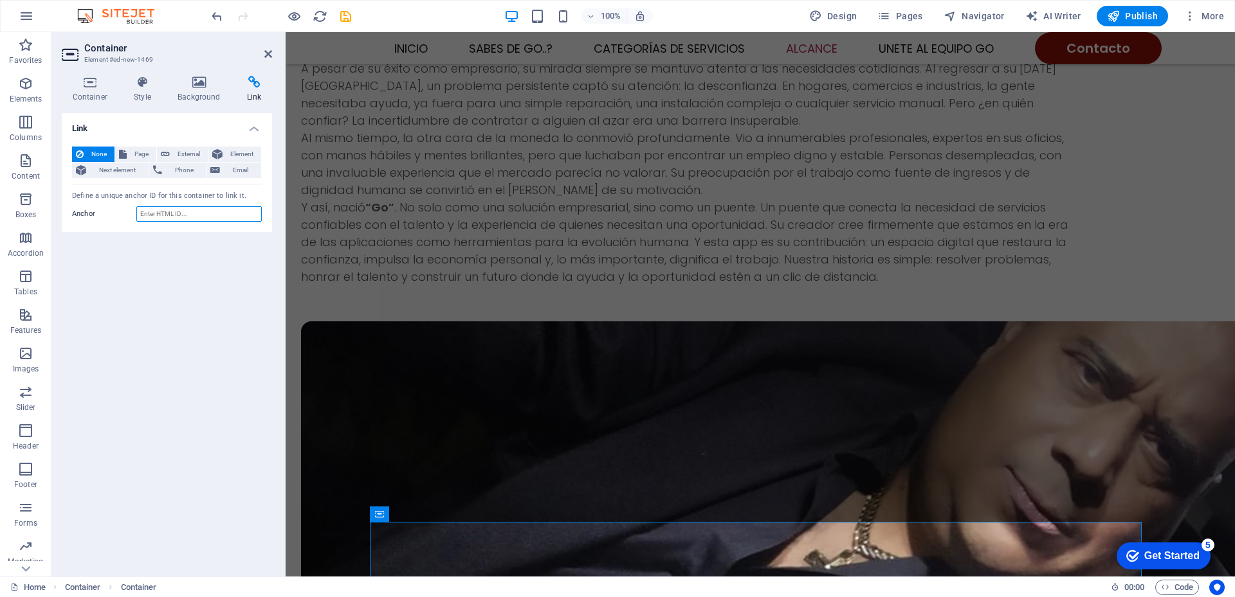
click at [204, 212] on input "Anchor" at bounding box center [198, 213] width 125 height 15
type input "L"
type input "Location"
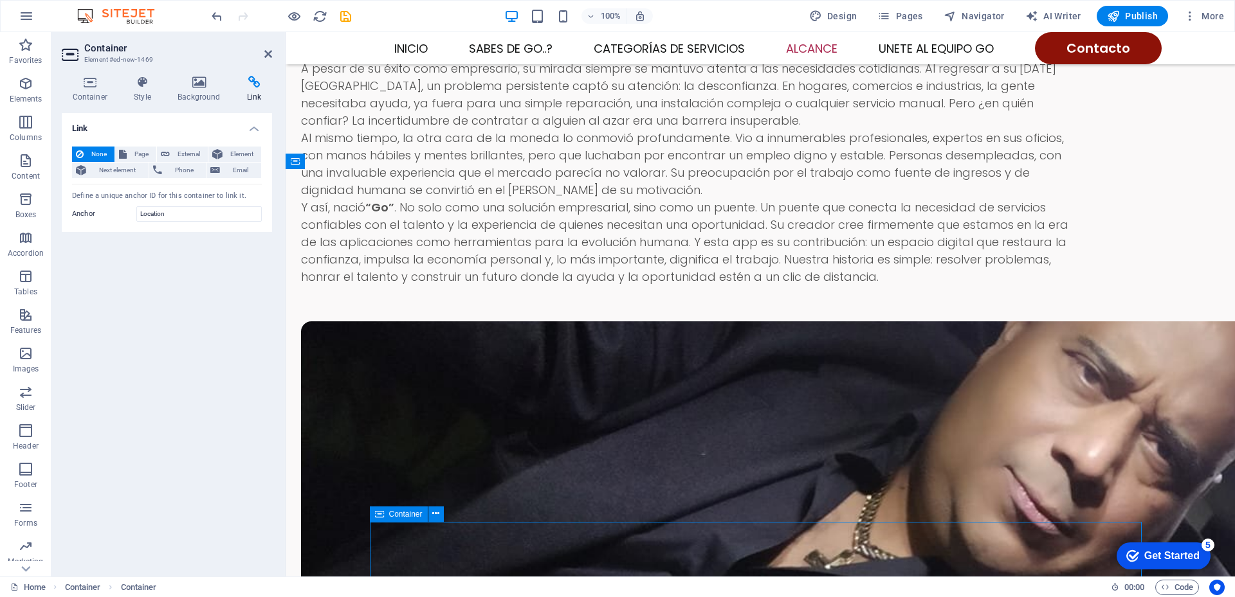
scroll to position [1664, 0]
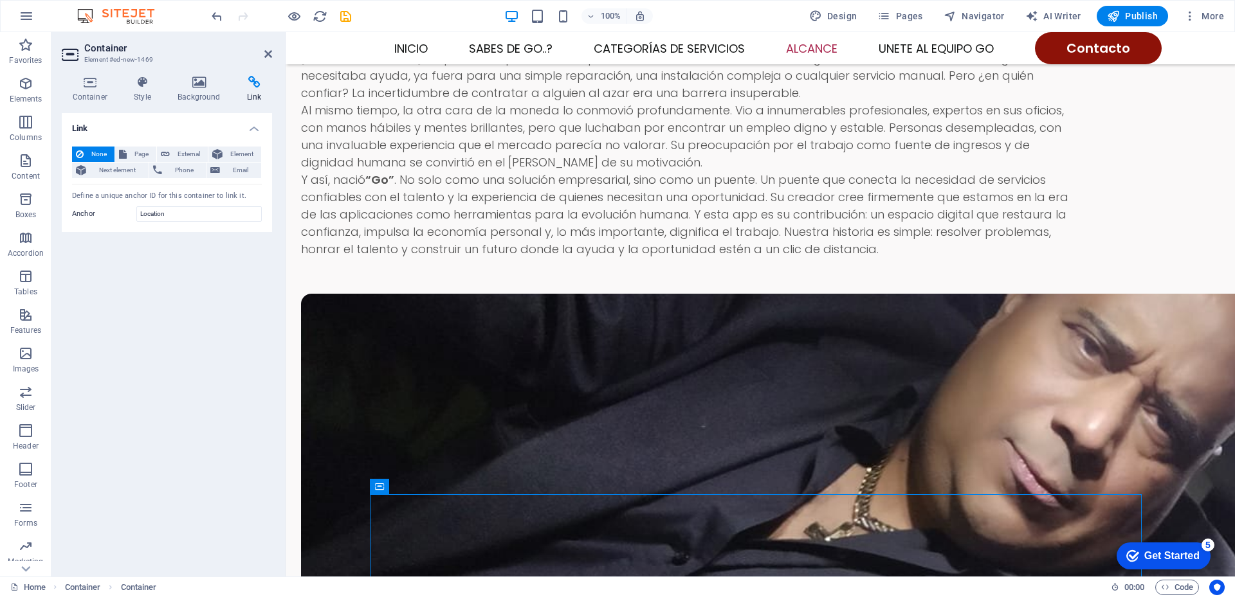
drag, startPoint x: 496, startPoint y: 536, endPoint x: 504, endPoint y: 259, distance: 277.3
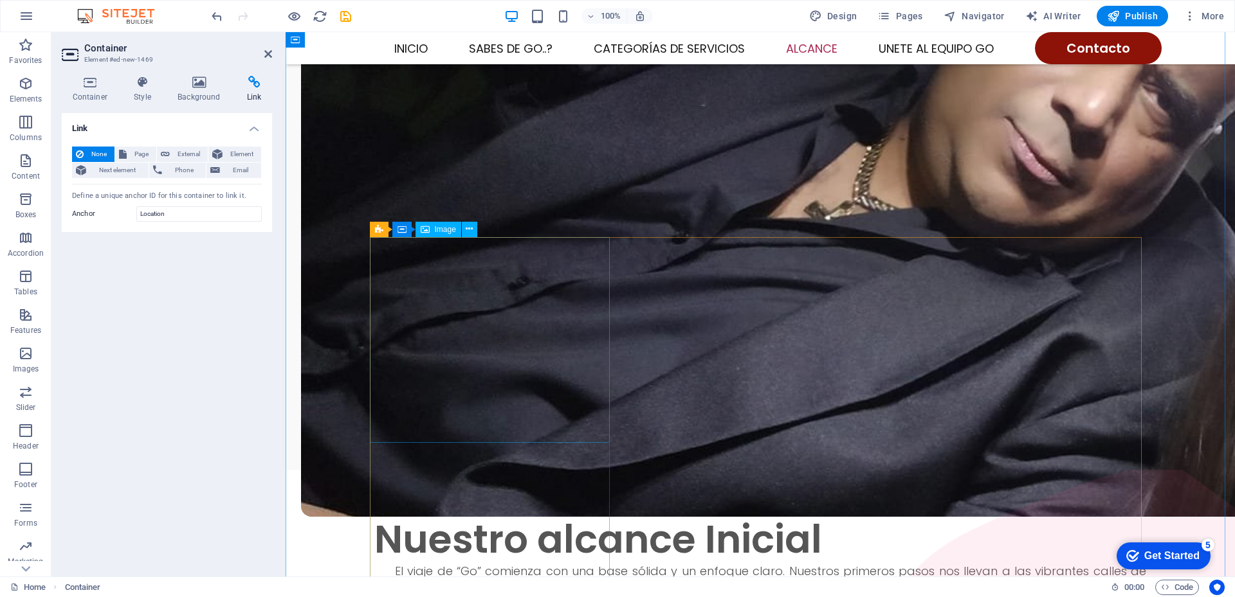
scroll to position [1921, 0]
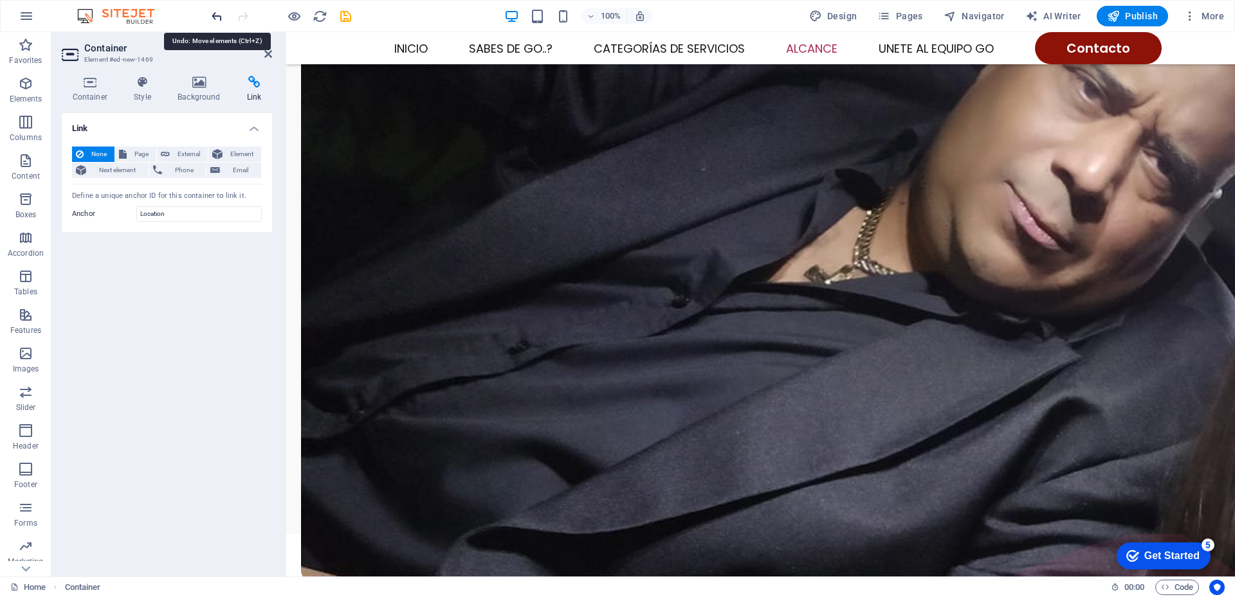
click at [215, 15] on icon "undo" at bounding box center [217, 16] width 15 height 15
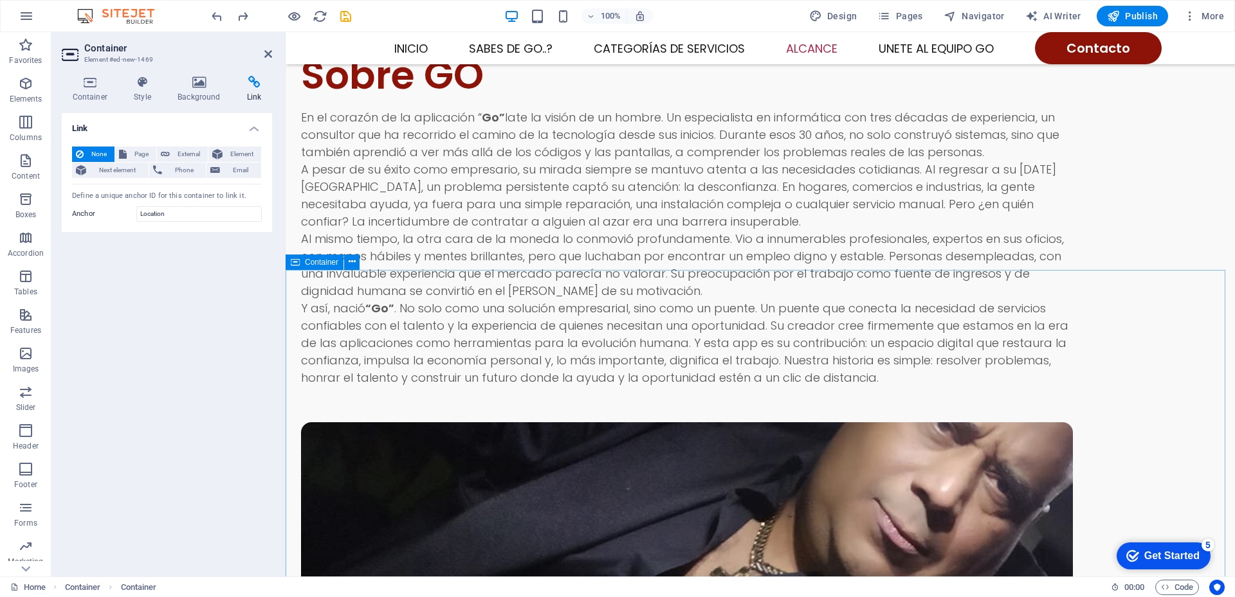
scroll to position [1792, 0]
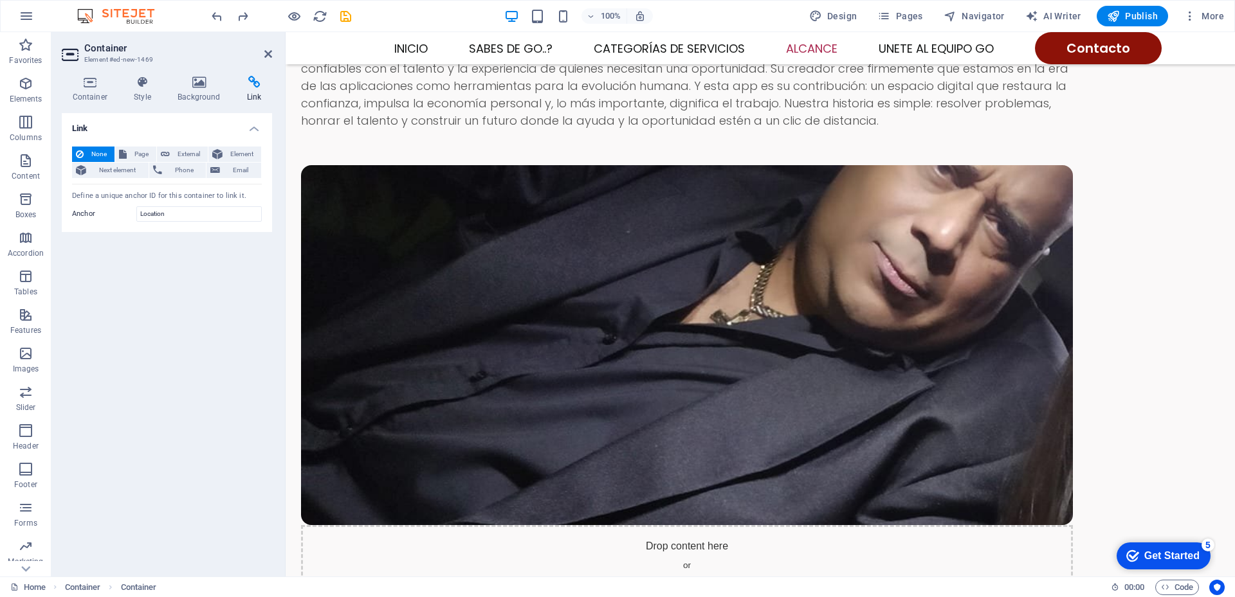
drag, startPoint x: 594, startPoint y: 389, endPoint x: 594, endPoint y: 283, distance: 106.1
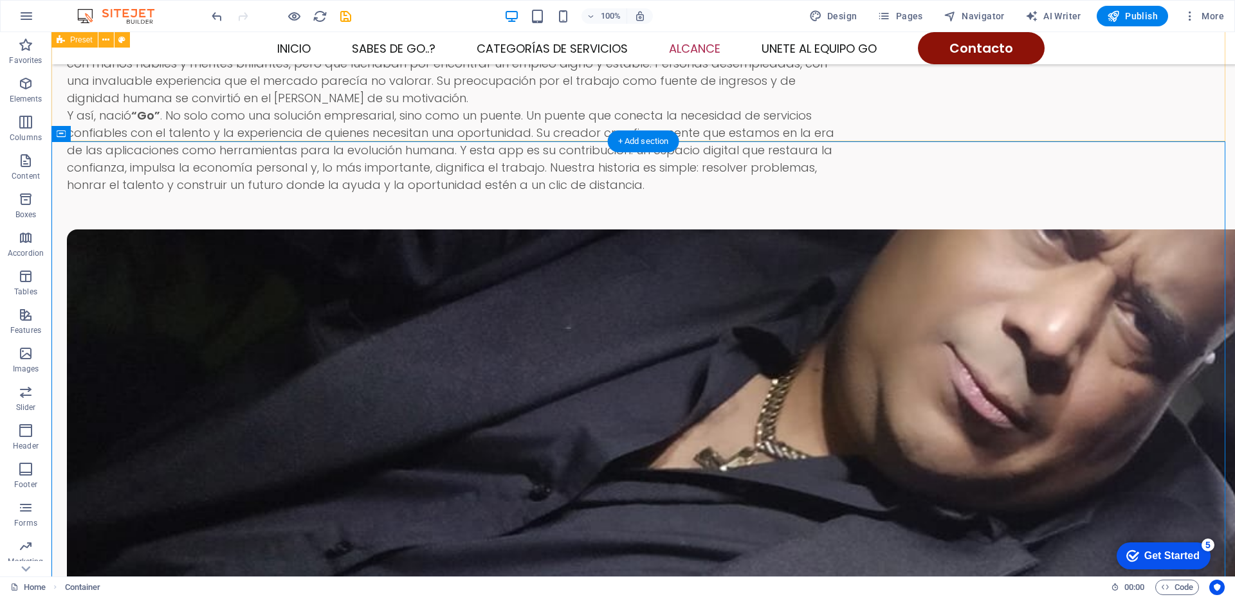
scroll to position [1664, 0]
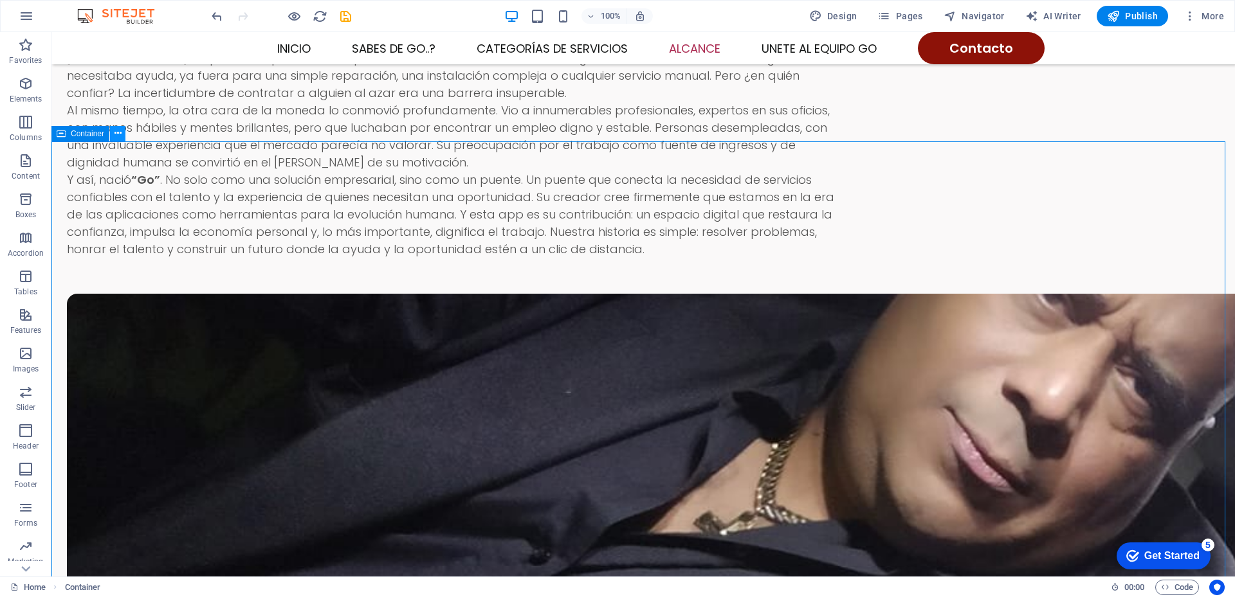
click at [119, 136] on icon at bounding box center [117, 134] width 7 height 14
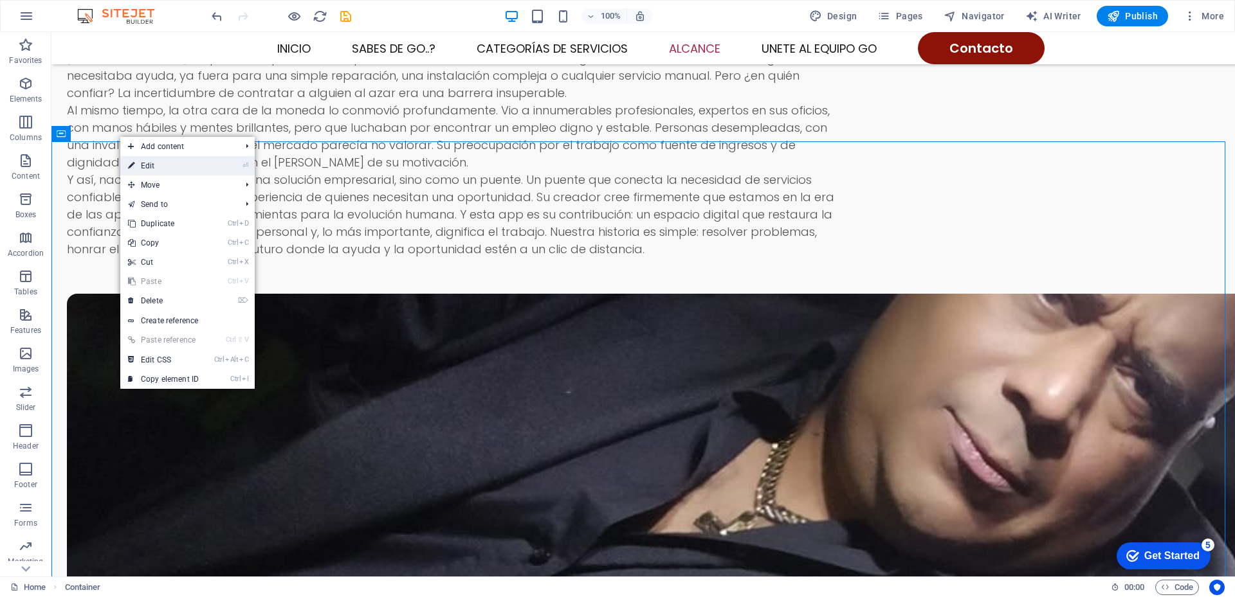
click at [168, 169] on link "⏎ Edit" at bounding box center [163, 165] width 86 height 19
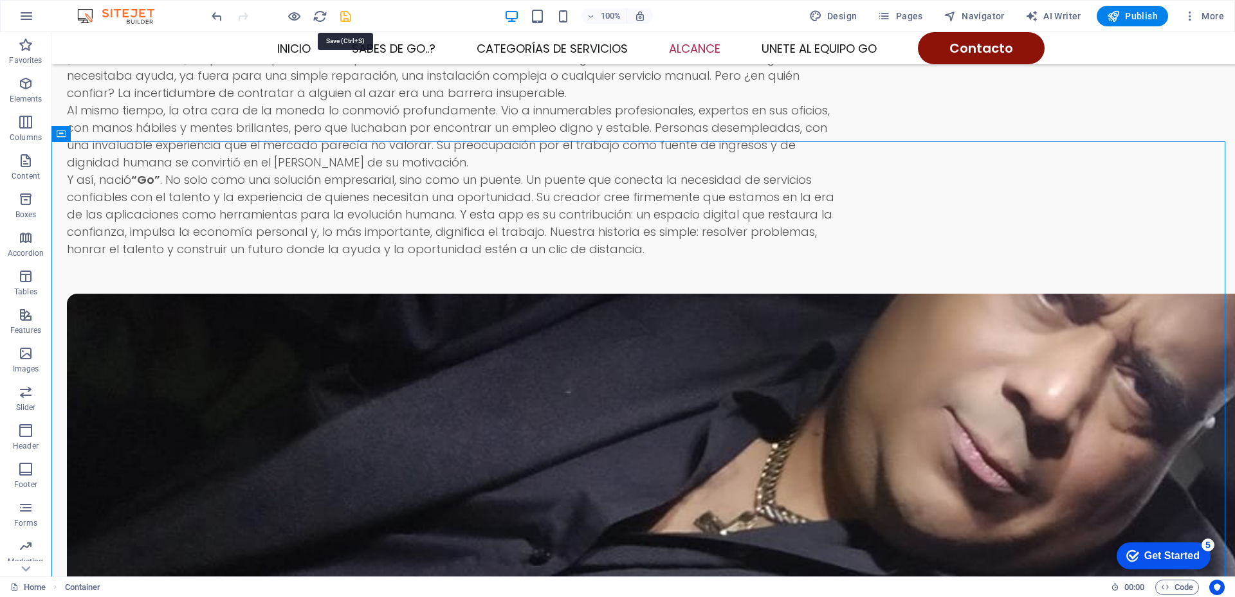
click at [348, 14] on icon "save" at bounding box center [345, 16] width 15 height 15
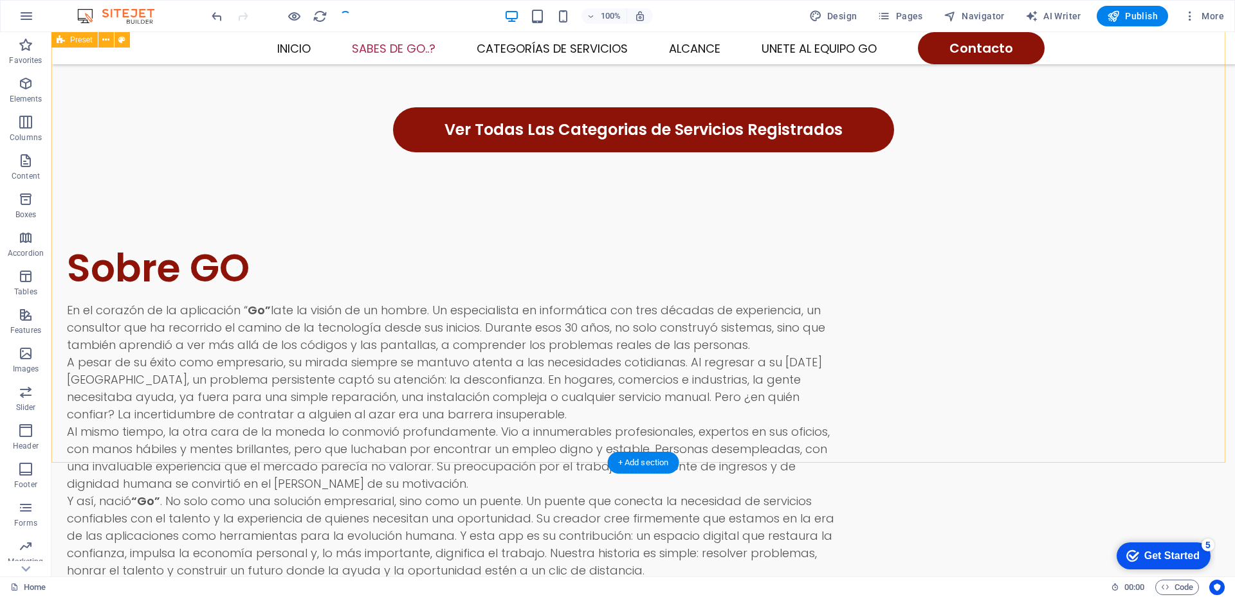
scroll to position [1406, 0]
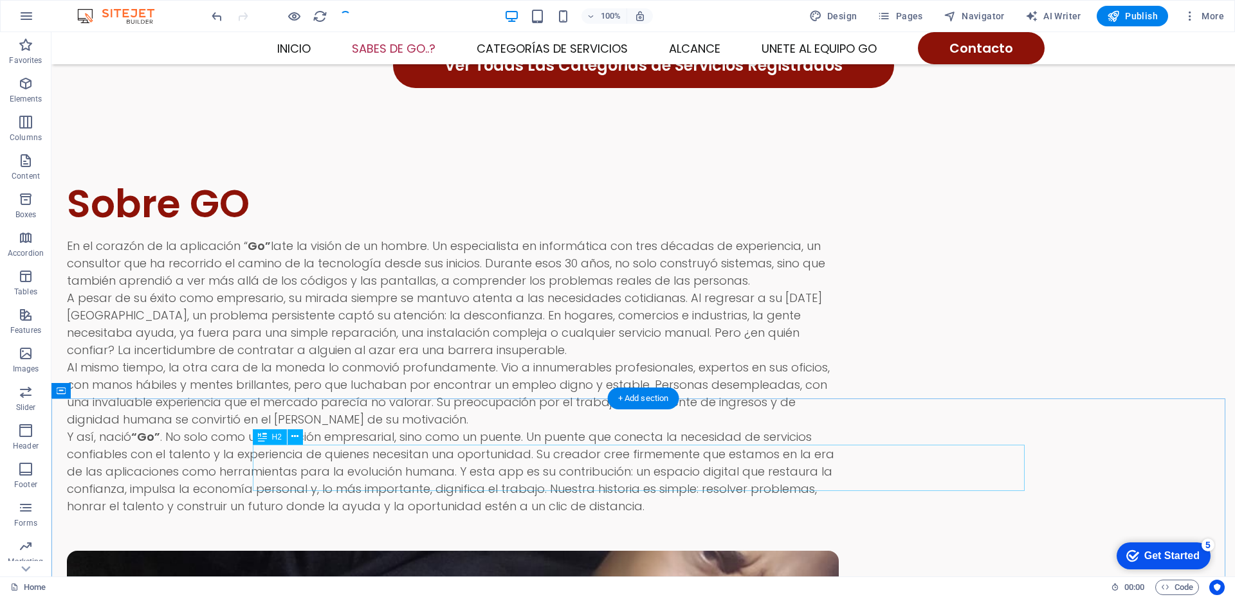
click at [297, 436] on icon at bounding box center [294, 437] width 7 height 14
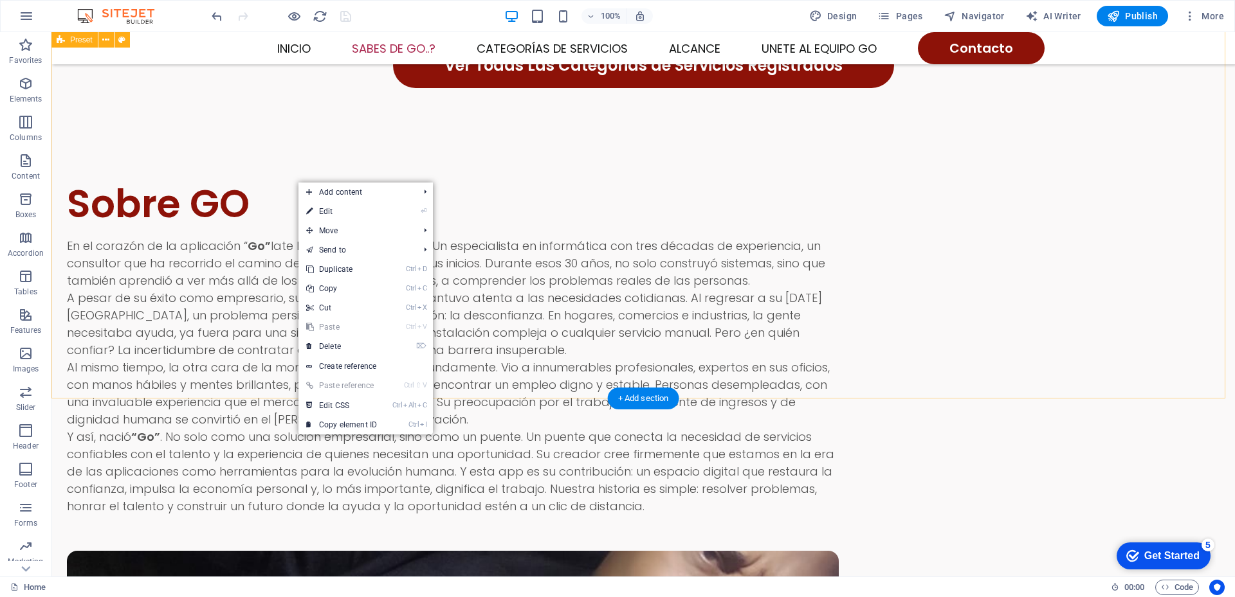
click at [679, 340] on div "Sobre GO En el corazón de la aplicación “ Go” late la visión de un hombre. Un e…" at bounding box center [642, 591] width 1183 height 915
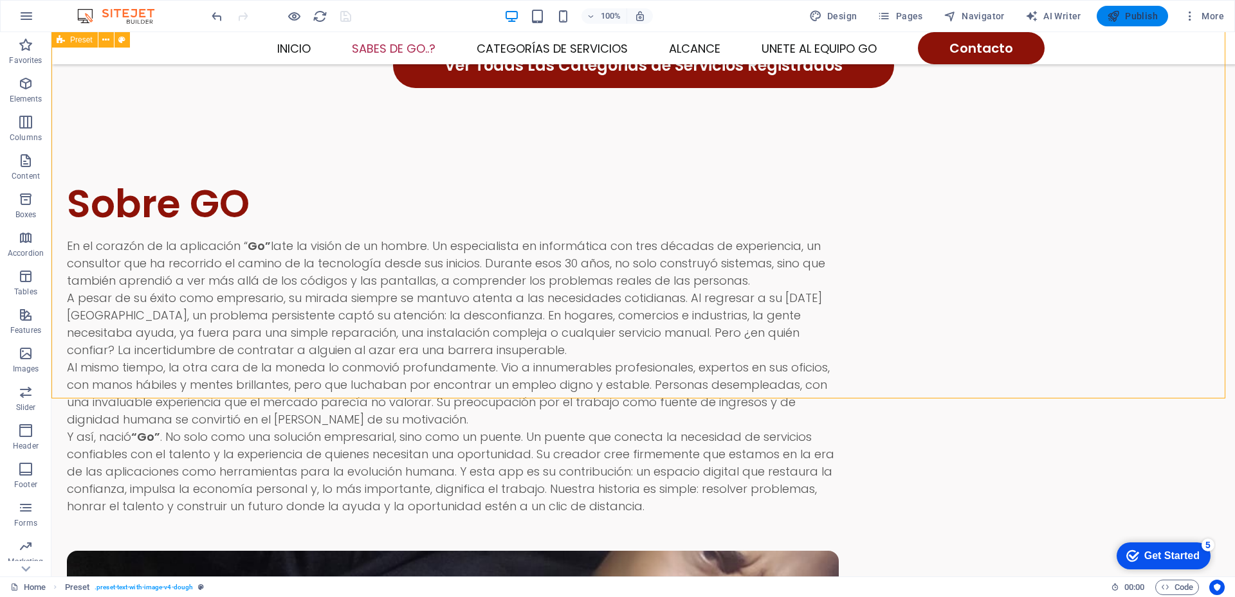
click at [1127, 13] on span "Publish" at bounding box center [1132, 16] width 51 height 13
